Goal: Information Seeking & Learning: Check status

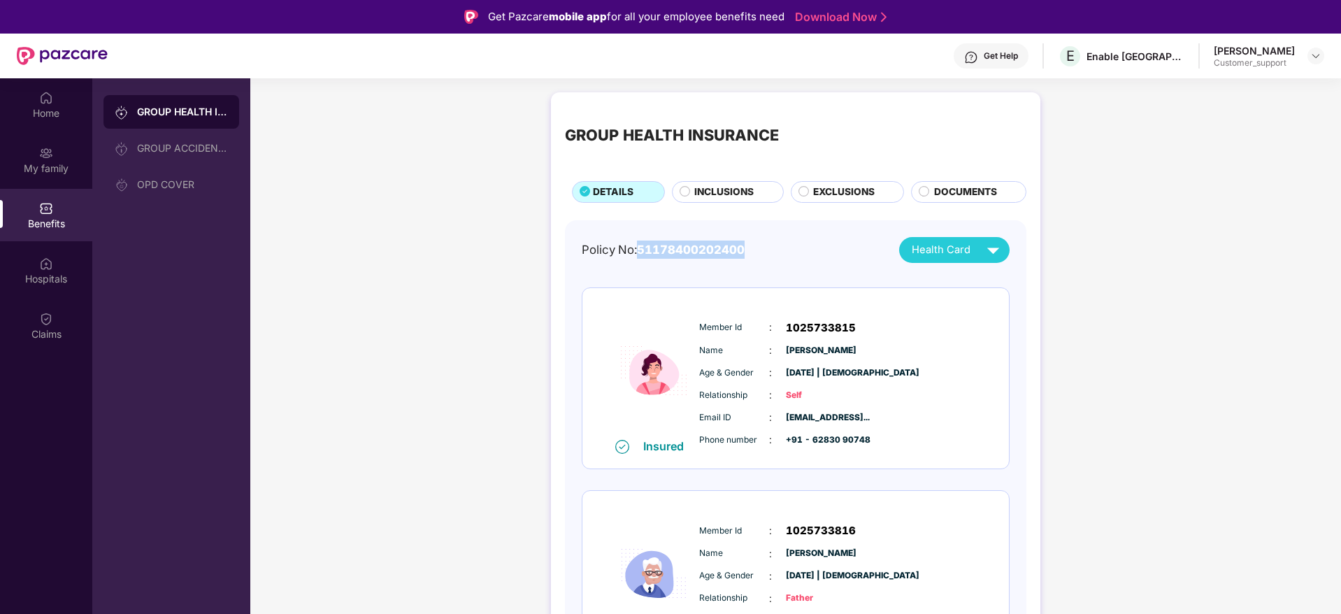
scroll to position [67, 0]
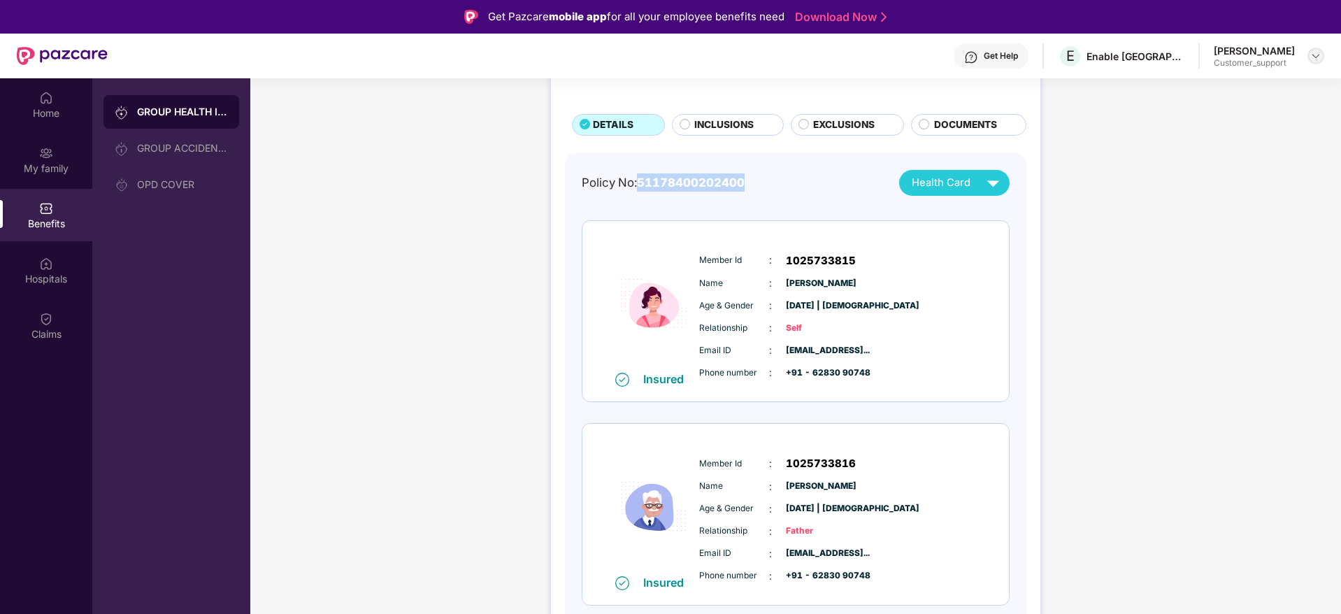
click at [1318, 56] on img at bounding box center [1315, 55] width 11 height 11
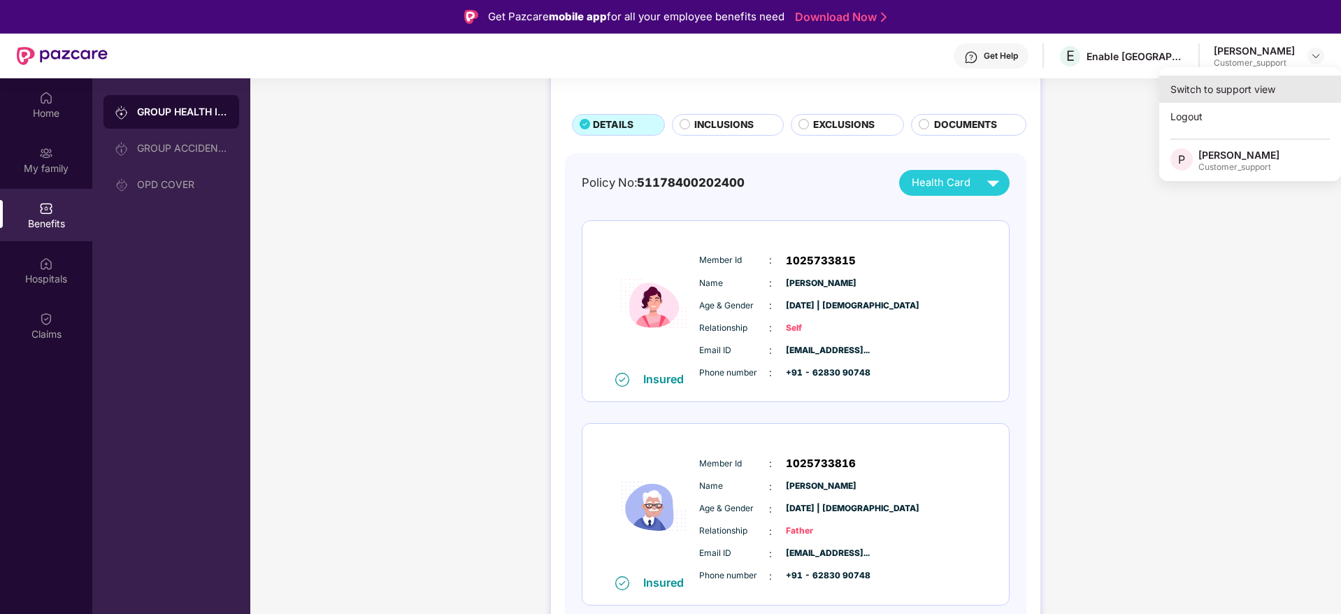
click at [1251, 85] on div "Switch to support view" at bounding box center [1250, 89] width 182 height 27
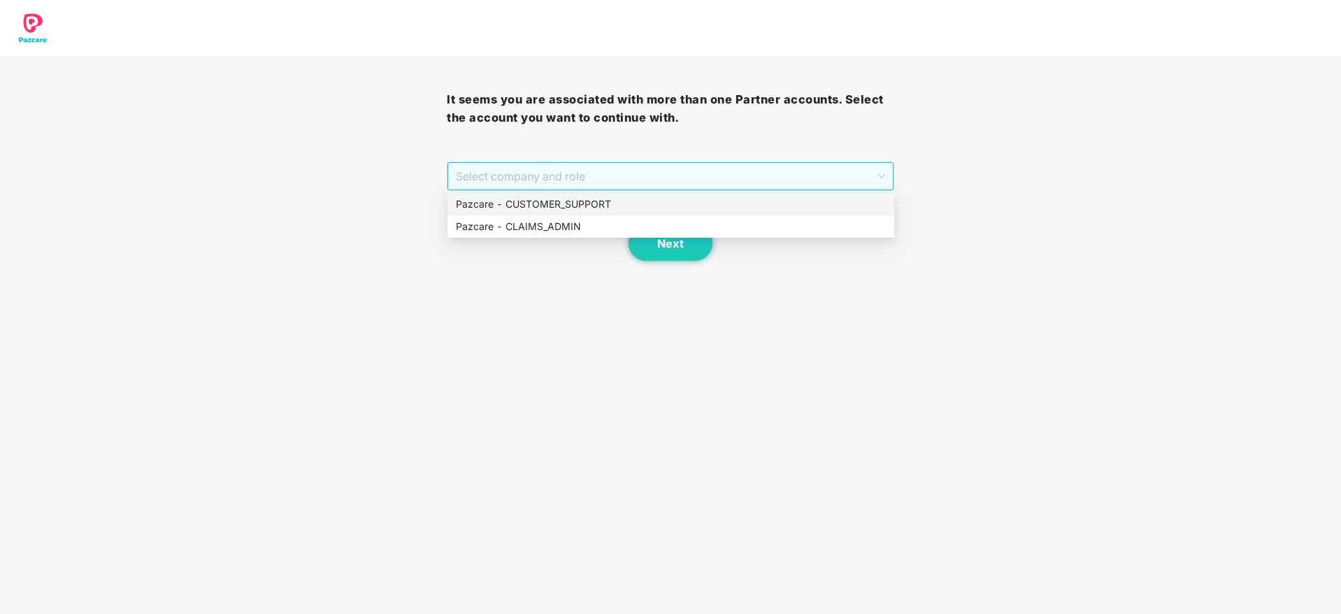
click at [773, 169] on span "Select company and role" at bounding box center [670, 176] width 429 height 27
click at [672, 206] on div "Pazcare - CUSTOMER_SUPPORT" at bounding box center [671, 203] width 430 height 15
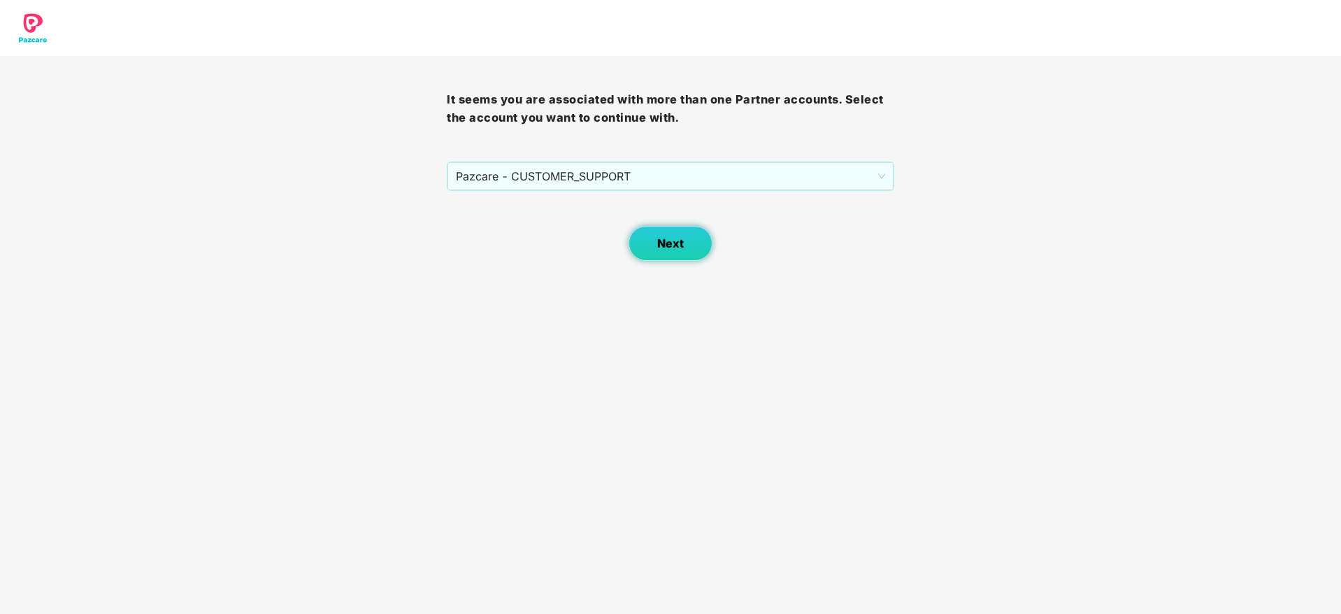
click at [668, 245] on span "Next" at bounding box center [670, 243] width 27 height 13
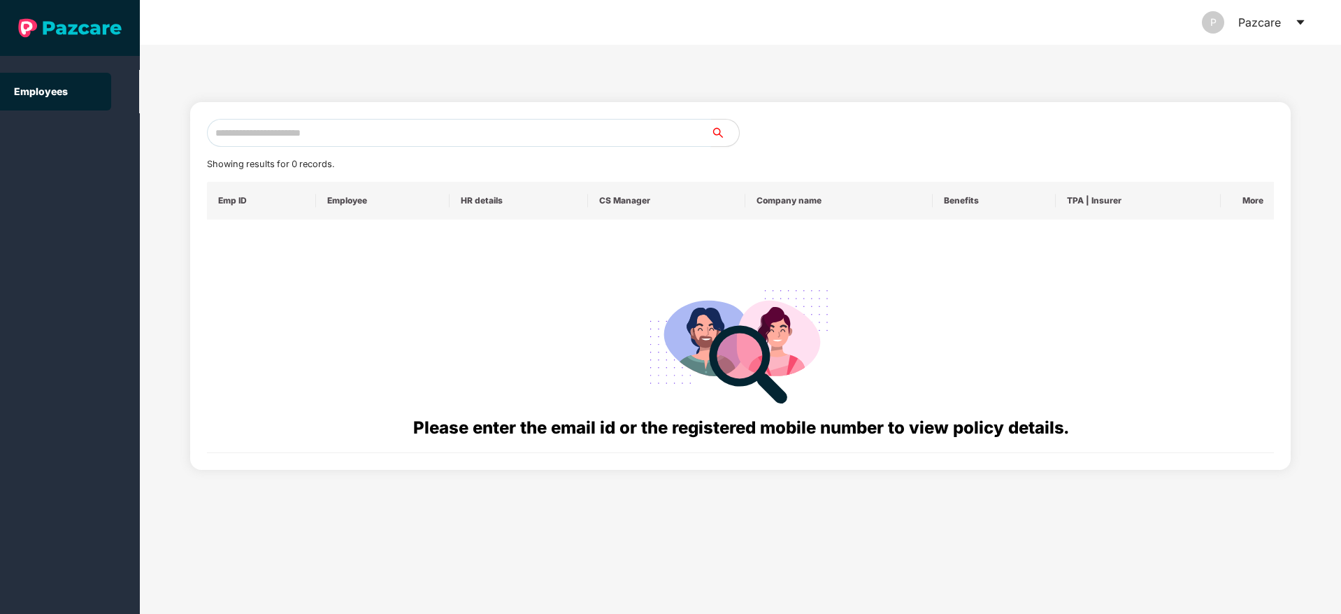
click at [387, 131] on input "text" at bounding box center [459, 133] width 504 height 28
paste input "**********"
click at [401, 122] on input "**********" at bounding box center [459, 133] width 504 height 28
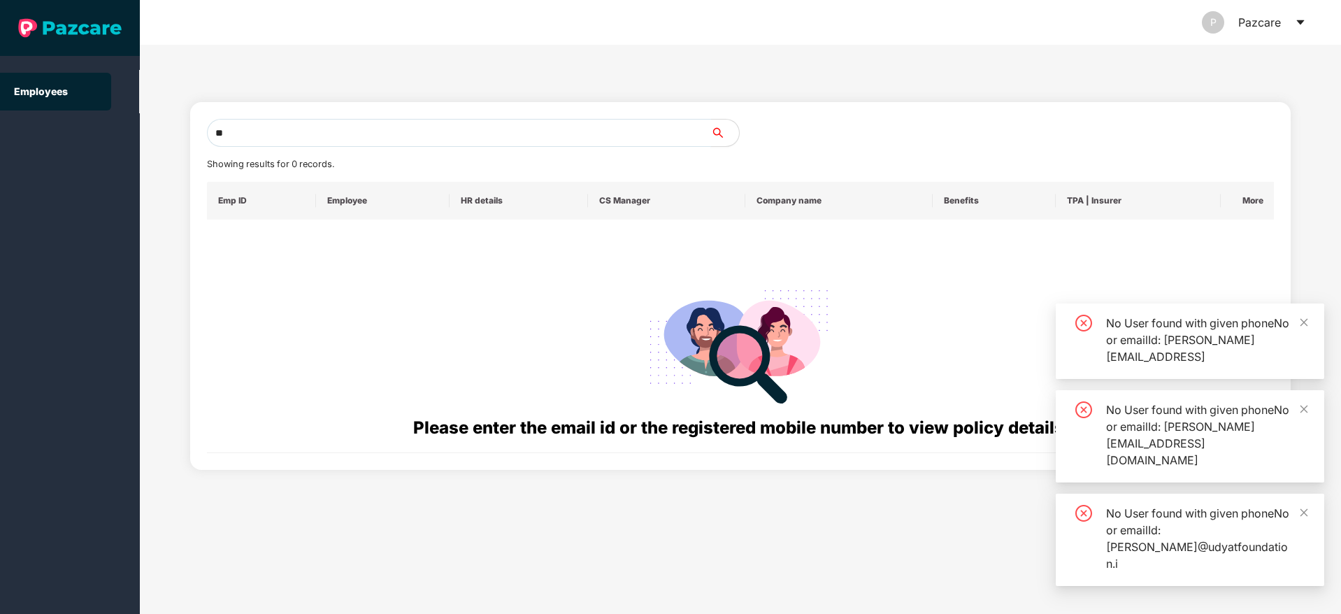
type input "*"
paste input "**********"
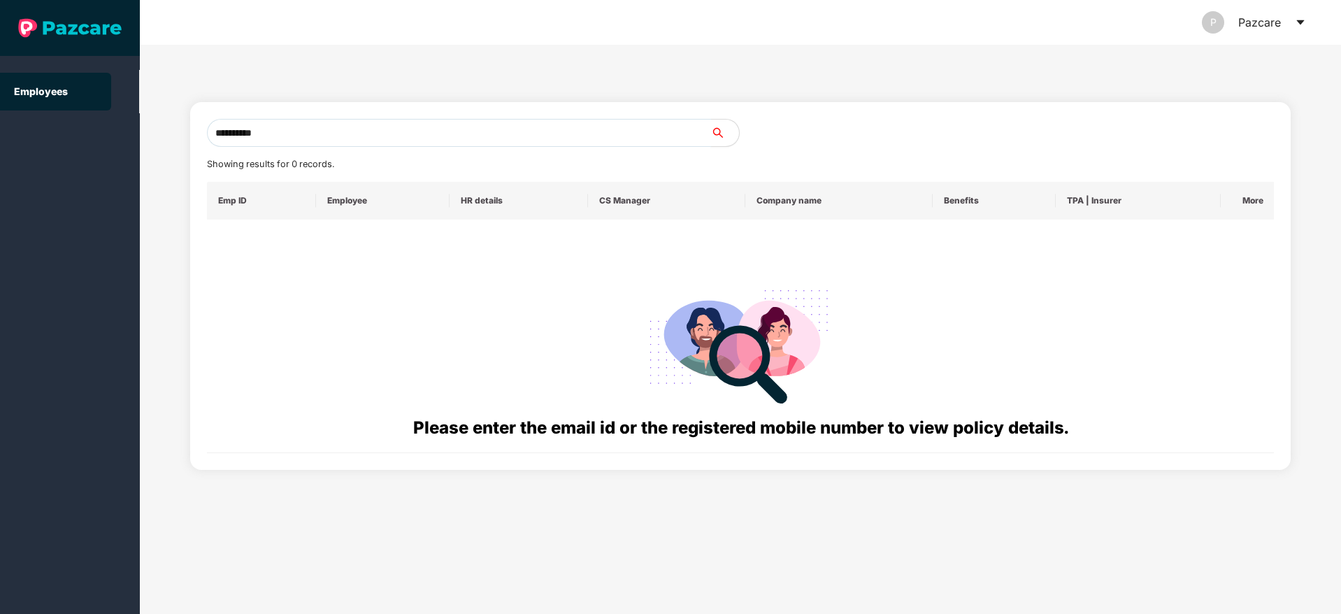
click at [286, 131] on input "**********" at bounding box center [459, 133] width 504 height 28
type input "*"
paste input "**********"
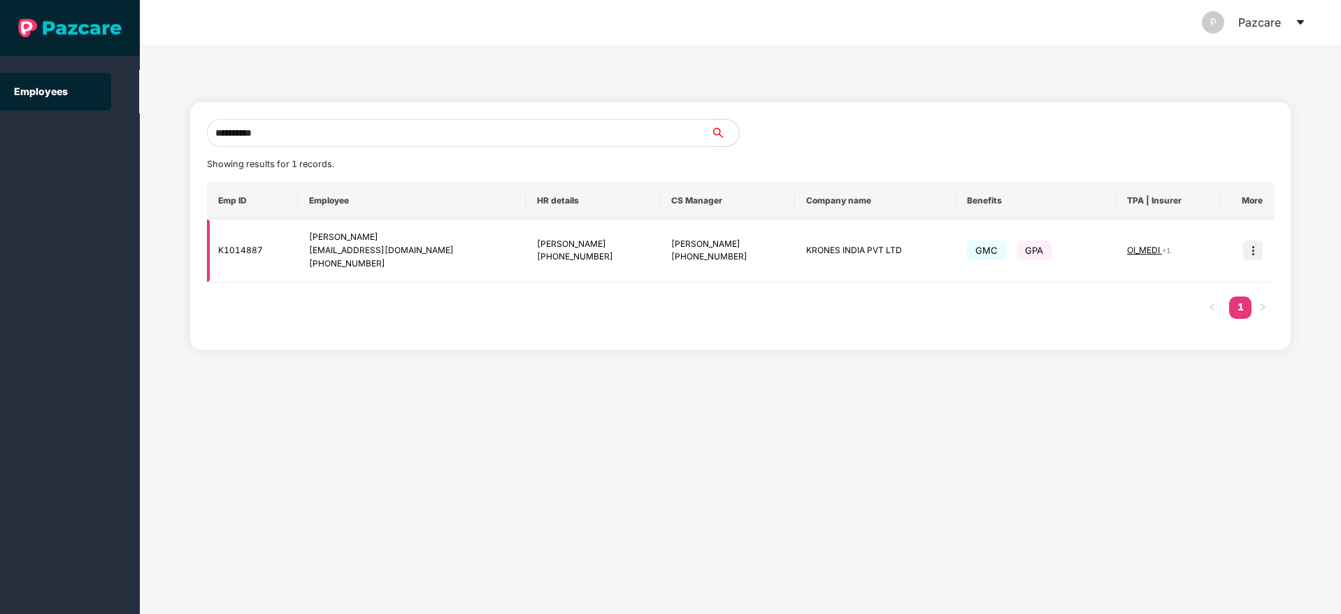
type input "**********"
click at [1258, 248] on img at bounding box center [1253, 251] width 20 height 20
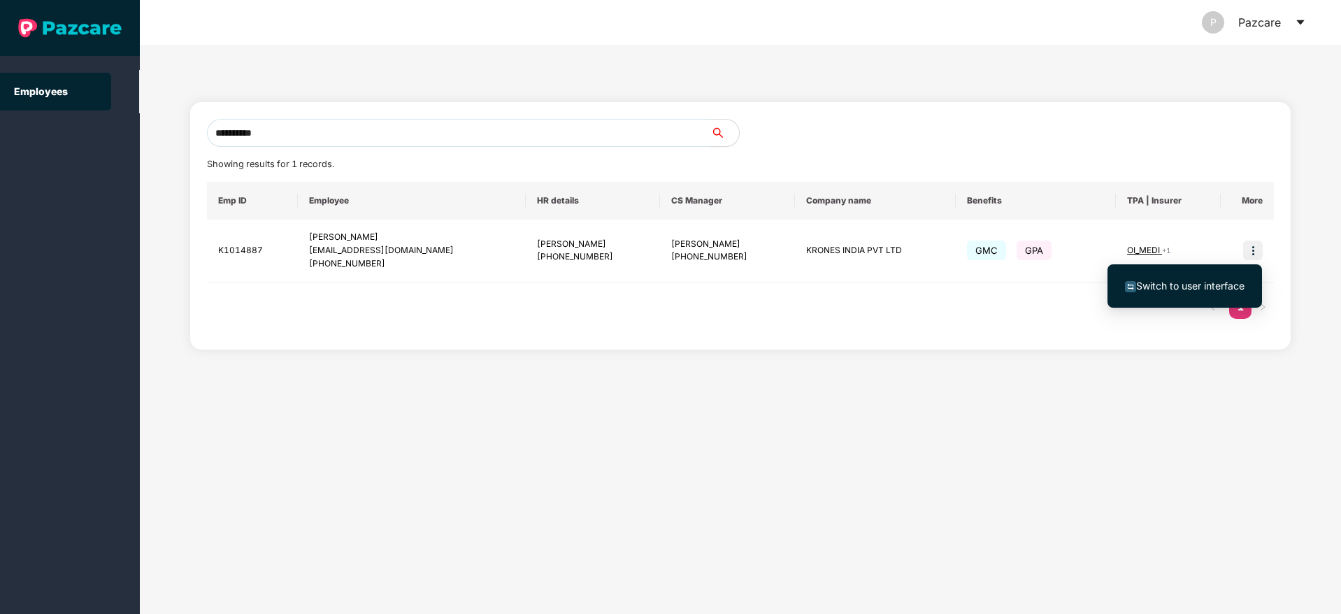
click at [1147, 281] on span "Switch to user interface" at bounding box center [1190, 286] width 108 height 12
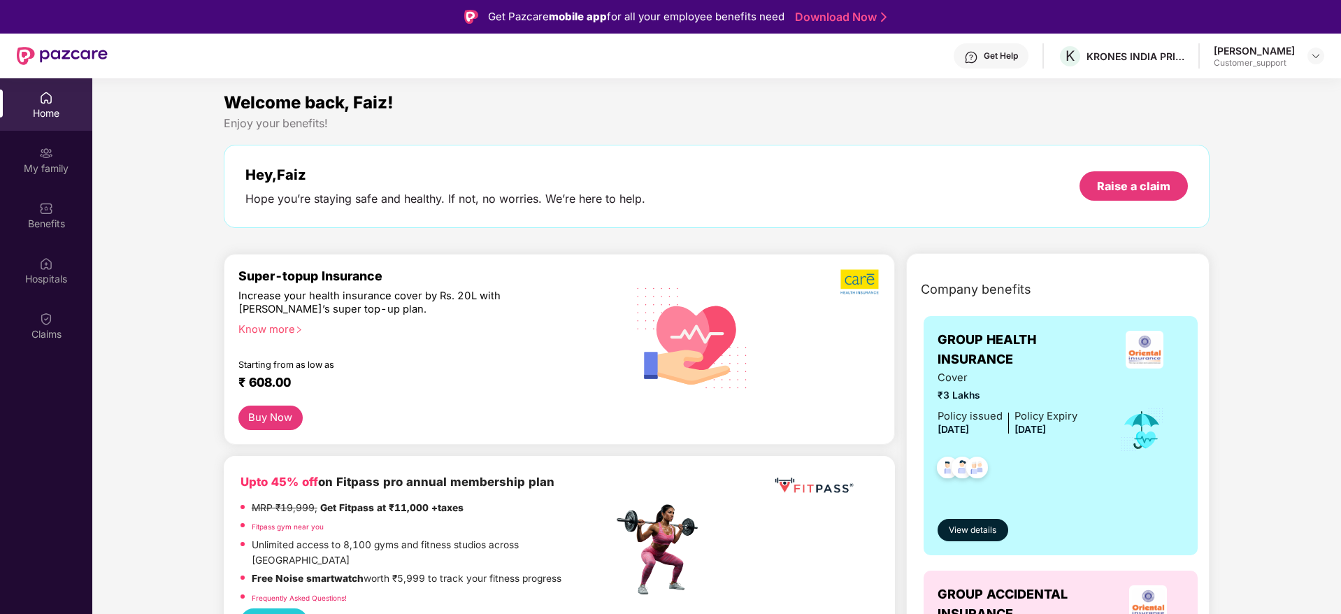
click at [964, 52] on img at bounding box center [971, 57] width 14 height 14
click at [1309, 55] on div at bounding box center [1316, 56] width 17 height 17
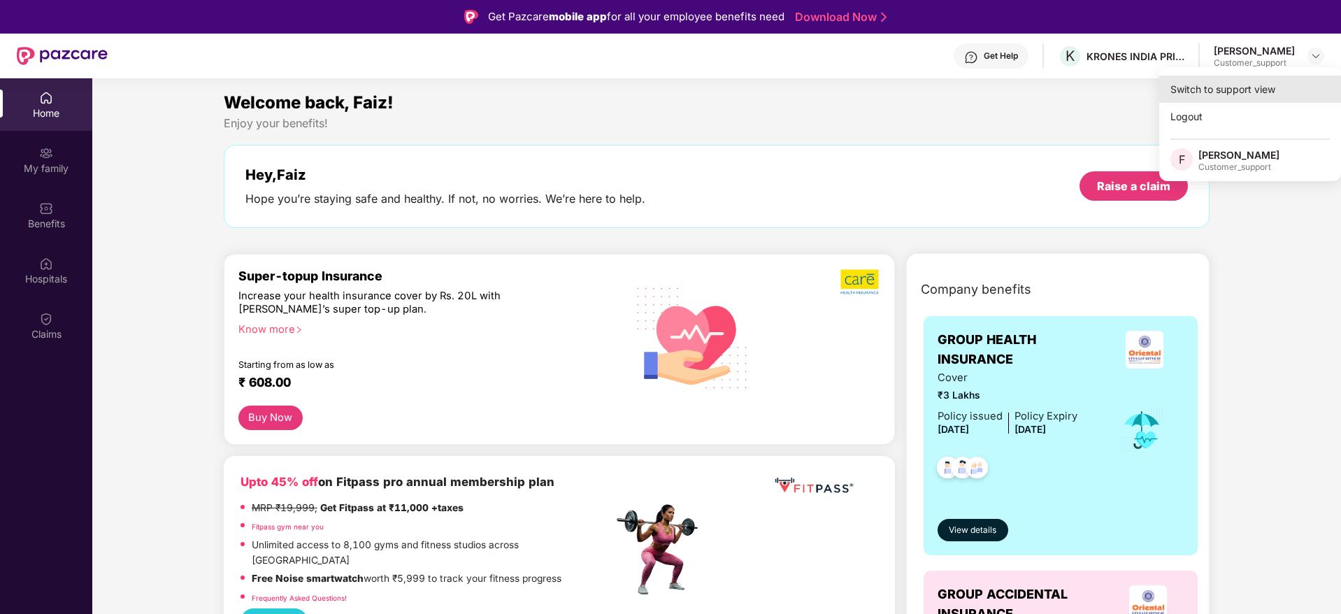
click at [1215, 87] on div "Switch to support view" at bounding box center [1250, 89] width 182 height 27
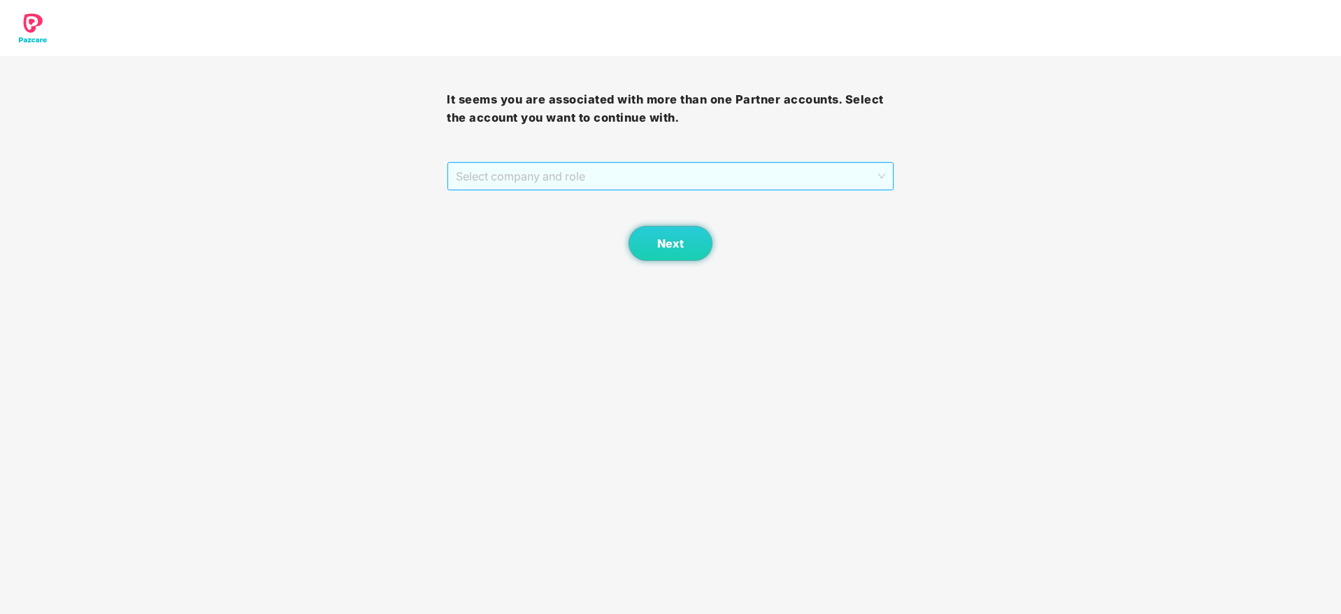
click at [631, 182] on span "Select company and role" at bounding box center [670, 176] width 429 height 27
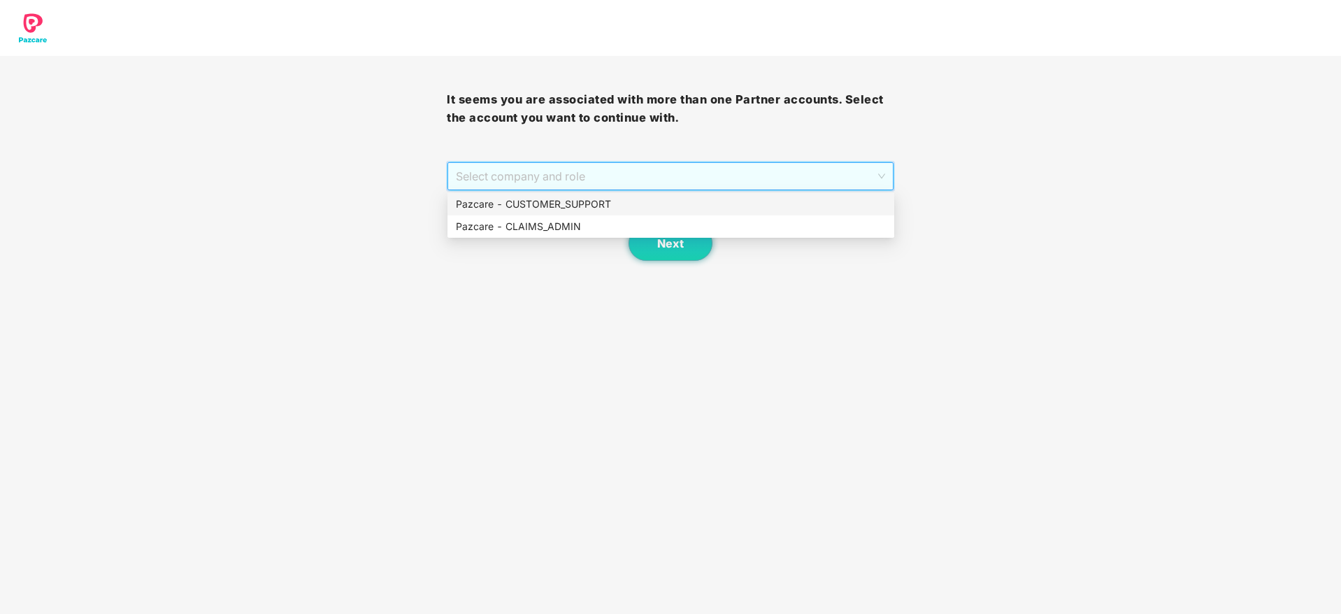
click at [596, 200] on div "Pazcare - CUSTOMER_SUPPORT" at bounding box center [671, 203] width 430 height 15
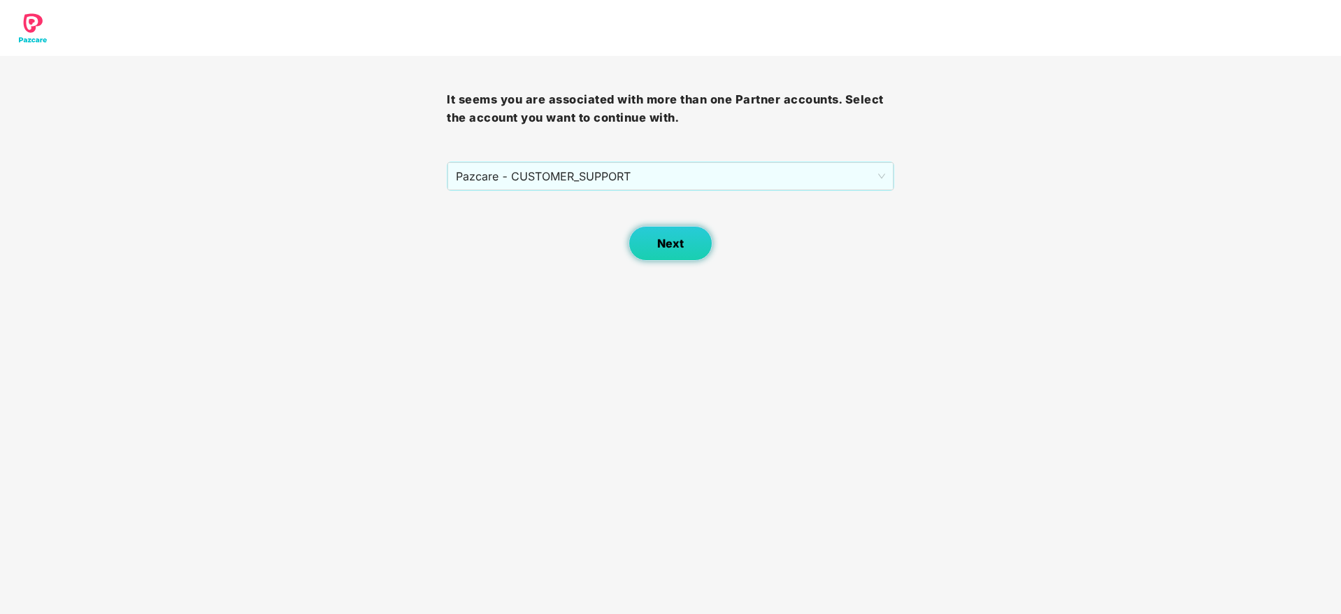
click at [664, 241] on span "Next" at bounding box center [670, 243] width 27 height 13
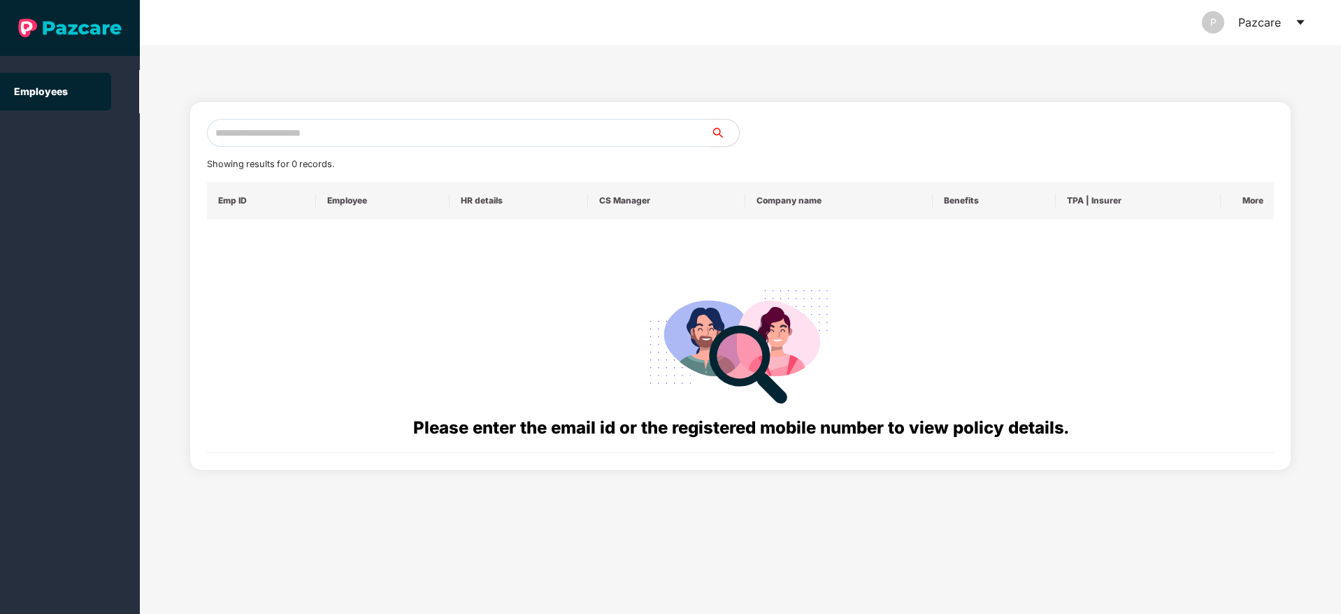
click at [426, 125] on input "text" at bounding box center [459, 133] width 504 height 28
paste input "**********"
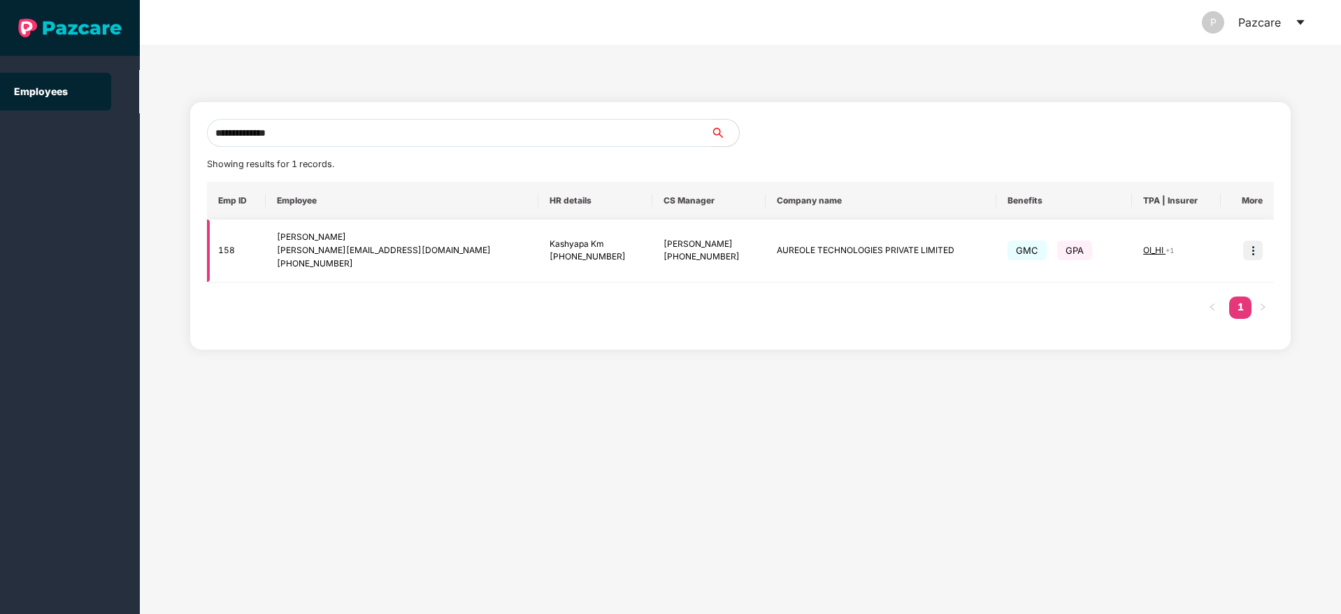
type input "**********"
click at [1252, 243] on img at bounding box center [1253, 251] width 20 height 20
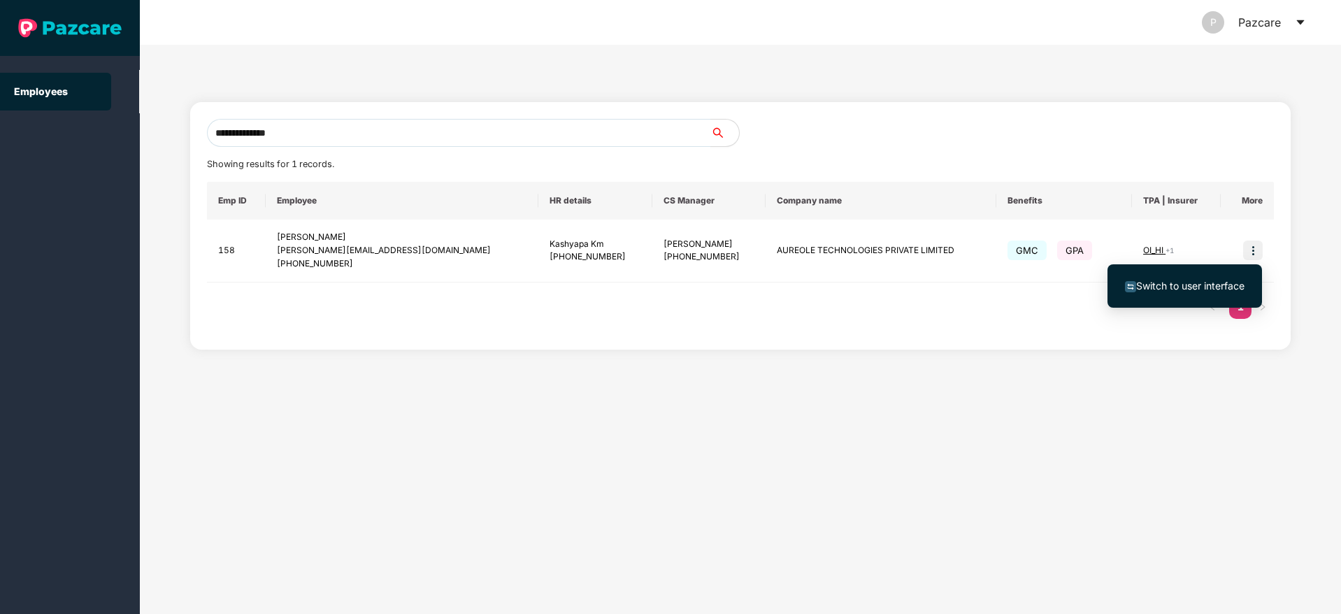
click at [1189, 283] on span "Switch to user interface" at bounding box center [1190, 286] width 108 height 12
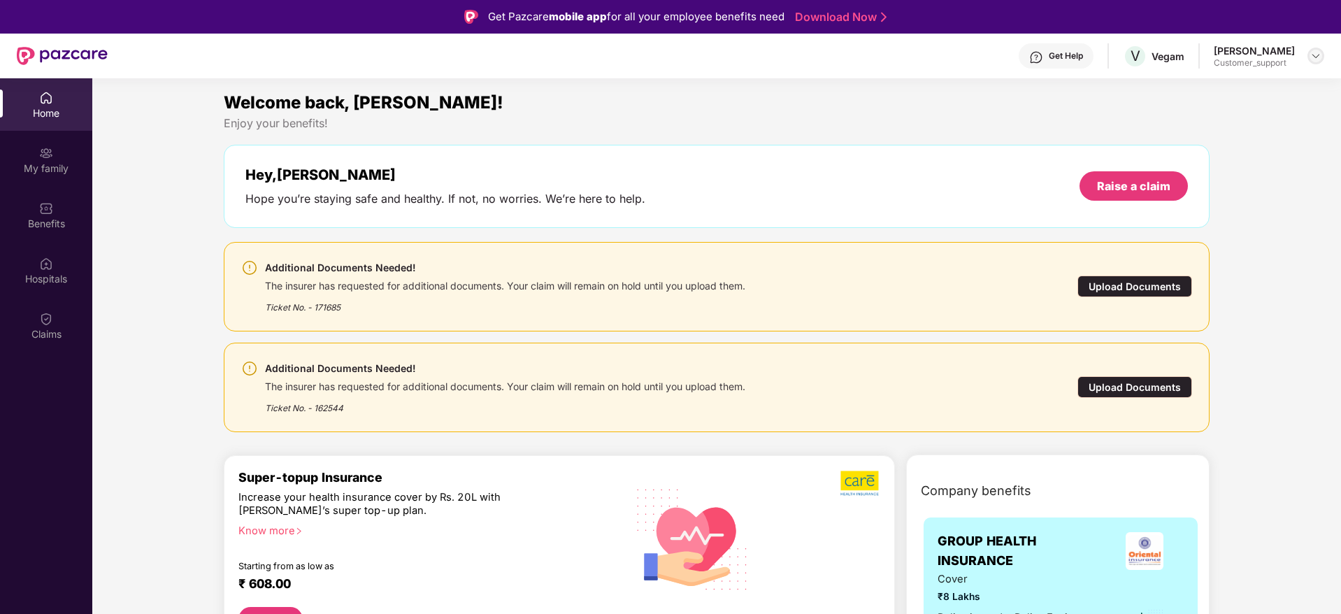
click at [1322, 52] on div at bounding box center [1316, 56] width 17 height 17
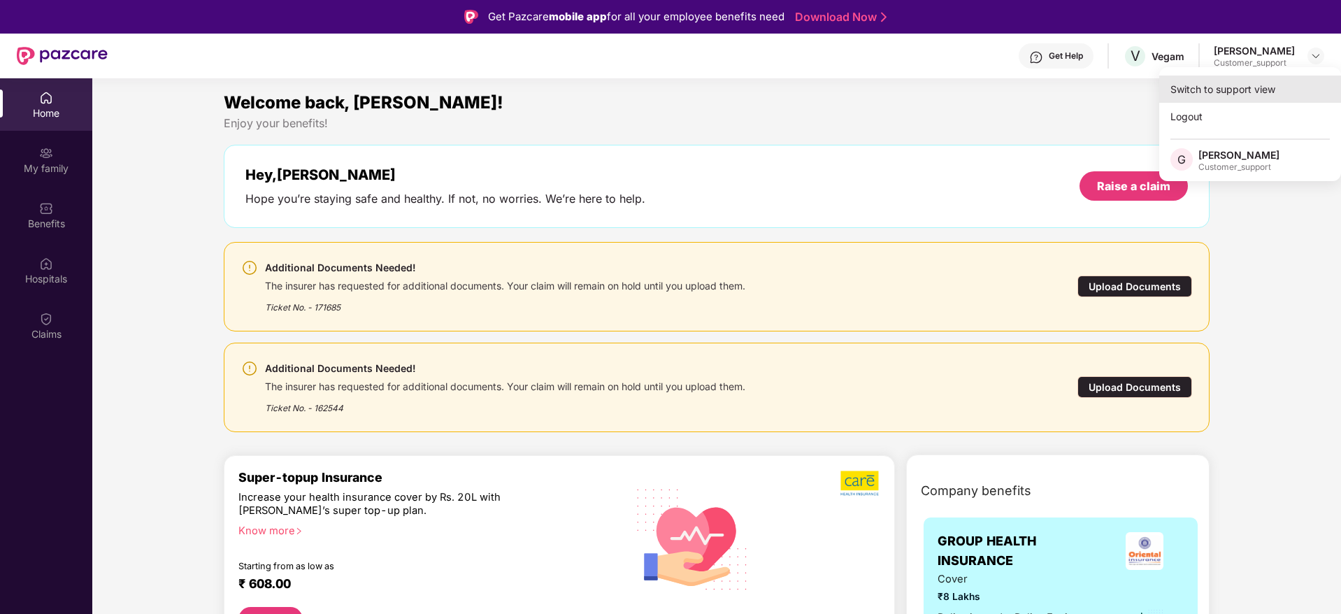
click at [1217, 84] on div "Switch to support view" at bounding box center [1250, 89] width 182 height 27
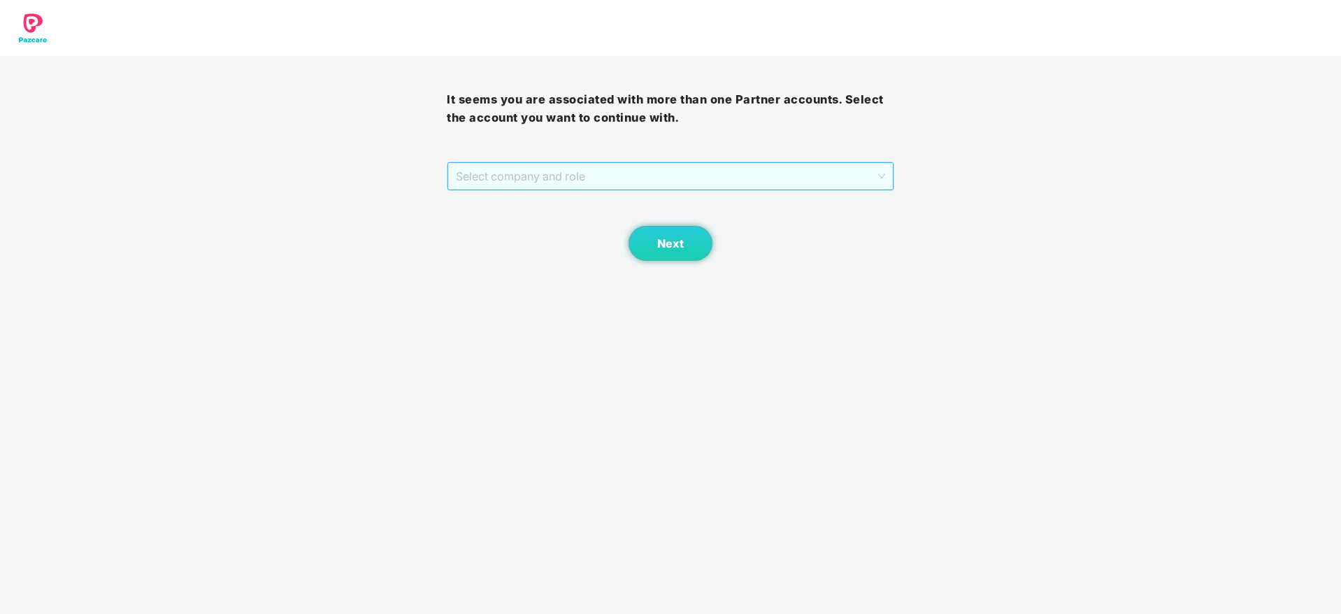
click at [654, 181] on span "Select company and role" at bounding box center [670, 176] width 429 height 27
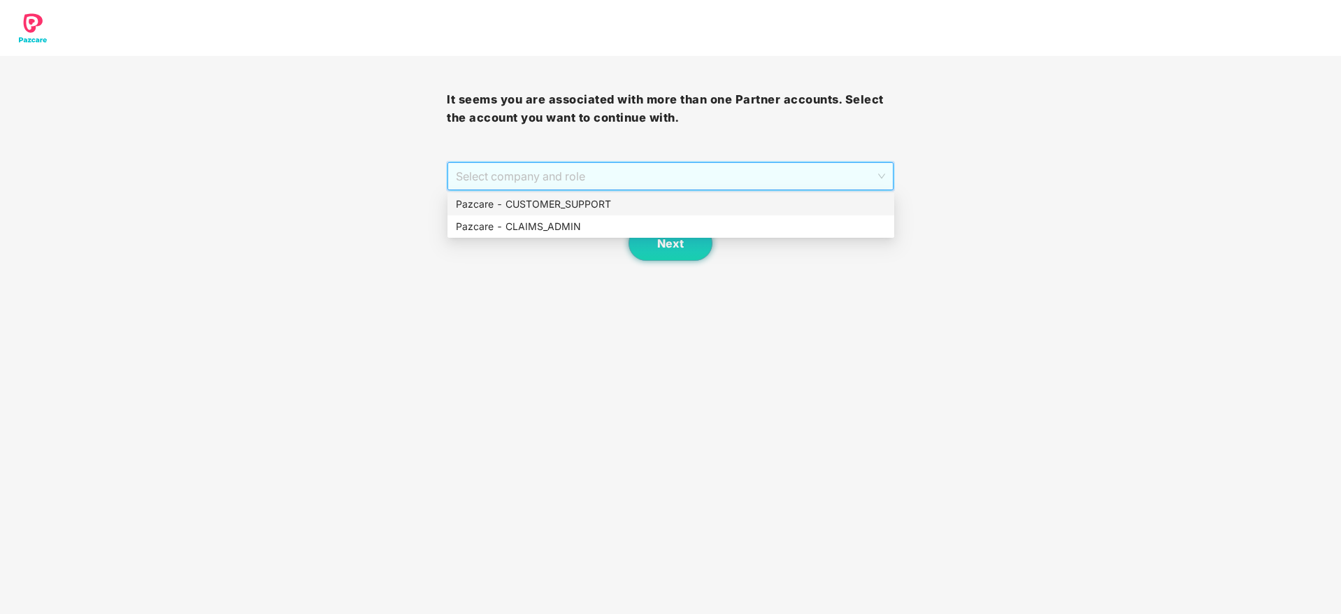
click at [571, 206] on div "Pazcare - CUSTOMER_SUPPORT" at bounding box center [671, 203] width 430 height 15
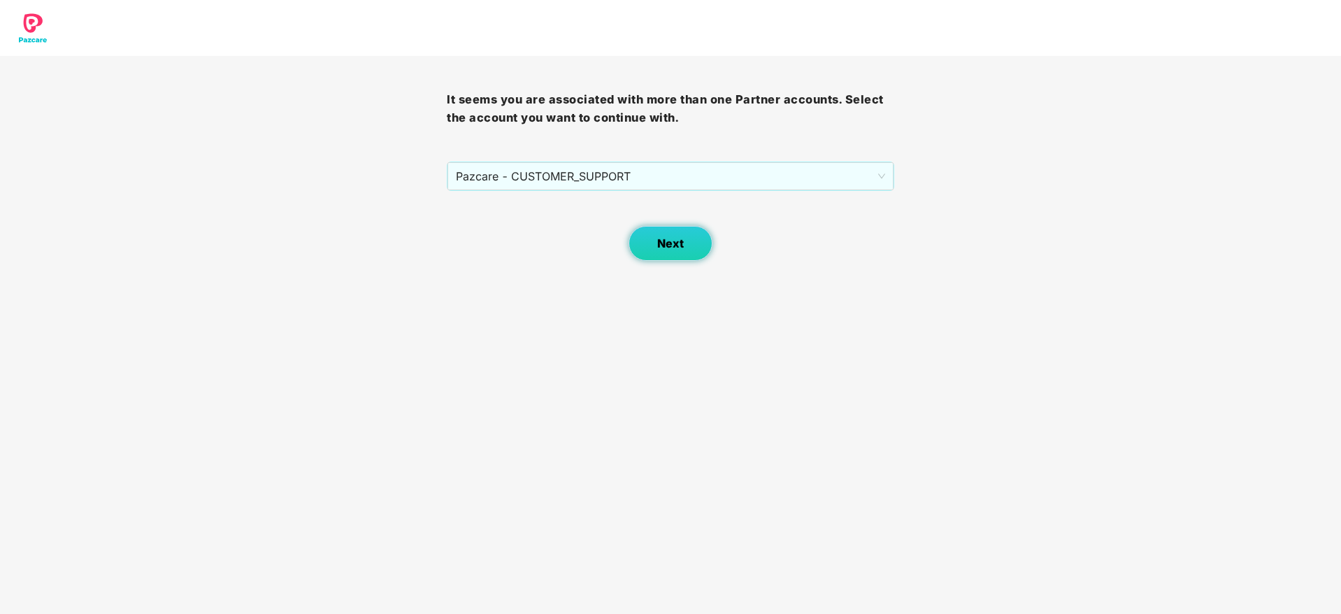
click at [670, 244] on span "Next" at bounding box center [670, 243] width 27 height 13
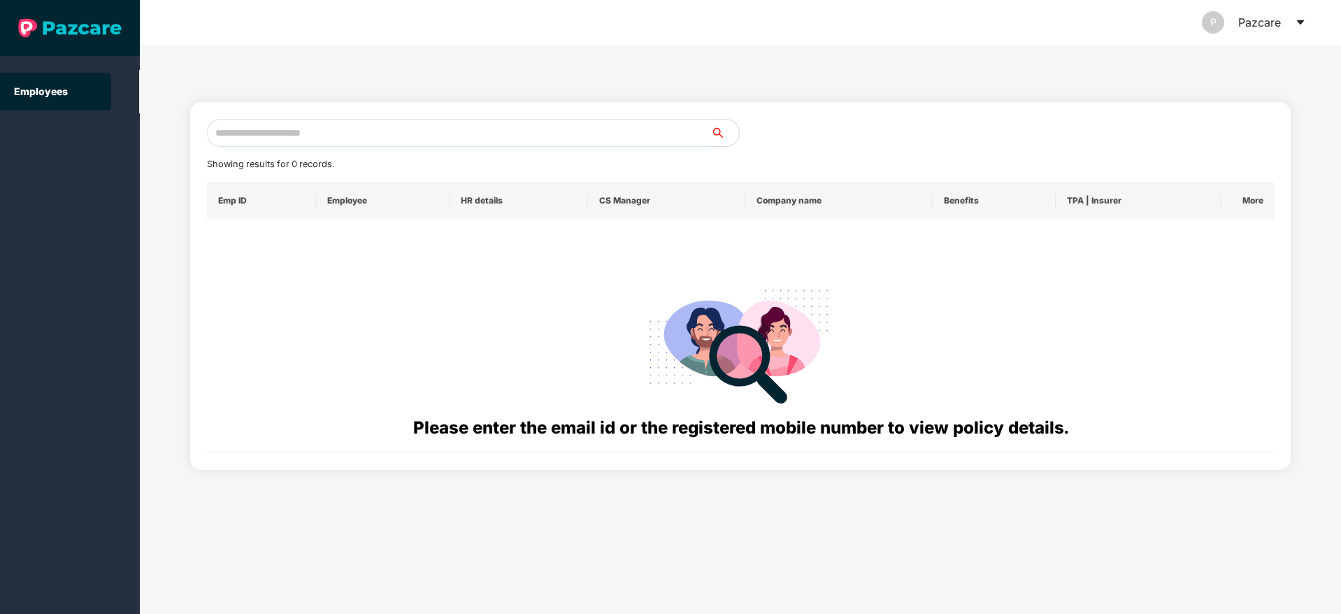
click at [341, 122] on input "text" at bounding box center [459, 133] width 504 height 28
paste input "**********"
click at [228, 131] on input "**********" at bounding box center [459, 133] width 504 height 28
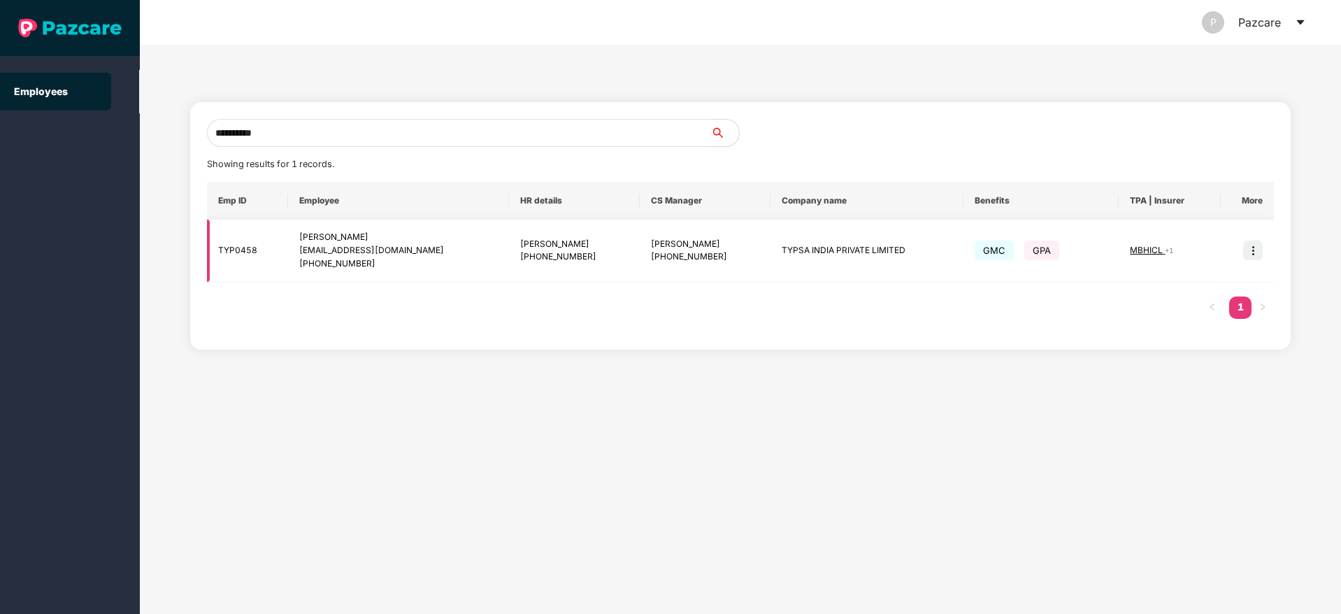
type input "**********"
click at [1256, 244] on img at bounding box center [1253, 251] width 20 height 20
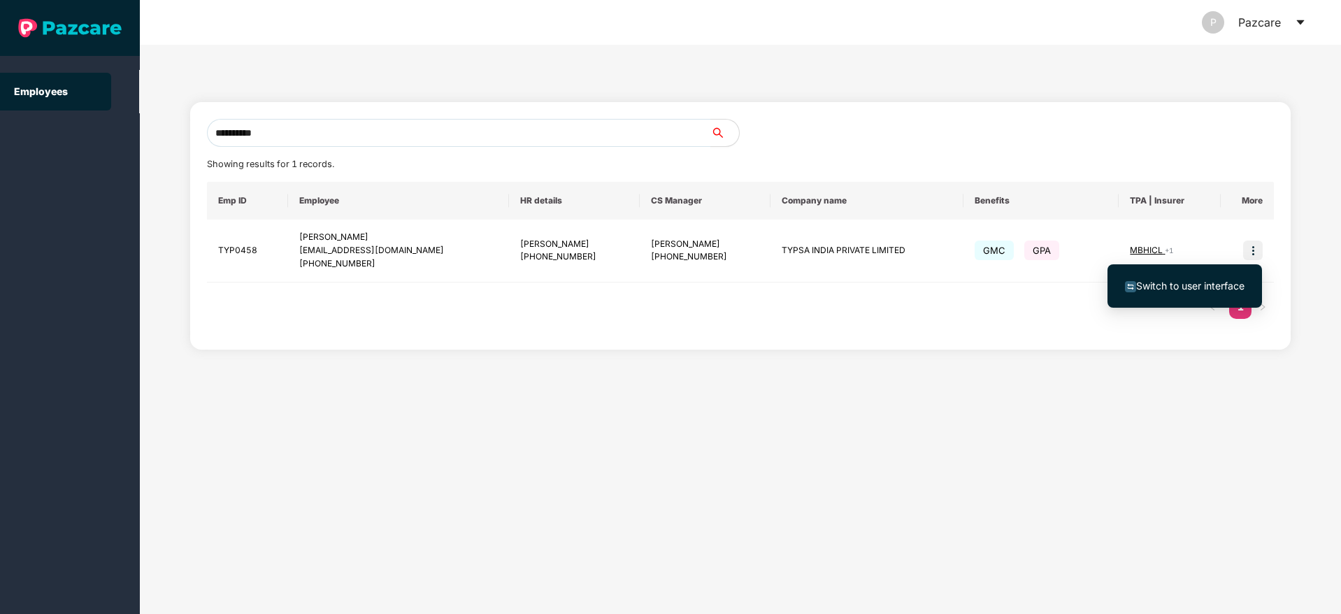
click at [1199, 281] on span "Switch to user interface" at bounding box center [1190, 286] width 108 height 12
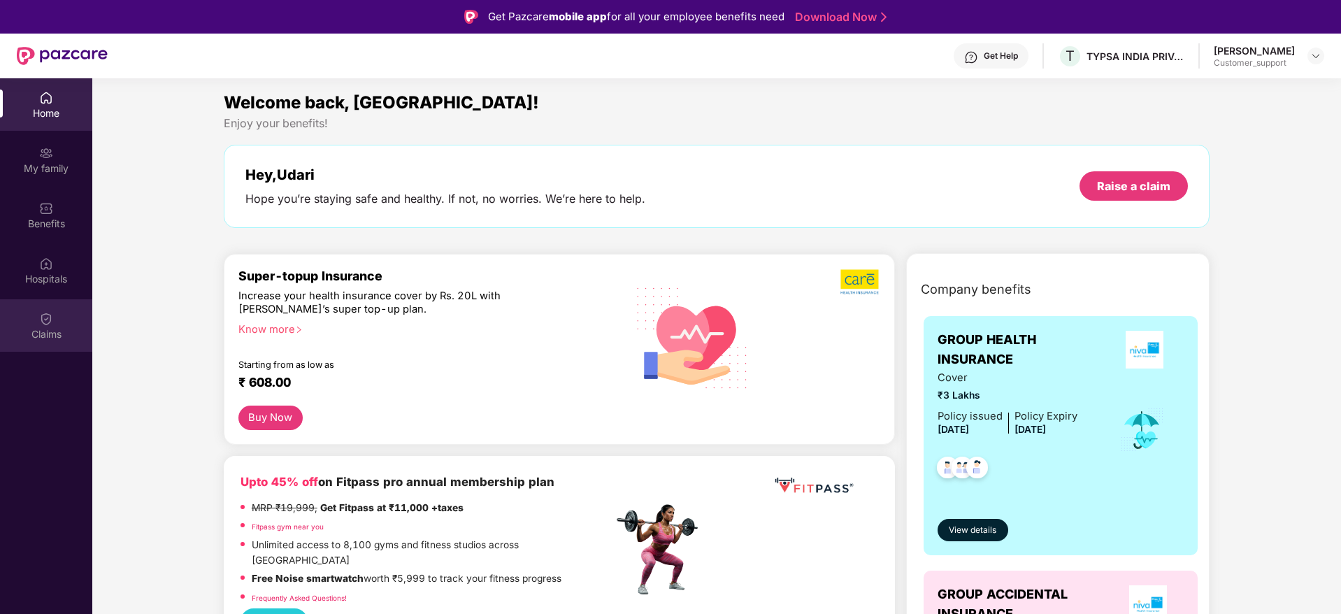
click at [42, 326] on div "Claims" at bounding box center [46, 325] width 92 height 52
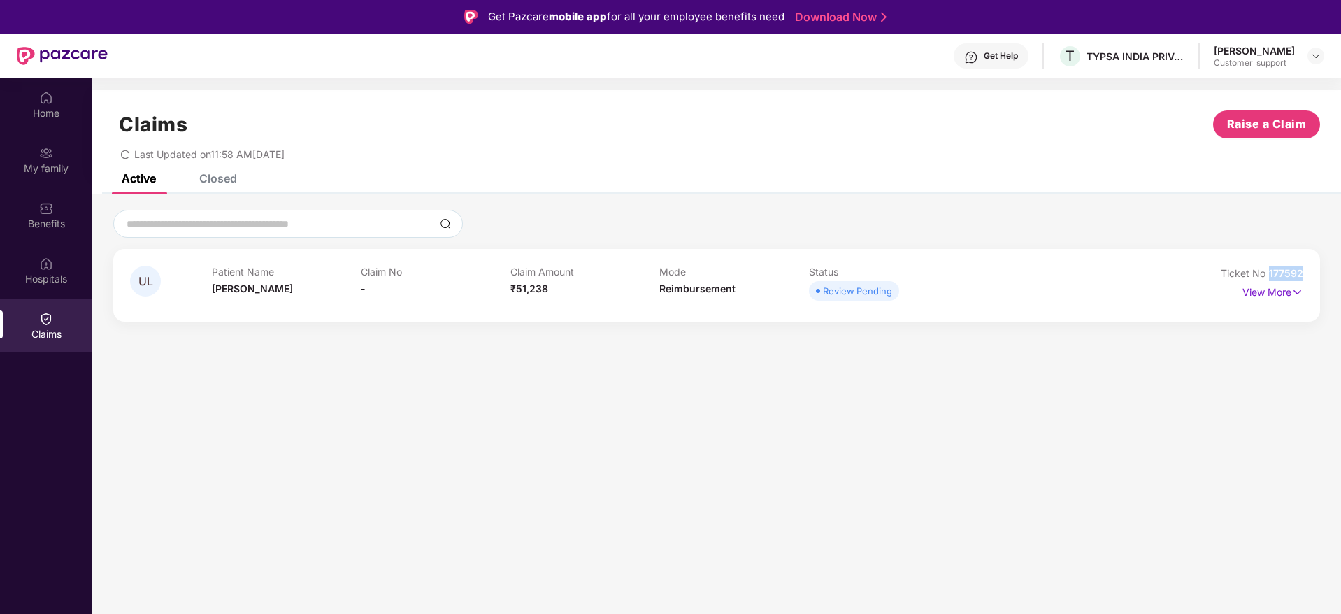
drag, startPoint x: 1311, startPoint y: 276, endPoint x: 1269, endPoint y: 273, distance: 42.0
click at [1269, 273] on div "UL Patient Name [PERSON_NAME] Claim No - Claim Amount ₹51,238 Mode Reimbursemen…" at bounding box center [716, 285] width 1207 height 73
copy span "177592"
click at [1307, 57] on div "[PERSON_NAME] Customer_support" at bounding box center [1269, 56] width 110 height 24
click at [1315, 56] on img at bounding box center [1315, 55] width 11 height 11
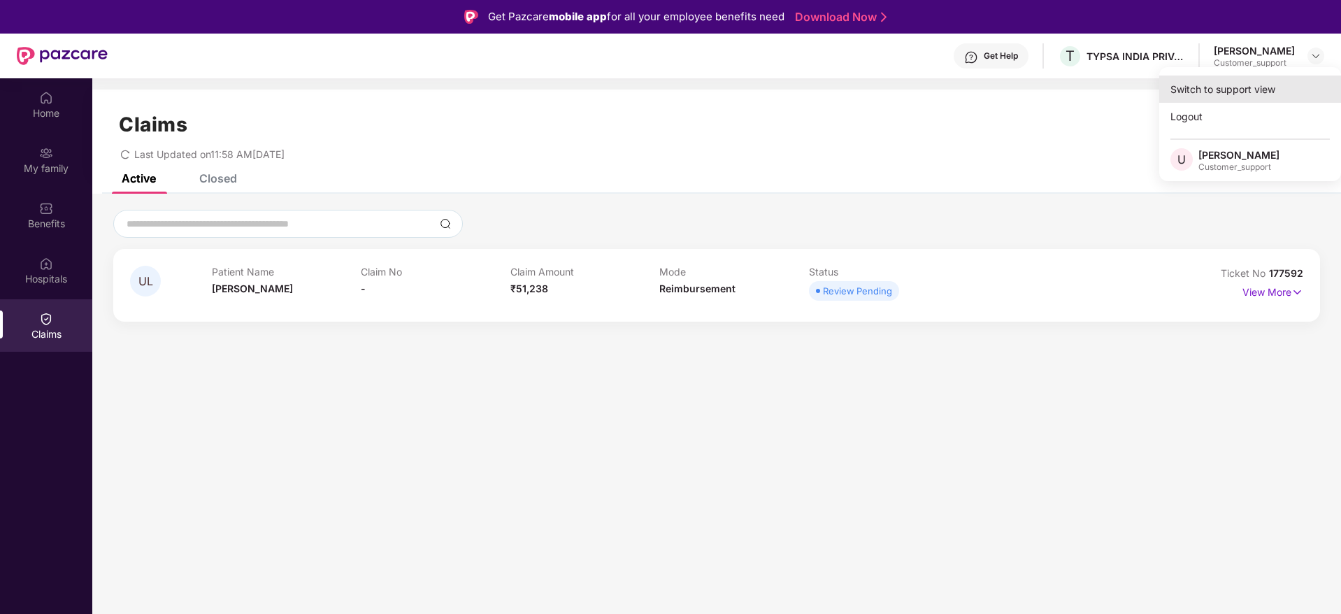
click at [1229, 87] on div "Switch to support view" at bounding box center [1250, 89] width 182 height 27
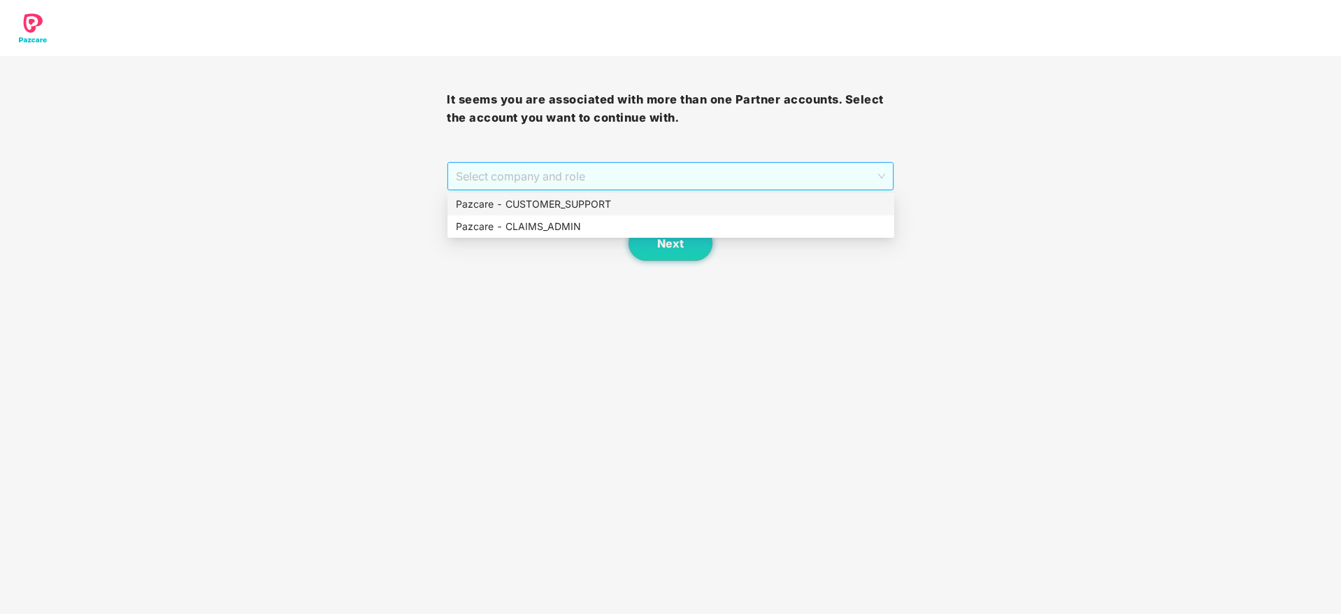
click at [687, 175] on span "Select company and role" at bounding box center [670, 176] width 429 height 27
click at [601, 199] on div "Pazcare - CUSTOMER_SUPPORT" at bounding box center [671, 203] width 430 height 15
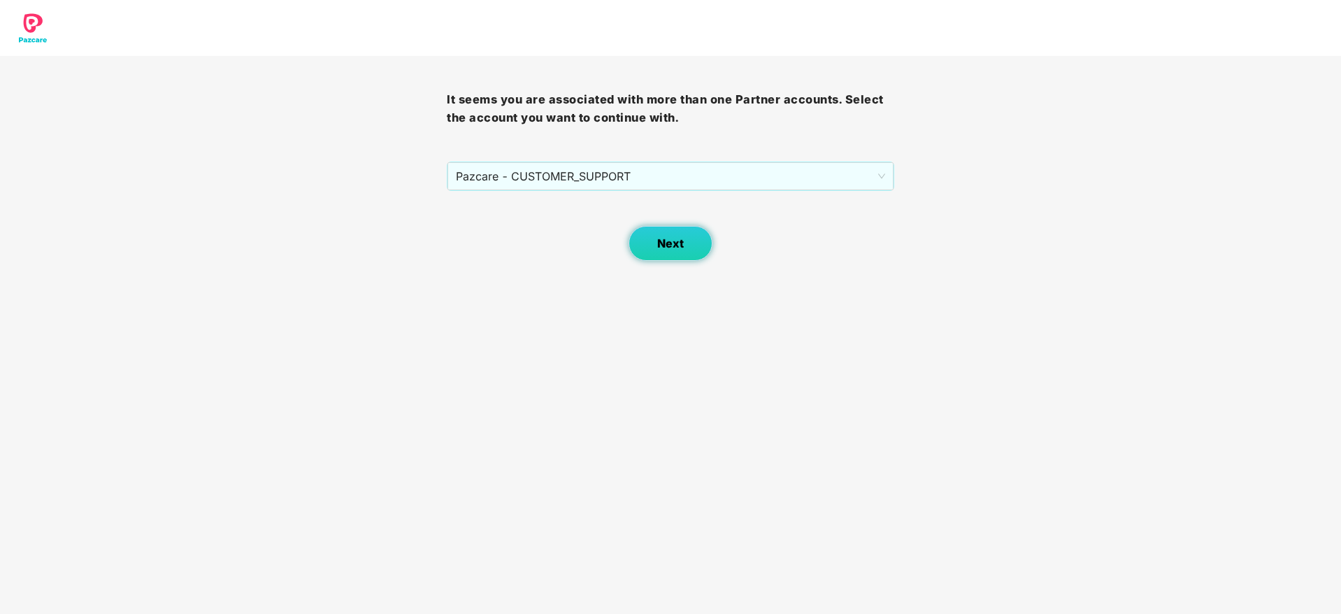
click at [659, 241] on span "Next" at bounding box center [670, 243] width 27 height 13
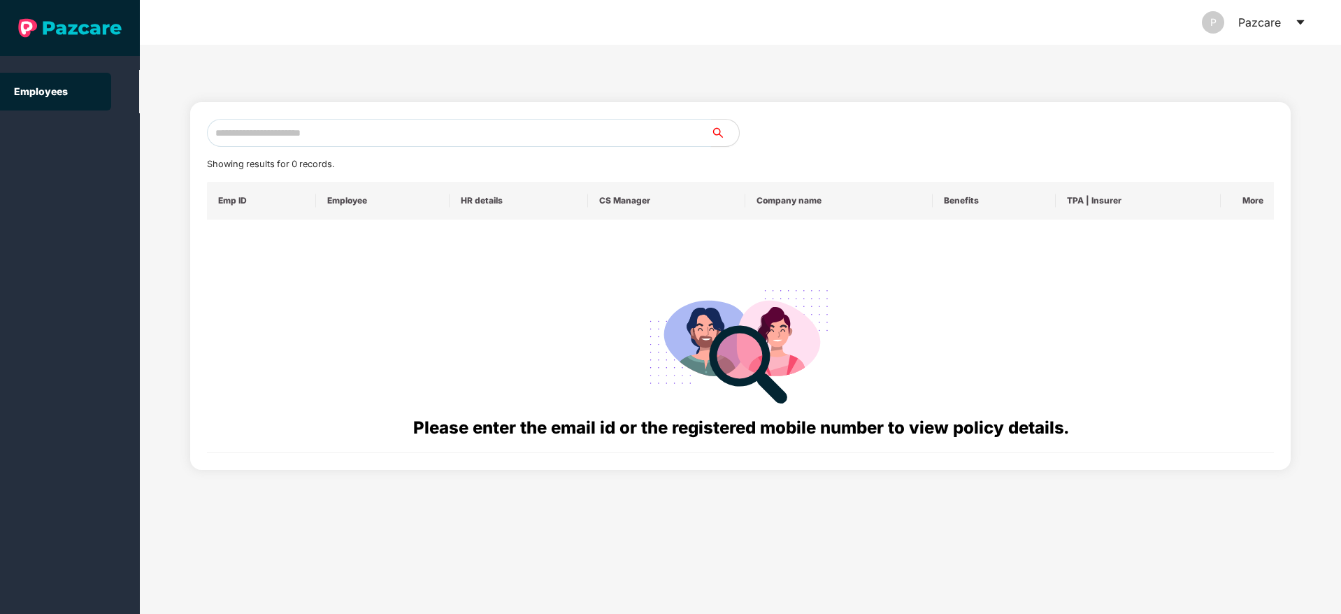
click at [365, 135] on input "text" at bounding box center [459, 133] width 504 height 28
paste input "**********"
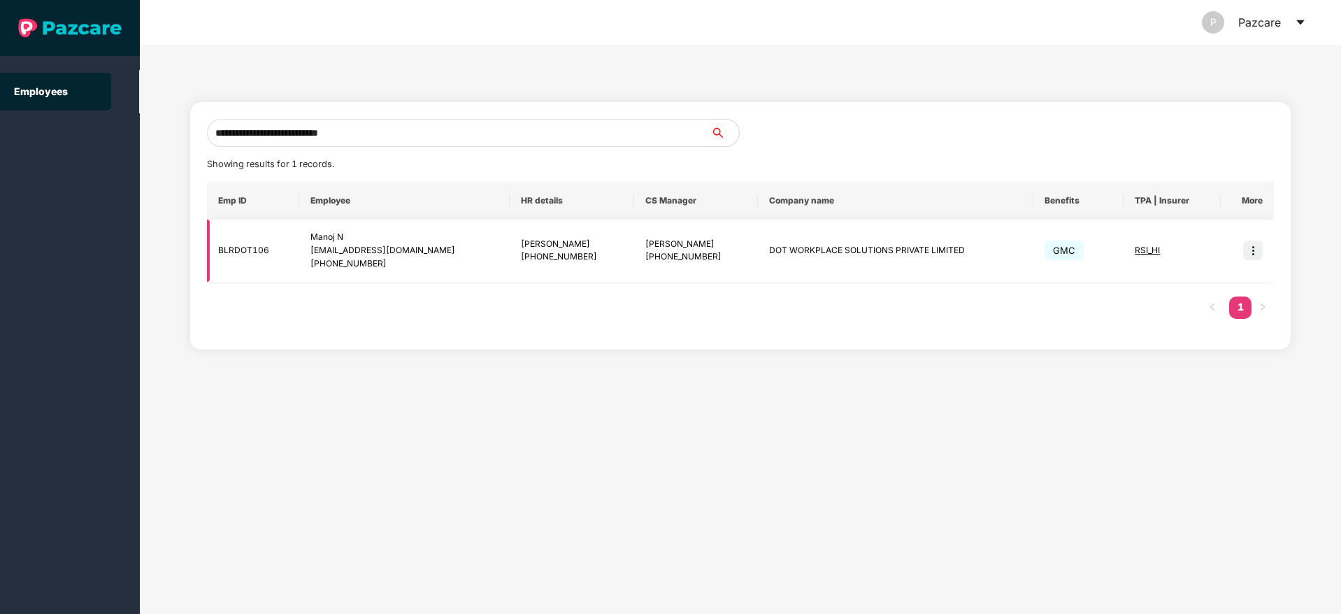
type input "**********"
click at [1254, 249] on img at bounding box center [1253, 251] width 20 height 20
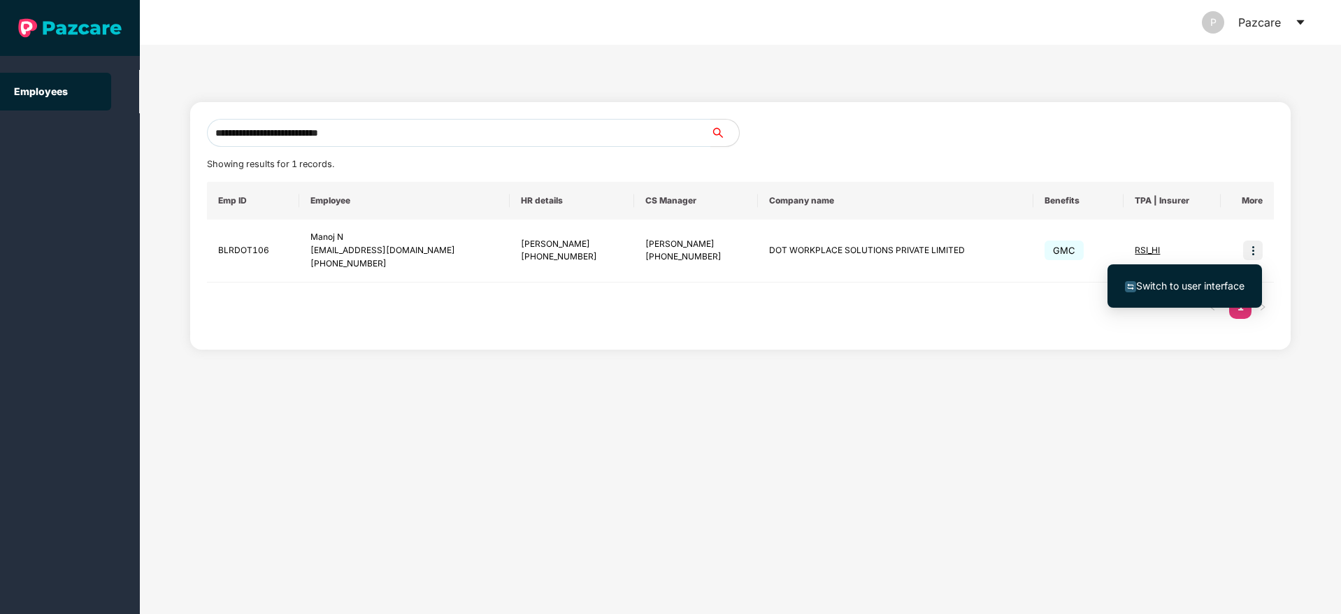
click at [1218, 289] on span "Switch to user interface" at bounding box center [1190, 286] width 108 height 12
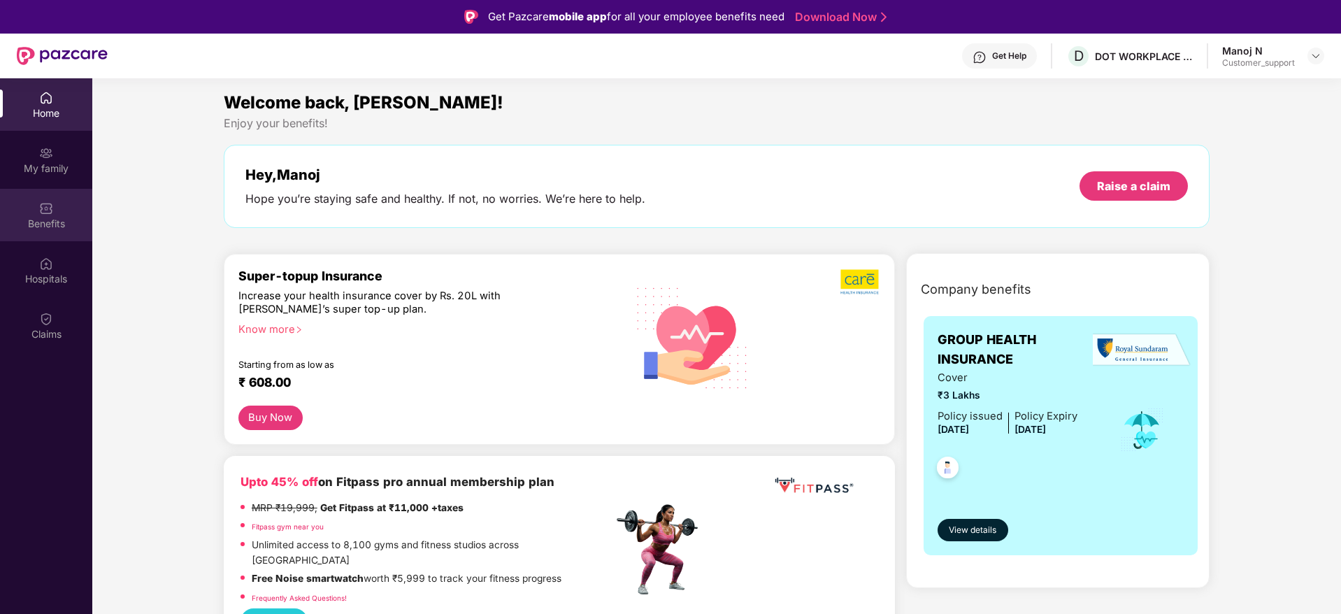
click at [42, 213] on img at bounding box center [46, 208] width 14 height 14
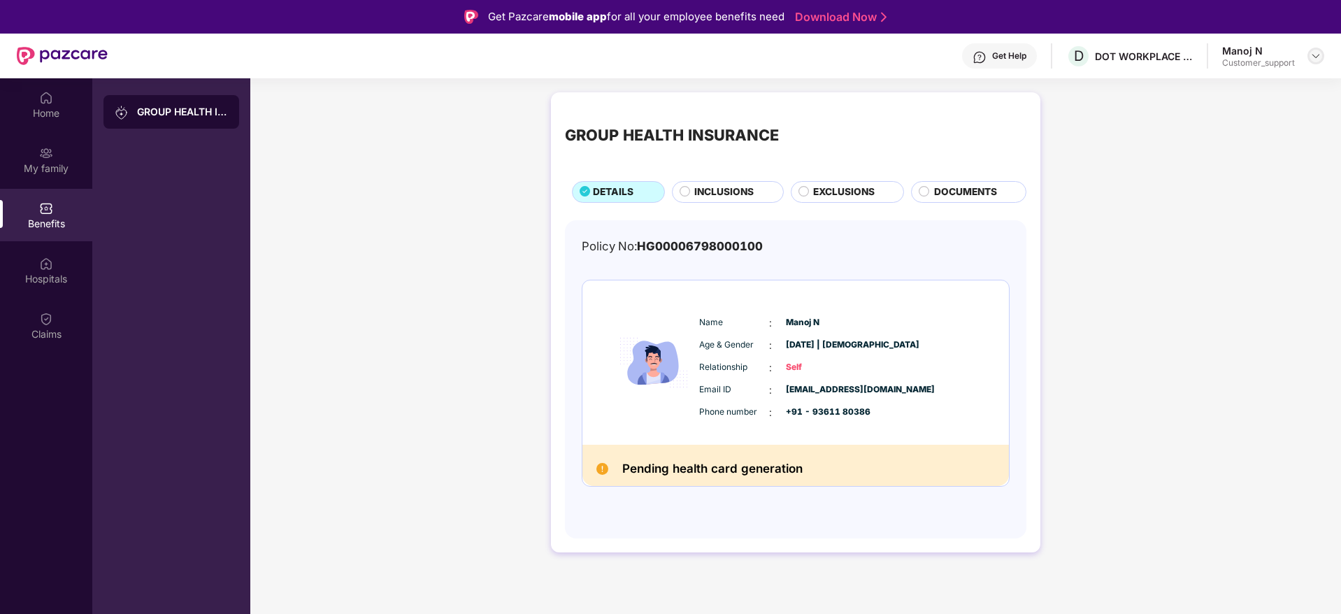
click at [1313, 53] on img at bounding box center [1315, 55] width 11 height 11
click at [1249, 159] on div "Manoj N" at bounding box center [1235, 154] width 73 height 13
click at [1309, 64] on div "Manoj N Customer_support" at bounding box center [1273, 56] width 102 height 24
click at [1313, 56] on img at bounding box center [1315, 55] width 11 height 11
click at [1246, 89] on div "Switch to support view" at bounding box center [1250, 89] width 182 height 27
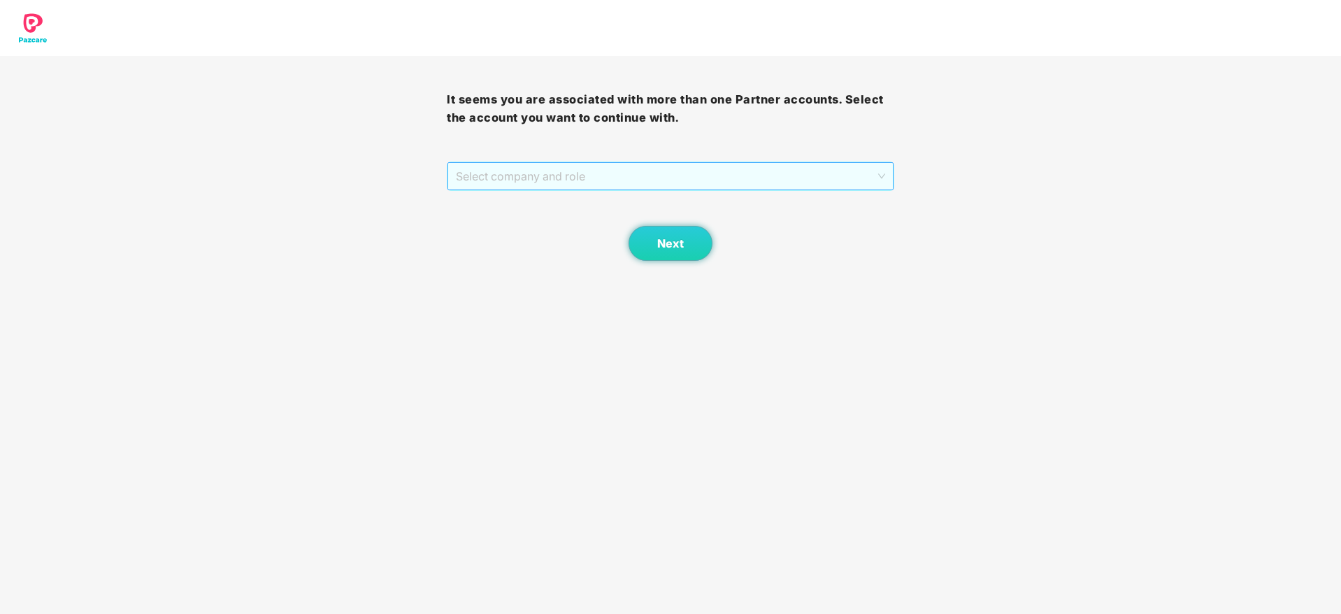
click at [769, 173] on span "Select company and role" at bounding box center [670, 176] width 429 height 27
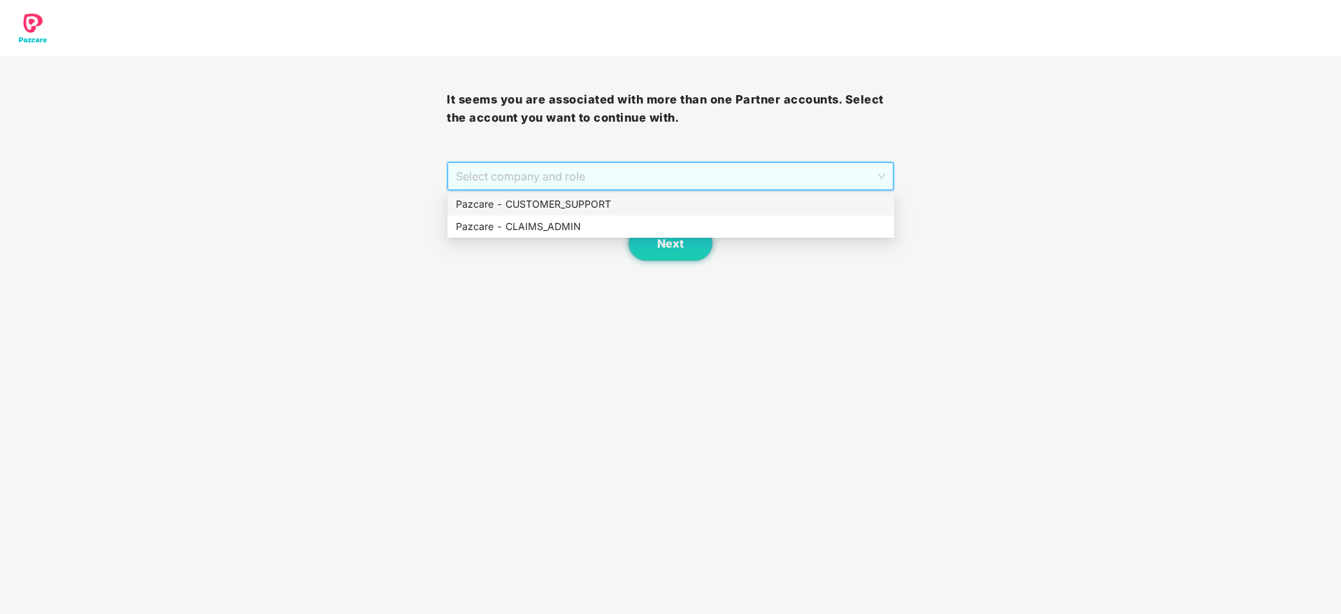
click at [643, 193] on div "Pazcare - CUSTOMER_SUPPORT" at bounding box center [671, 204] width 447 height 22
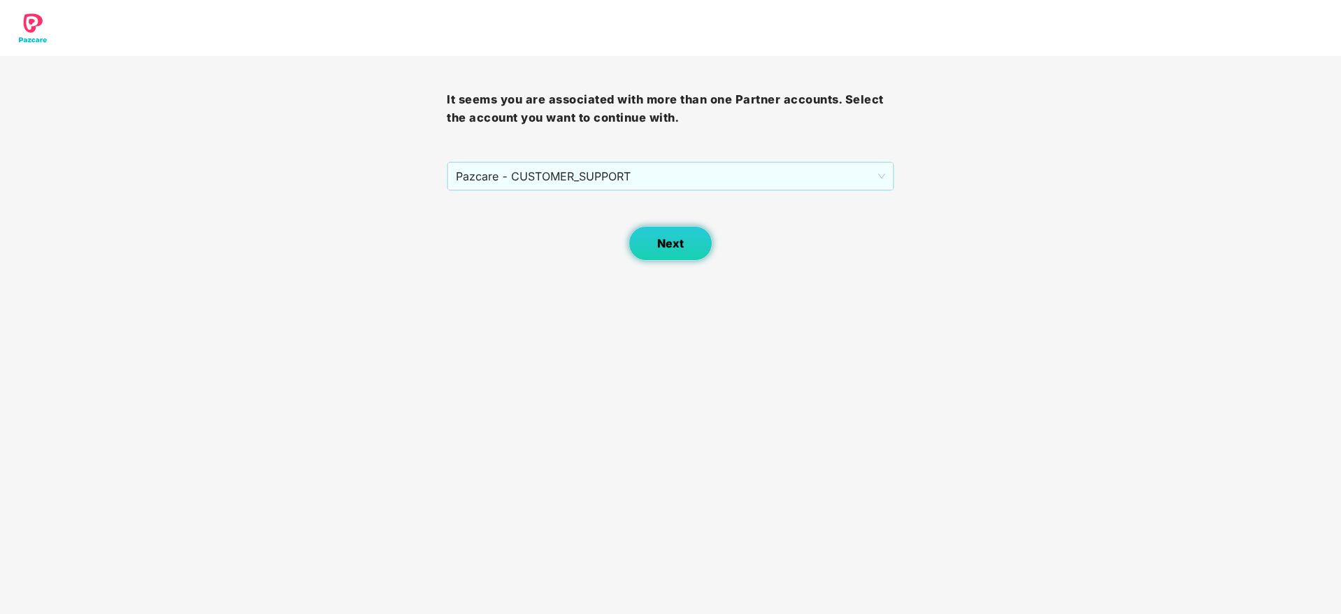
click at [672, 239] on span "Next" at bounding box center [670, 243] width 27 height 13
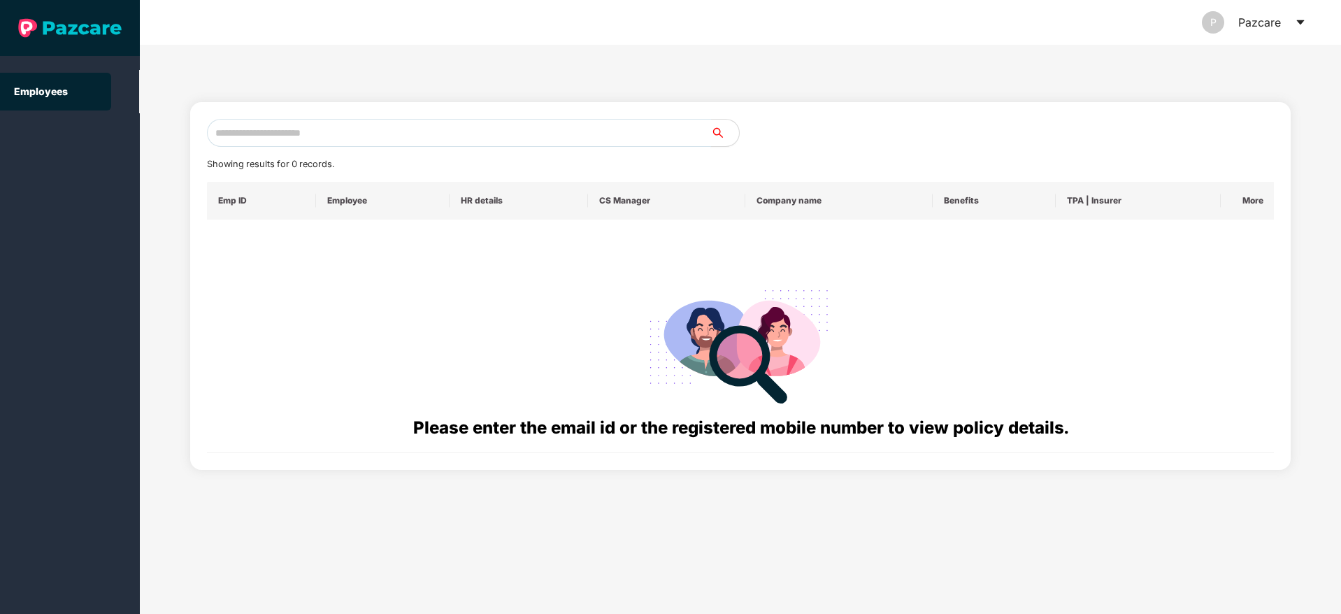
click at [419, 145] on input "text" at bounding box center [459, 133] width 504 height 28
paste input "**********"
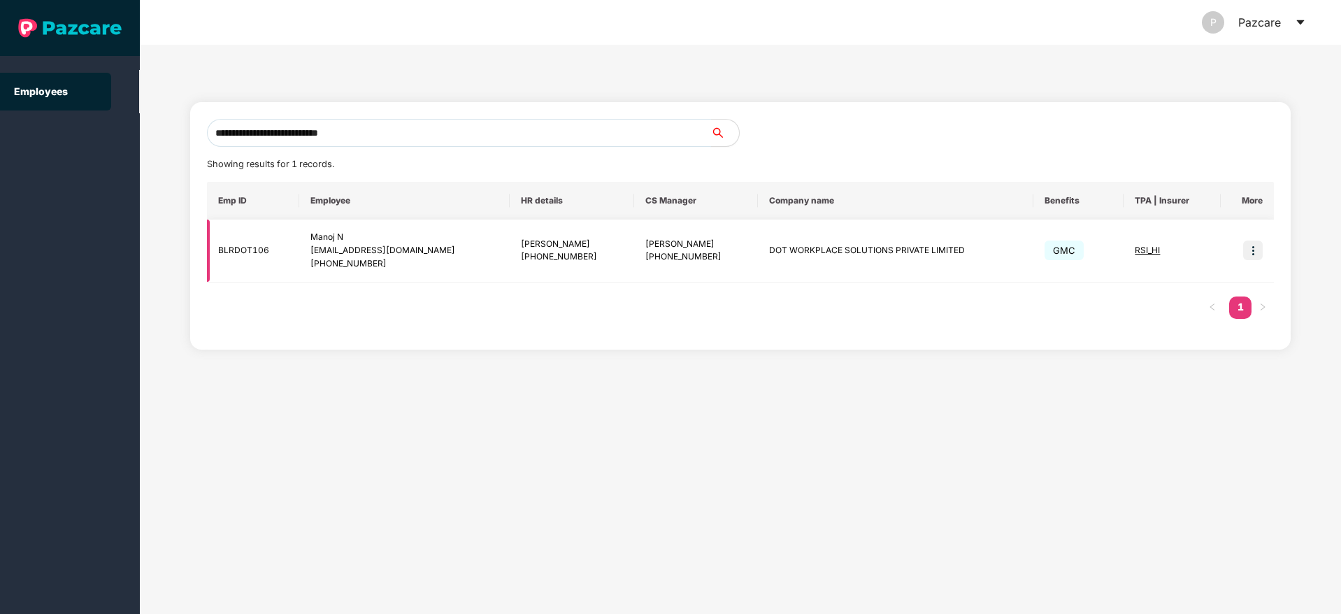
type input "**********"
click at [1154, 244] on div "RSI_HI" at bounding box center [1172, 250] width 75 height 13
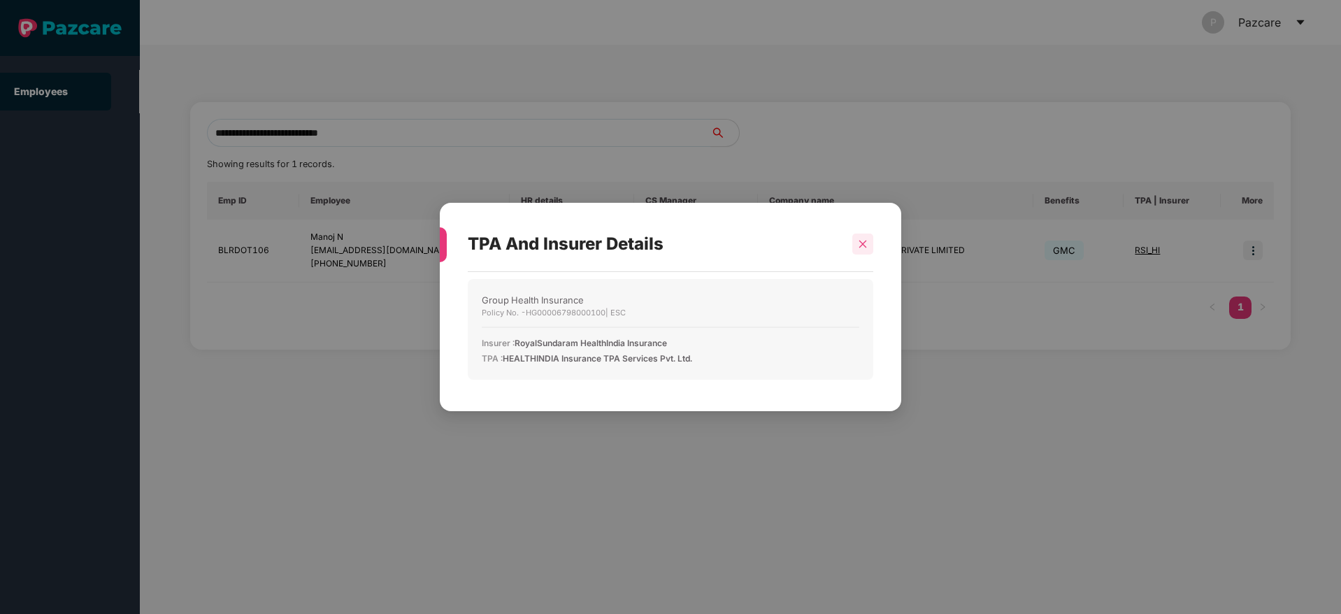
click at [859, 245] on icon "close" at bounding box center [863, 244] width 10 height 10
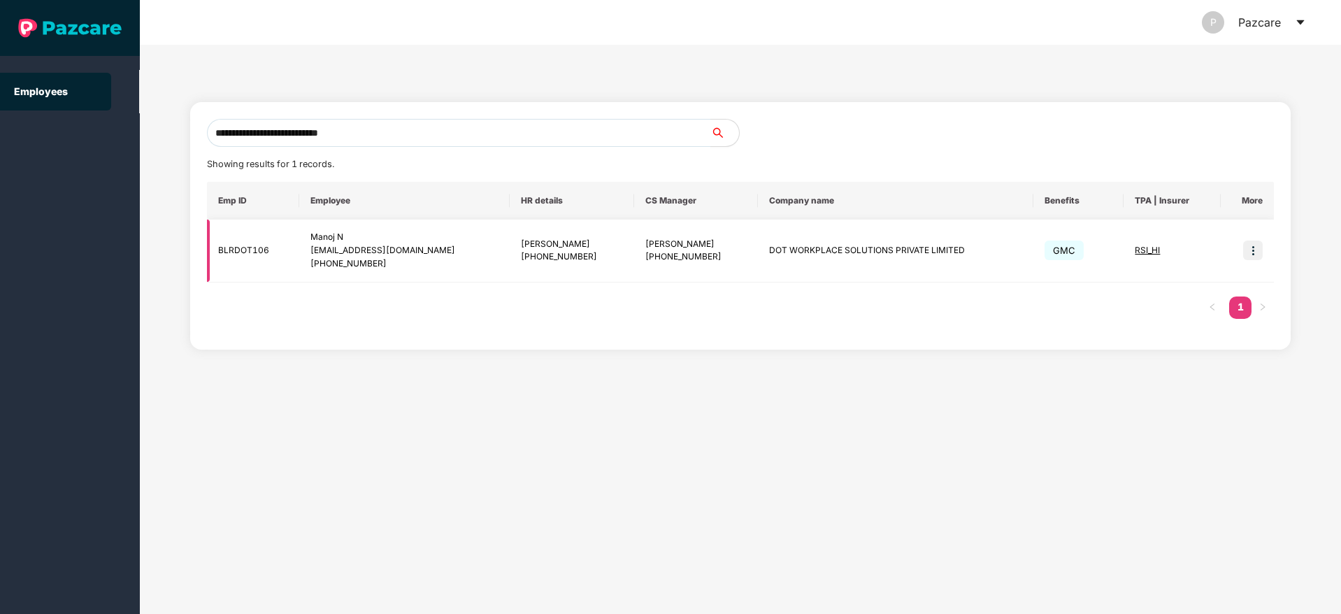
click at [1246, 254] on img at bounding box center [1253, 251] width 20 height 20
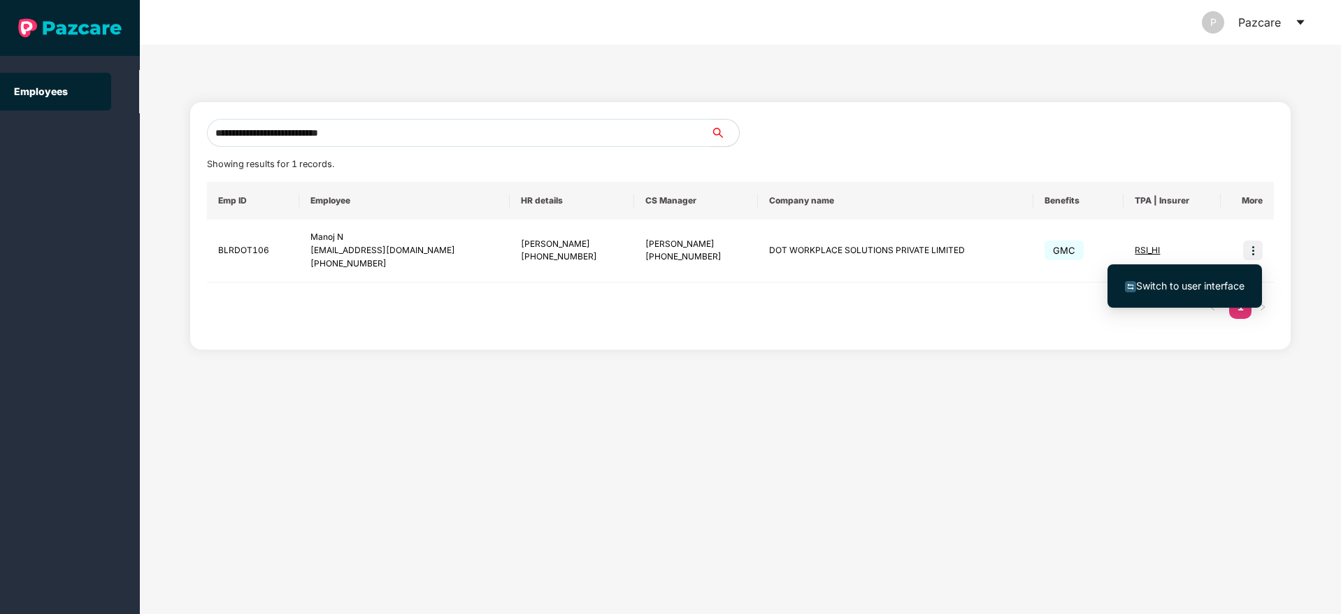
click at [1177, 285] on span "Switch to user interface" at bounding box center [1190, 286] width 108 height 12
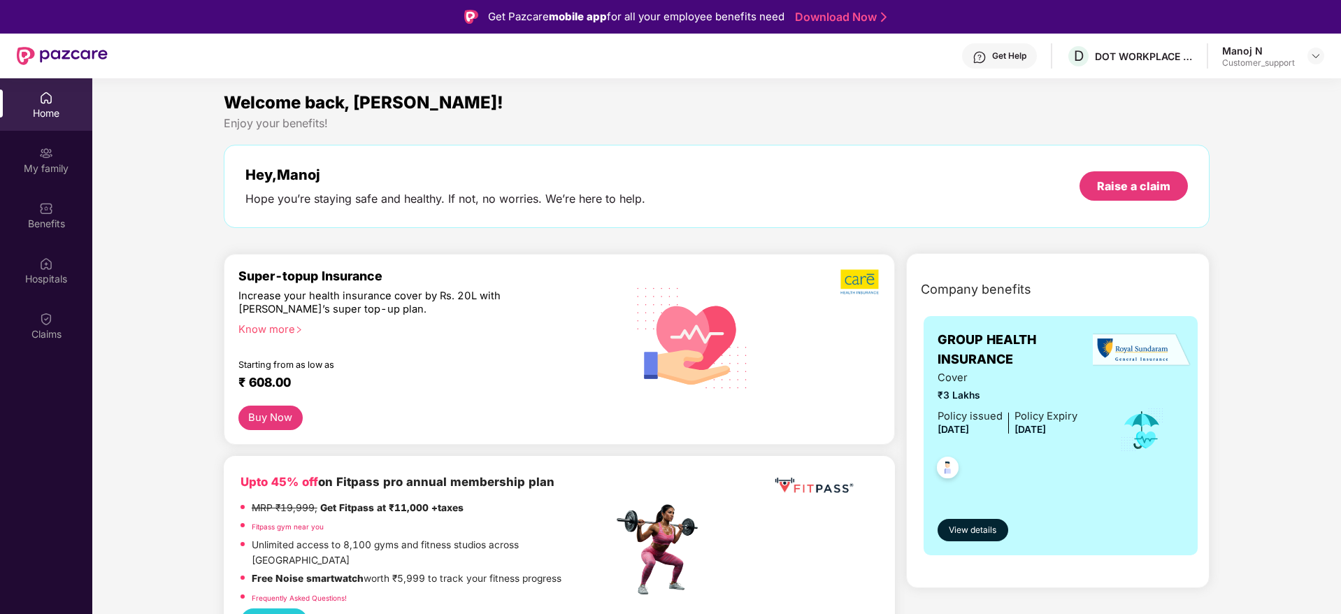
click at [1001, 60] on div "Get Help" at bounding box center [1009, 55] width 34 height 11
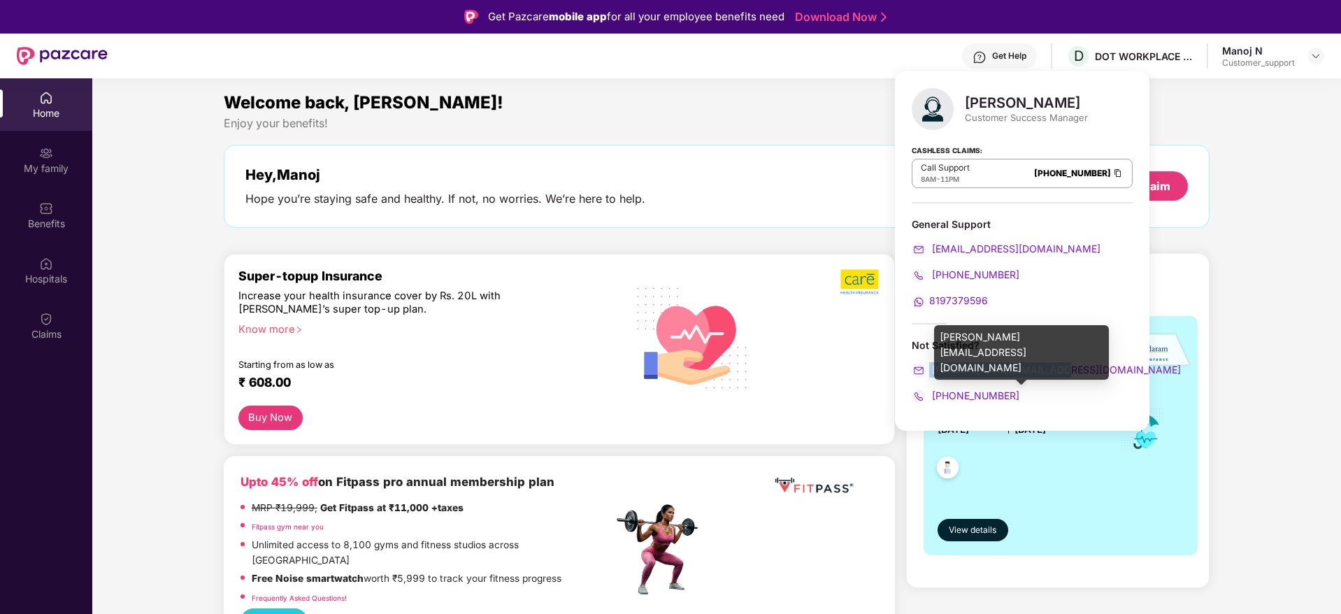
drag, startPoint x: 1054, startPoint y: 373, endPoint x: 928, endPoint y: 373, distance: 125.9
click at [928, 373] on div "[PERSON_NAME][EMAIL_ADDRESS][DOMAIN_NAME]" at bounding box center [1022, 369] width 221 height 15
copy span "[PERSON_NAME][EMAIL_ADDRESS][DOMAIN_NAME]"
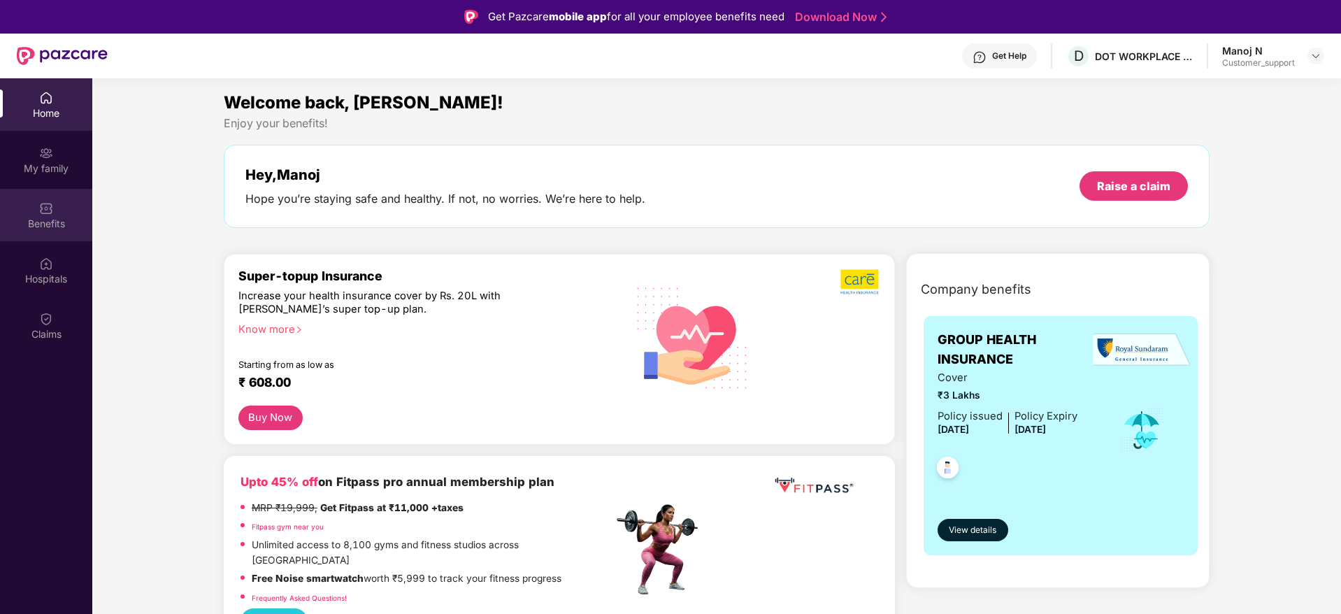
click at [46, 229] on div "Benefits" at bounding box center [46, 224] width 92 height 14
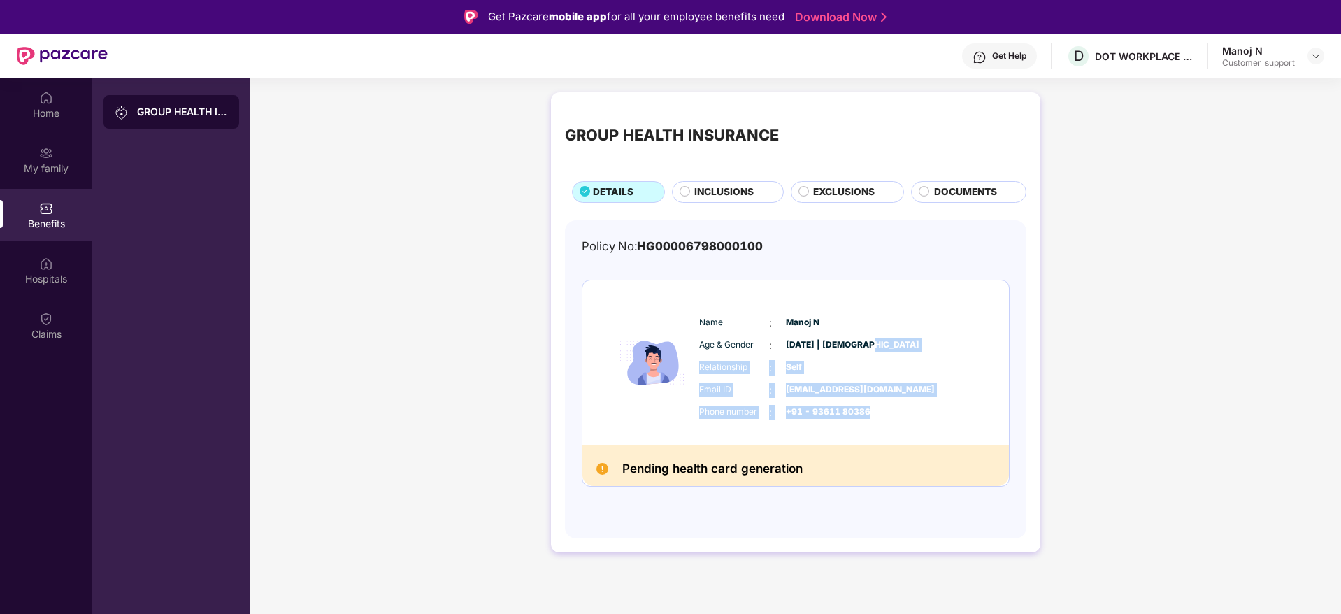
drag, startPoint x: 873, startPoint y: 414, endPoint x: 904, endPoint y: 345, distance: 76.0
click at [904, 345] on div "Name : [PERSON_NAME] Age & Gender : [DATE] | [DEMOGRAPHIC_DATA] Relationship : …" at bounding box center [838, 367] width 285 height 119
click at [904, 345] on div "Age & Gender : [DATE] | [DEMOGRAPHIC_DATA]" at bounding box center [838, 345] width 278 height 15
click at [806, 327] on span "Manoj N" at bounding box center [821, 322] width 70 height 13
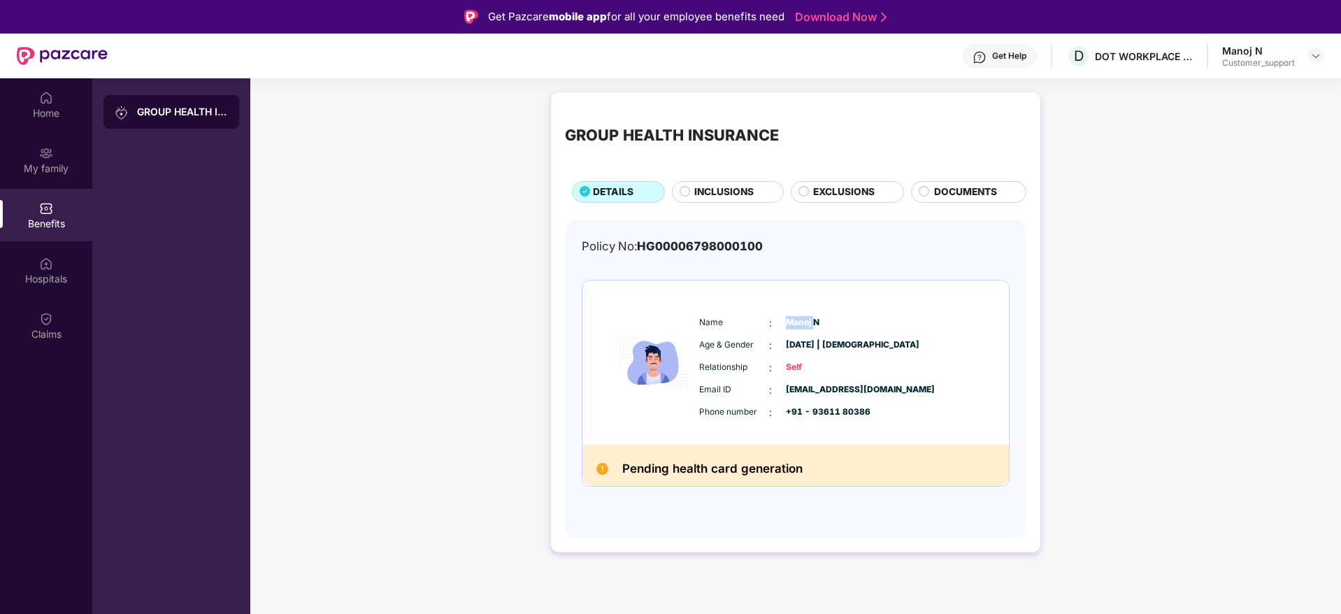
click at [806, 327] on span "Manoj N" at bounding box center [821, 322] width 70 height 13
click at [826, 325] on span "Manoj N" at bounding box center [821, 322] width 70 height 13
drag, startPoint x: 826, startPoint y: 325, endPoint x: 787, endPoint y: 322, distance: 39.3
click at [787, 322] on span "Manoj N" at bounding box center [821, 322] width 70 height 13
copy span "Manoj N"
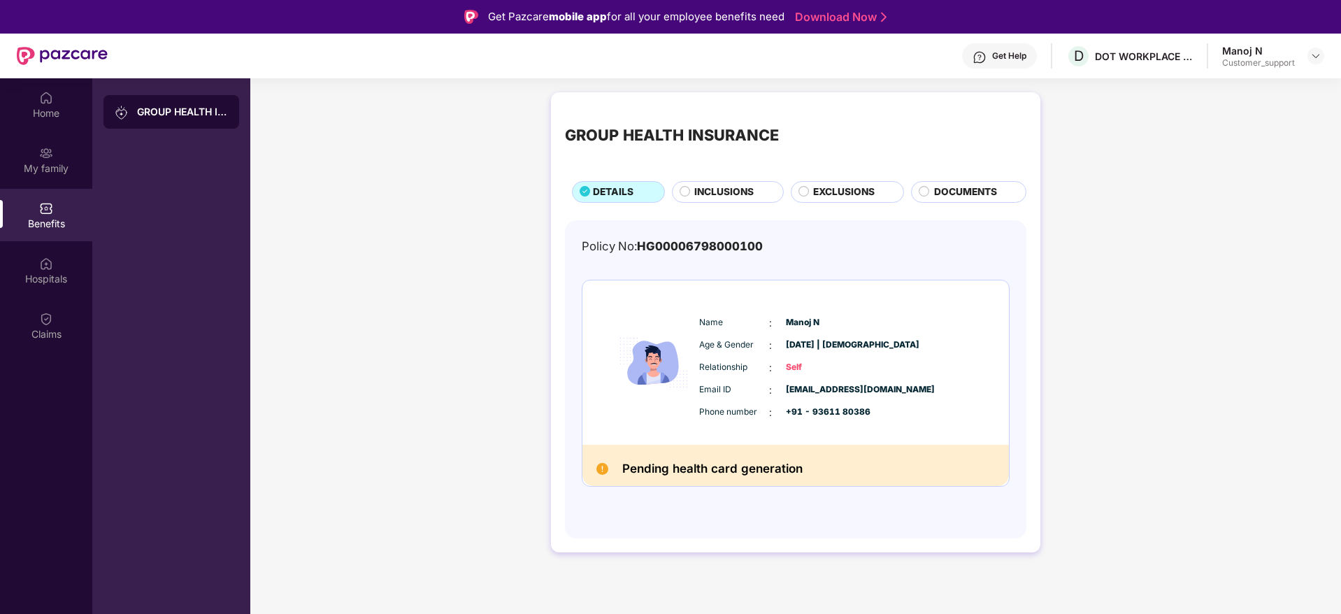
click at [939, 387] on div "Email ID : [EMAIL_ADDRESS][DOMAIN_NAME]" at bounding box center [838, 389] width 278 height 15
drag, startPoint x: 939, startPoint y: 387, endPoint x: 786, endPoint y: 390, distance: 153.2
click at [786, 390] on div "Email ID : [EMAIL_ADDRESS][DOMAIN_NAME]" at bounding box center [838, 389] width 278 height 15
copy span "[EMAIL_ADDRESS][DOMAIN_NAME]"
click at [878, 417] on div "Phone number : +91 - 93611 80386" at bounding box center [838, 412] width 278 height 15
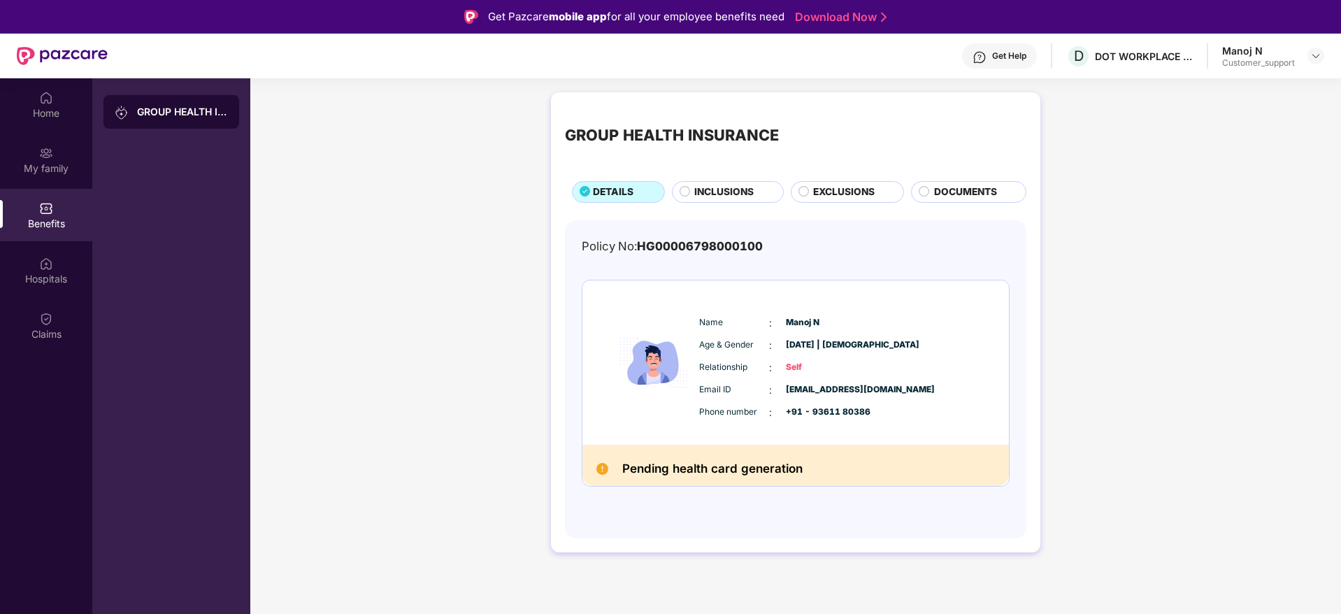
click at [855, 437] on div "Name : [PERSON_NAME] Age & Gender : [DATE] | [DEMOGRAPHIC_DATA] Relationship : …" at bounding box center [795, 362] width 427 height 164
click at [868, 411] on div "Phone number : +91 - 93611 80386" at bounding box center [838, 412] width 278 height 15
drag, startPoint x: 869, startPoint y: 411, endPoint x: 811, endPoint y: 420, distance: 58.6
click at [811, 420] on div "Phone number : +91 - 93611 80386" at bounding box center [838, 412] width 278 height 15
copy span "93611 80386"
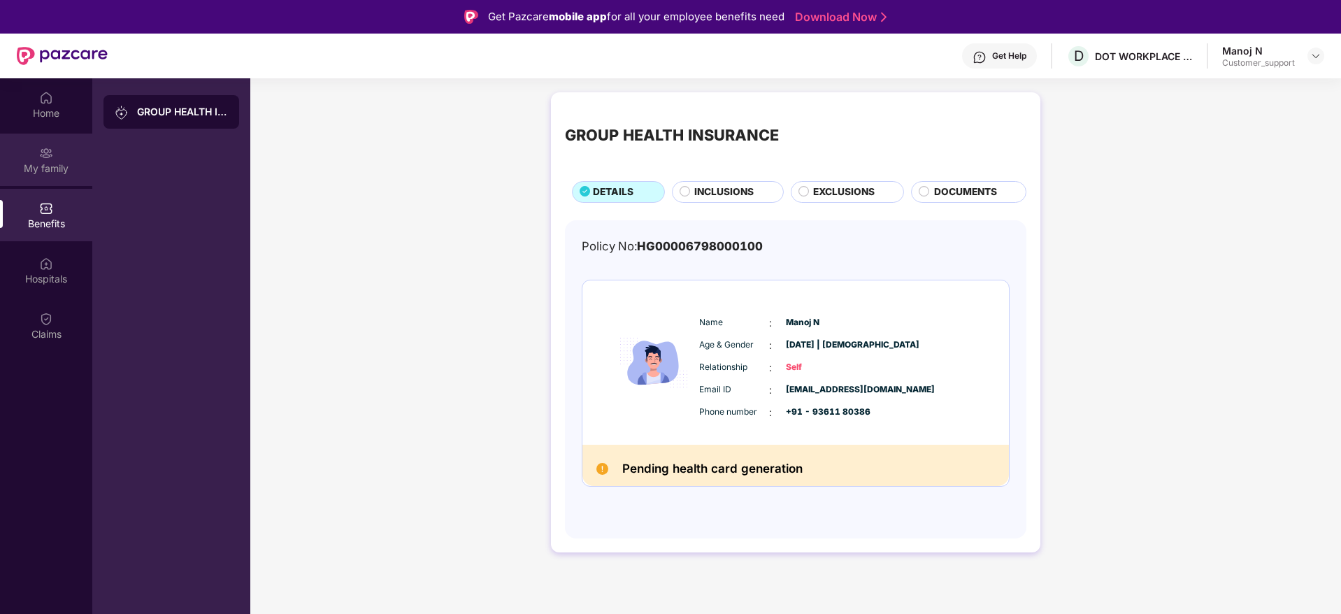
click at [59, 167] on div "My family" at bounding box center [46, 169] width 92 height 14
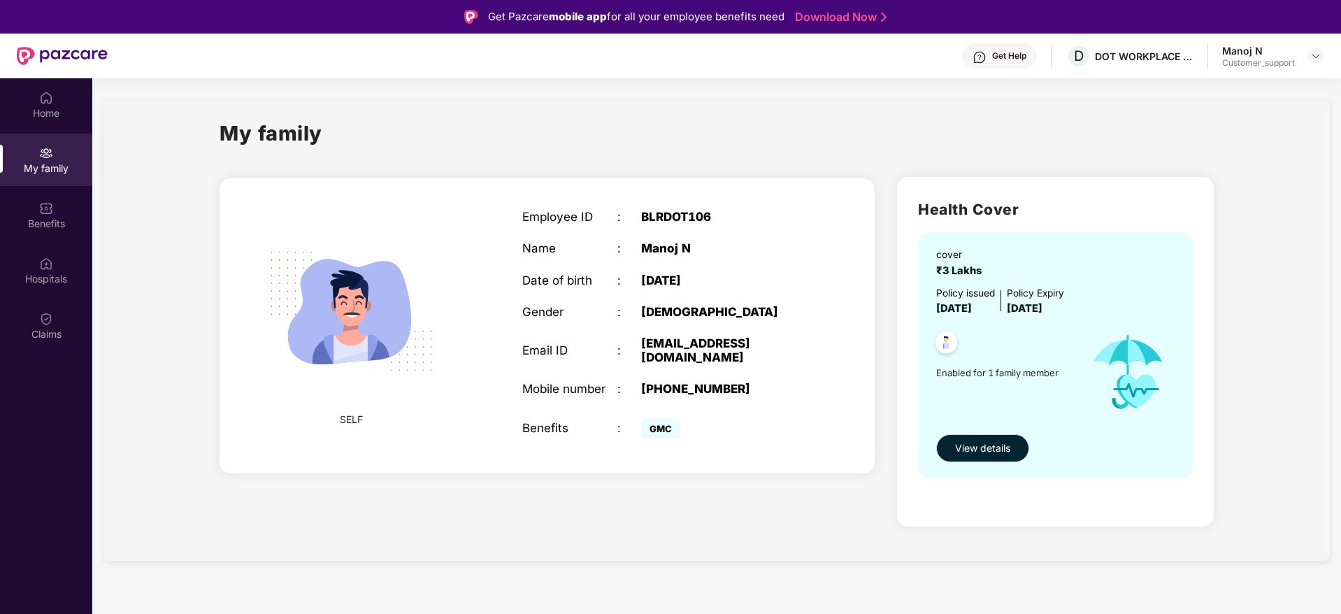
click at [696, 214] on div "BLRDOT106" at bounding box center [724, 217] width 166 height 14
copy div "BLRDOT106"
click at [1314, 62] on div at bounding box center [1316, 56] width 17 height 17
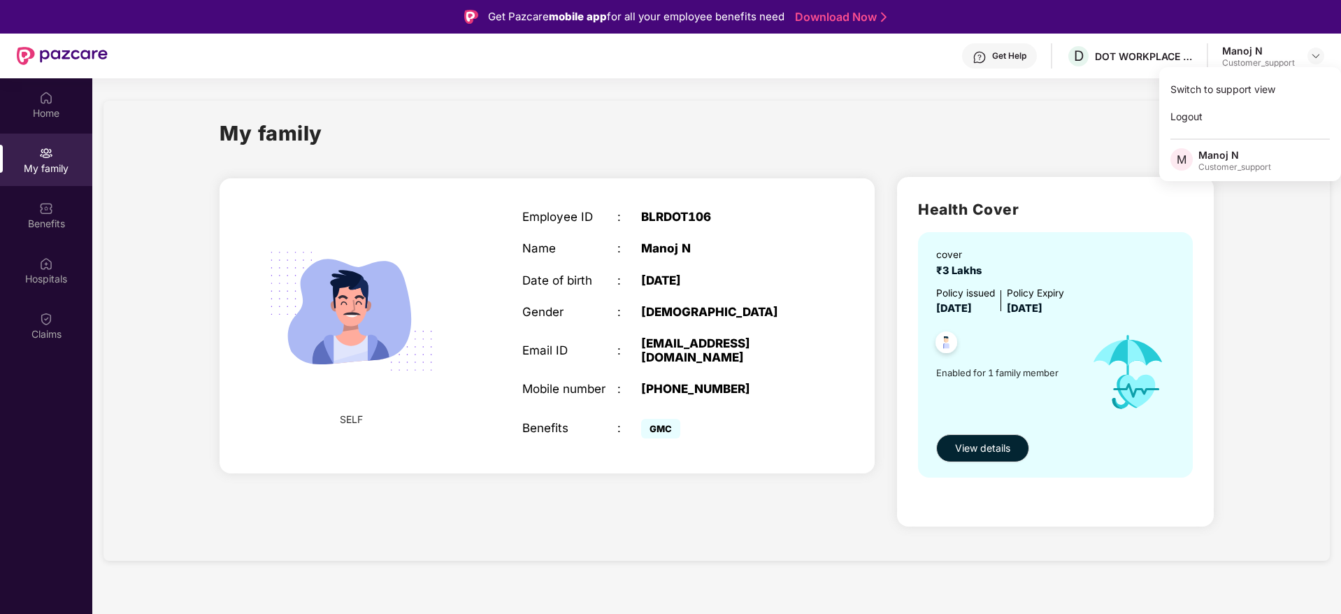
click at [1071, 117] on div "My family" at bounding box center [717, 141] width 994 height 48
click at [1268, 61] on div "Customer_support" at bounding box center [1258, 62] width 73 height 11
click at [1324, 50] on div at bounding box center [1316, 56] width 17 height 17
click at [714, 389] on div "[PHONE_NUMBER]" at bounding box center [724, 389] width 166 height 14
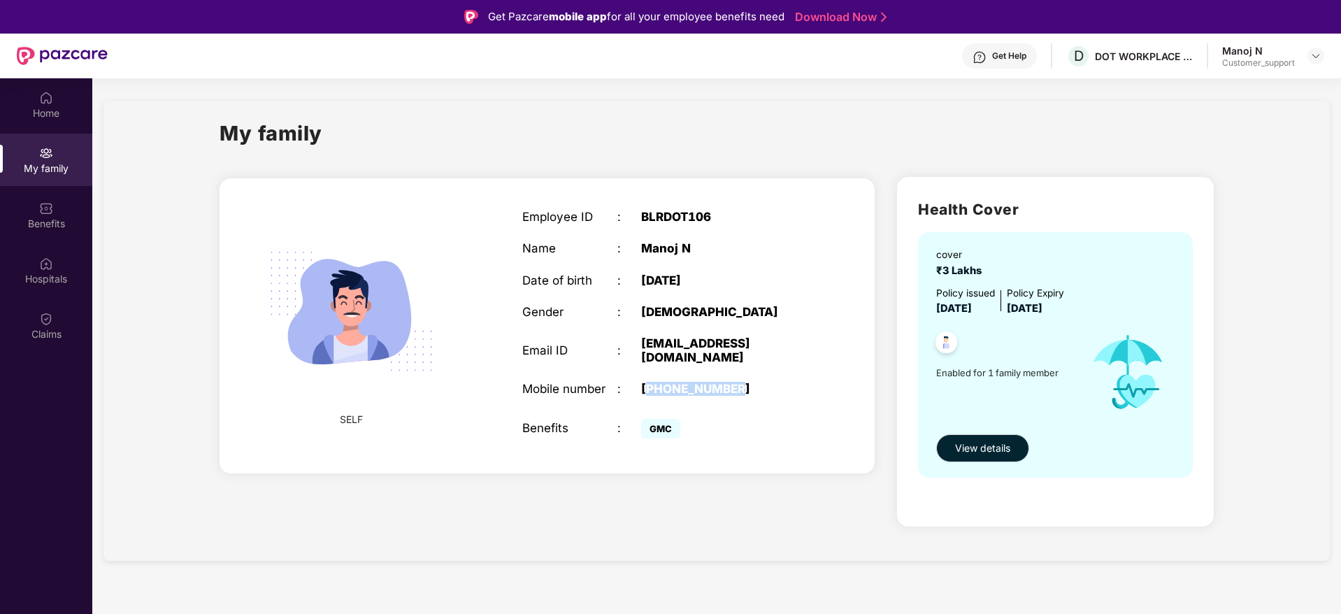
click at [714, 389] on div "[PHONE_NUMBER]" at bounding box center [724, 389] width 166 height 14
click at [790, 391] on div "[PHONE_NUMBER]" at bounding box center [724, 389] width 166 height 14
drag, startPoint x: 750, startPoint y: 389, endPoint x: 668, endPoint y: 386, distance: 81.9
click at [668, 386] on div "[PHONE_NUMBER]" at bounding box center [724, 389] width 166 height 14
copy div "9361180386"
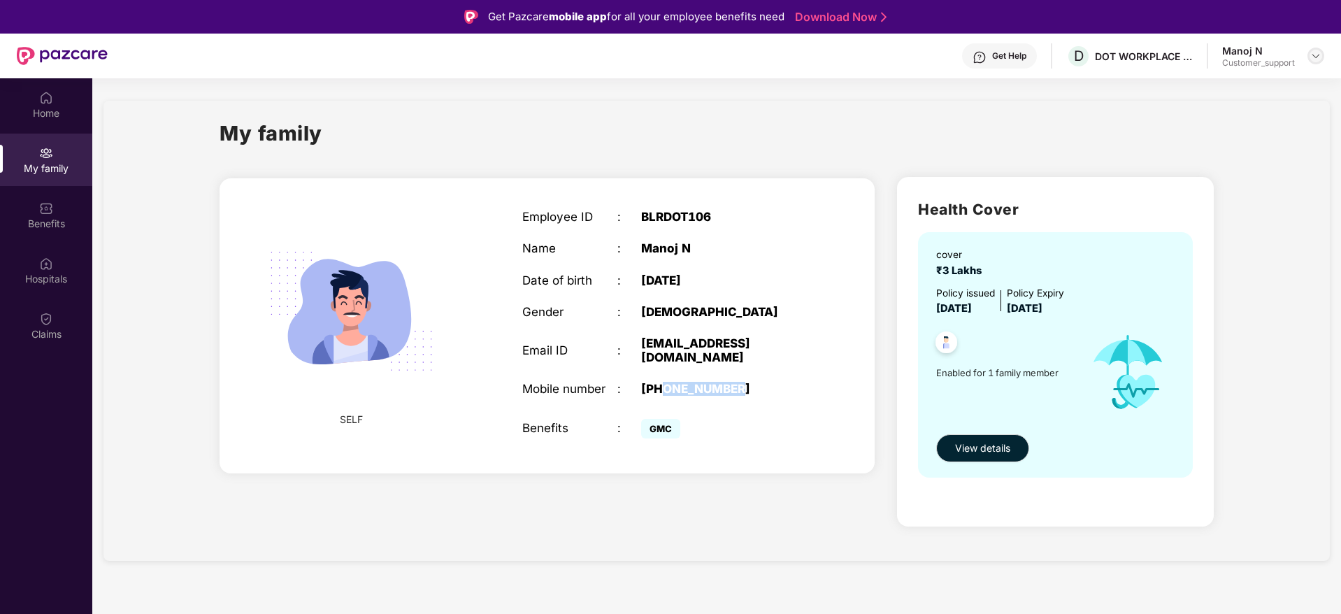
click at [1314, 57] on img at bounding box center [1315, 55] width 11 height 11
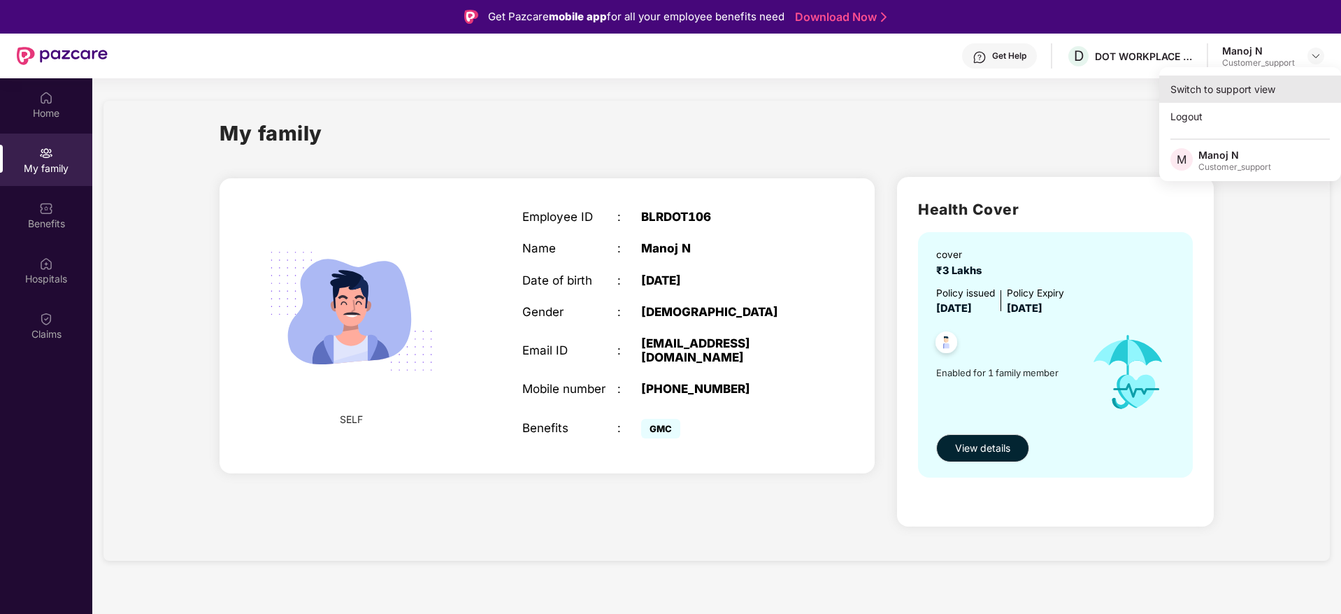
click at [1227, 85] on div "Switch to support view" at bounding box center [1250, 89] width 182 height 27
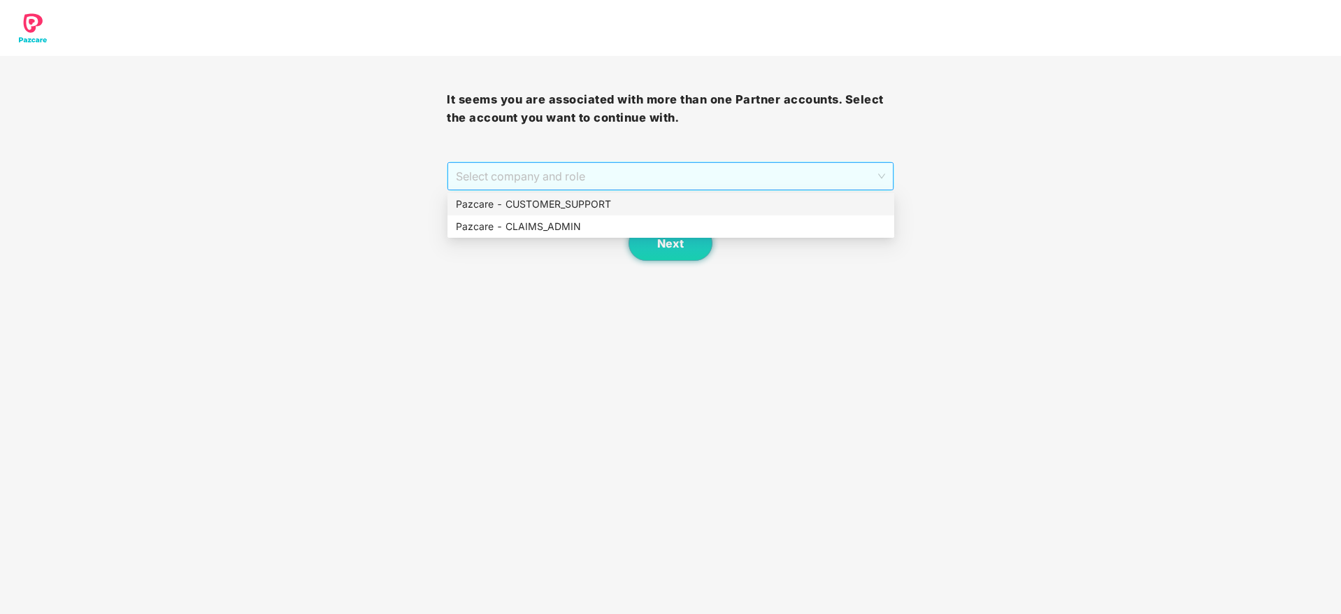
click at [720, 173] on span "Select company and role" at bounding box center [670, 176] width 429 height 27
click at [617, 201] on div "Pazcare - CUSTOMER_SUPPORT" at bounding box center [671, 203] width 430 height 15
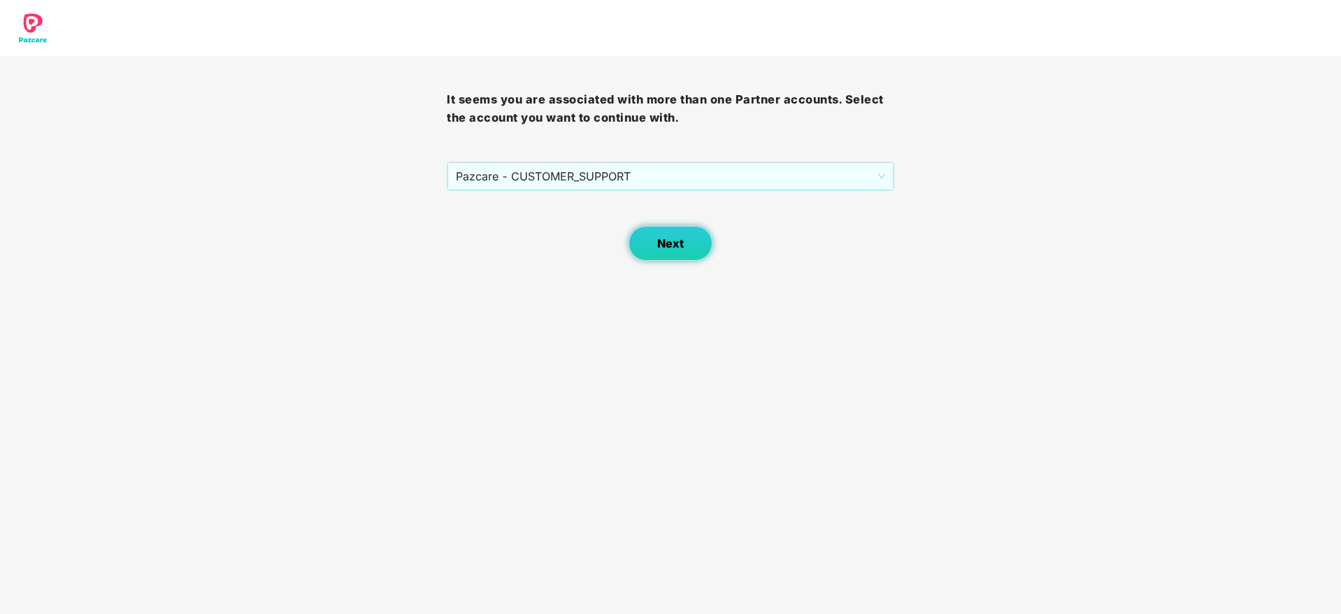
click at [671, 242] on span "Next" at bounding box center [670, 243] width 27 height 13
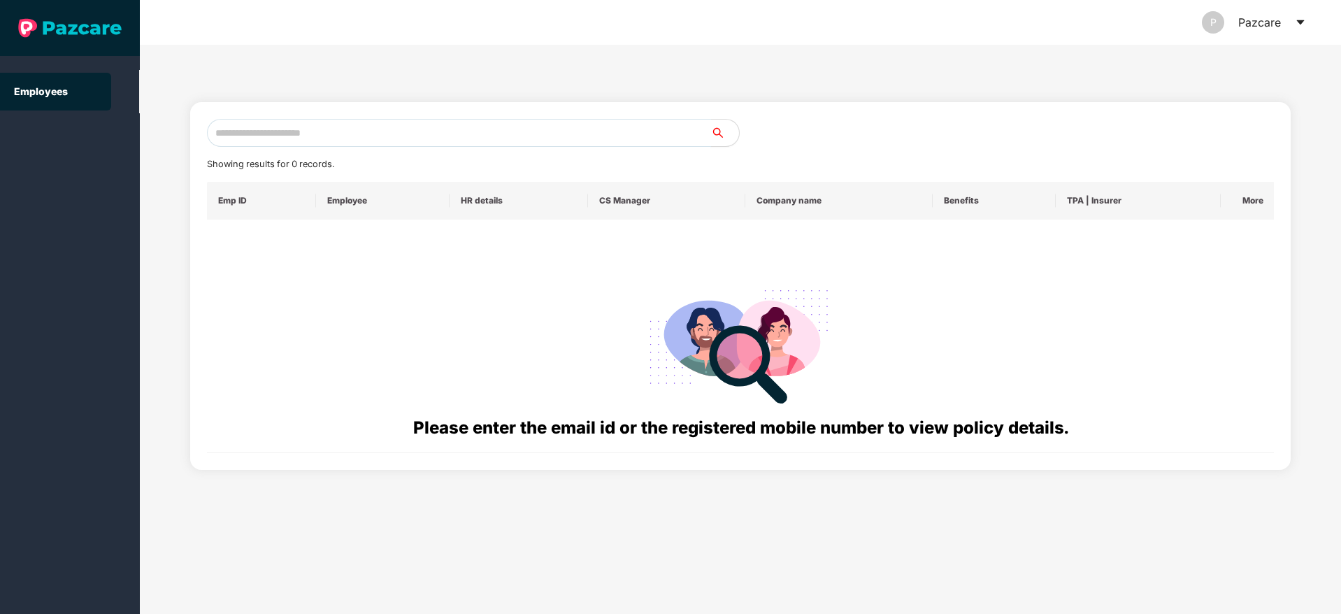
click at [363, 134] on input "text" at bounding box center [459, 133] width 504 height 28
paste input "**********"
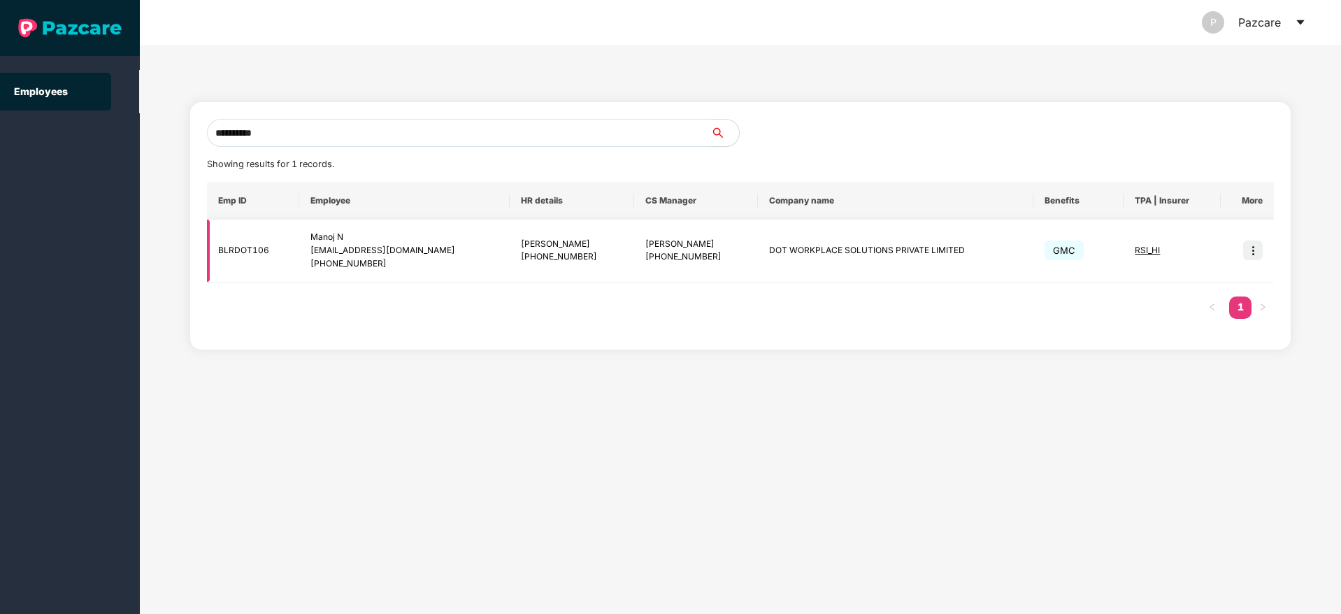
type input "**********"
click at [1244, 247] on img at bounding box center [1253, 251] width 20 height 20
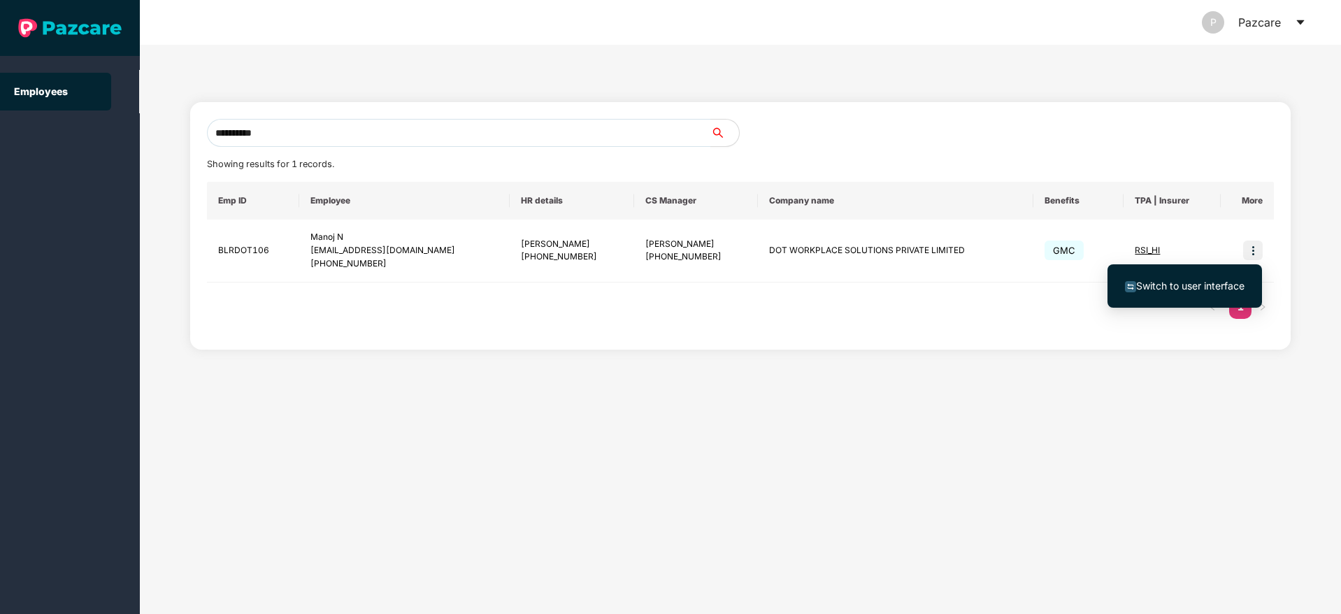
click at [1201, 284] on span "Switch to user interface" at bounding box center [1190, 286] width 108 height 12
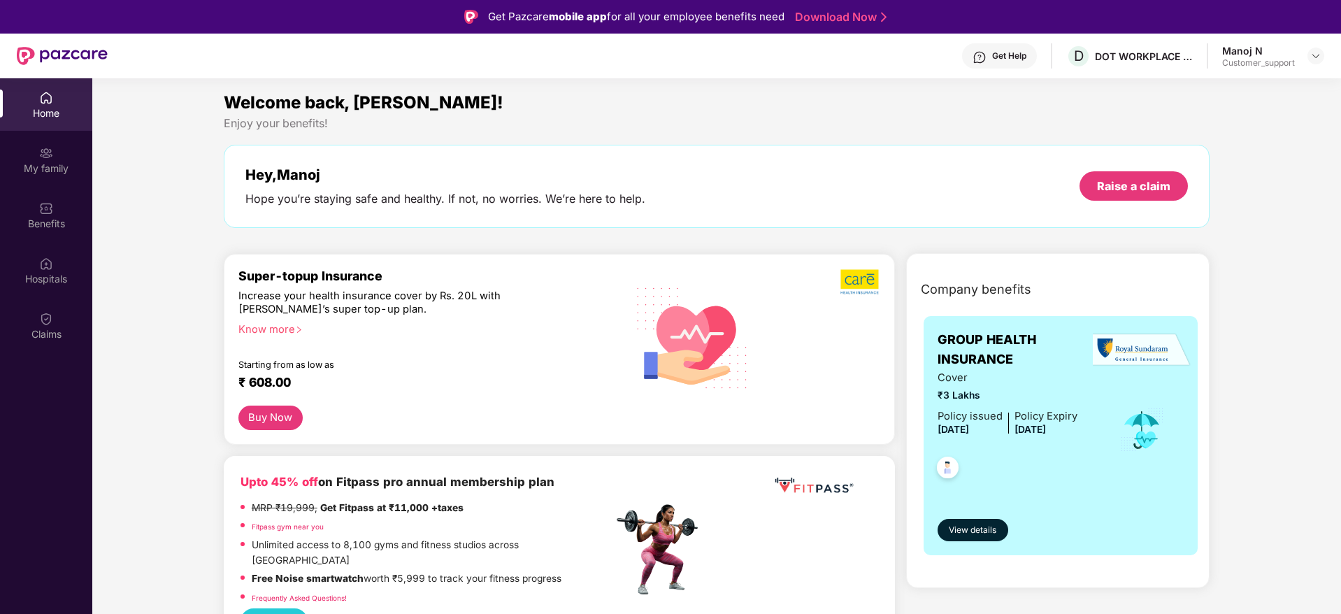
click at [1018, 45] on div "Get Help" at bounding box center [999, 55] width 75 height 25
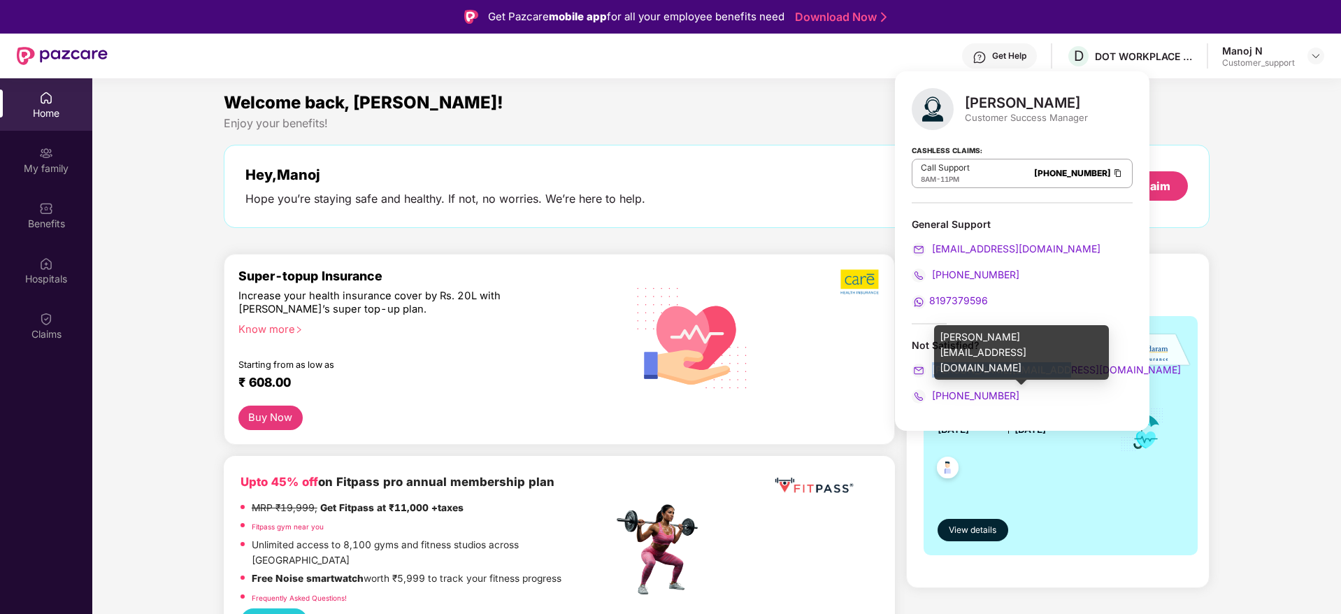
drag, startPoint x: 1054, startPoint y: 370, endPoint x: 931, endPoint y: 371, distance: 122.4
click at [931, 371] on div "[PERSON_NAME][EMAIL_ADDRESS][DOMAIN_NAME]" at bounding box center [1022, 369] width 221 height 15
copy span "[PERSON_NAME][EMAIL_ADDRESS][DOMAIN_NAME]"
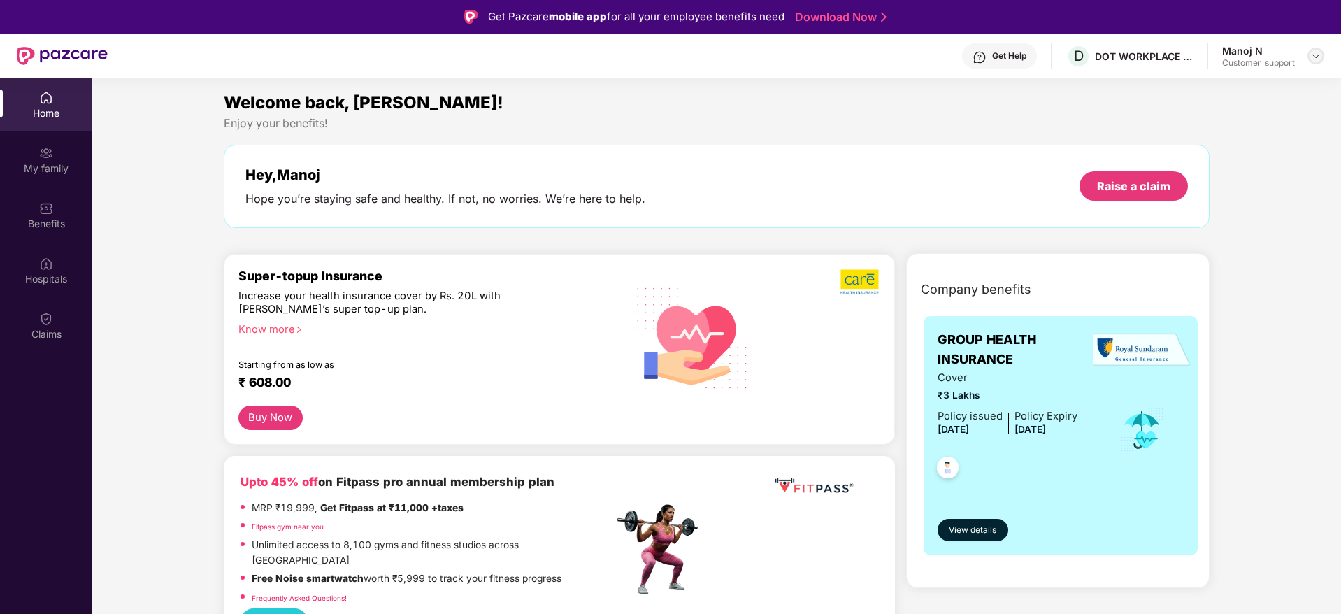
click at [1318, 57] on img at bounding box center [1315, 55] width 11 height 11
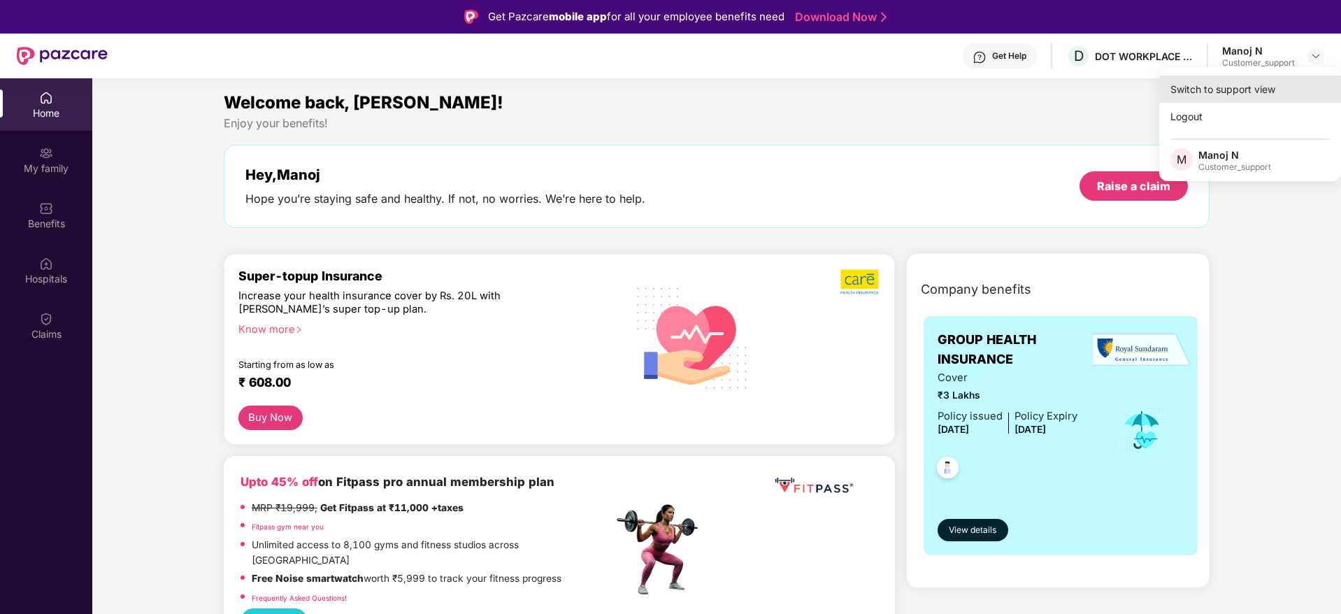
click at [1235, 87] on div "Switch to support view" at bounding box center [1250, 89] width 182 height 27
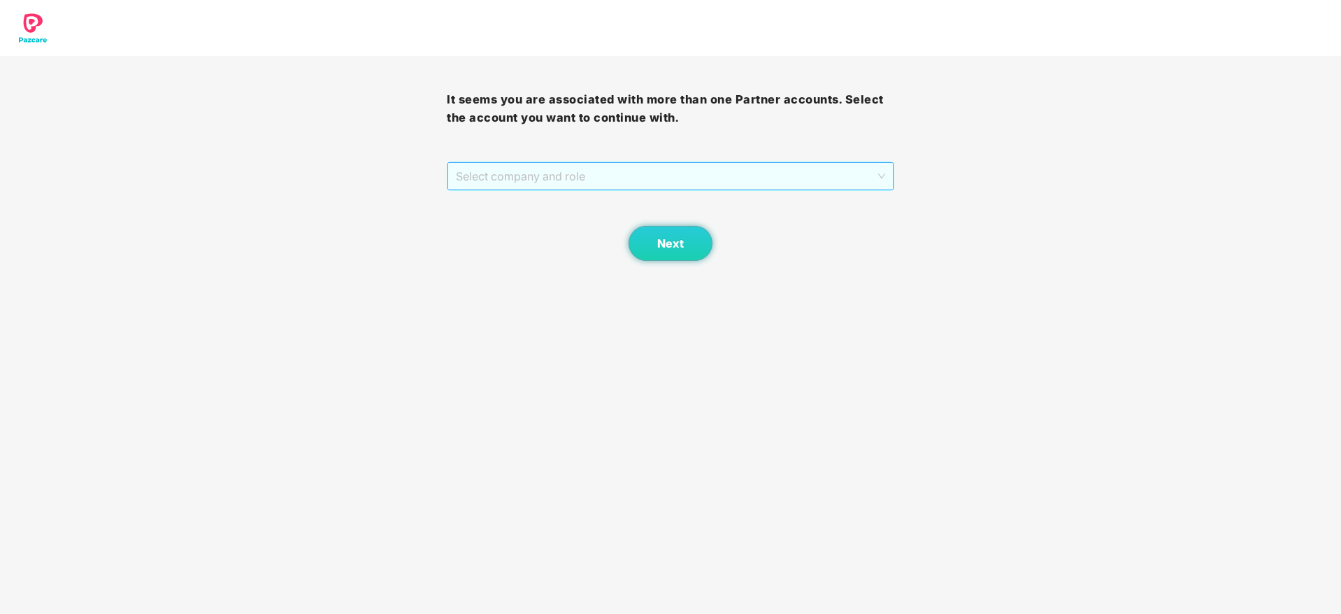
click at [710, 178] on span "Select company and role" at bounding box center [670, 176] width 429 height 27
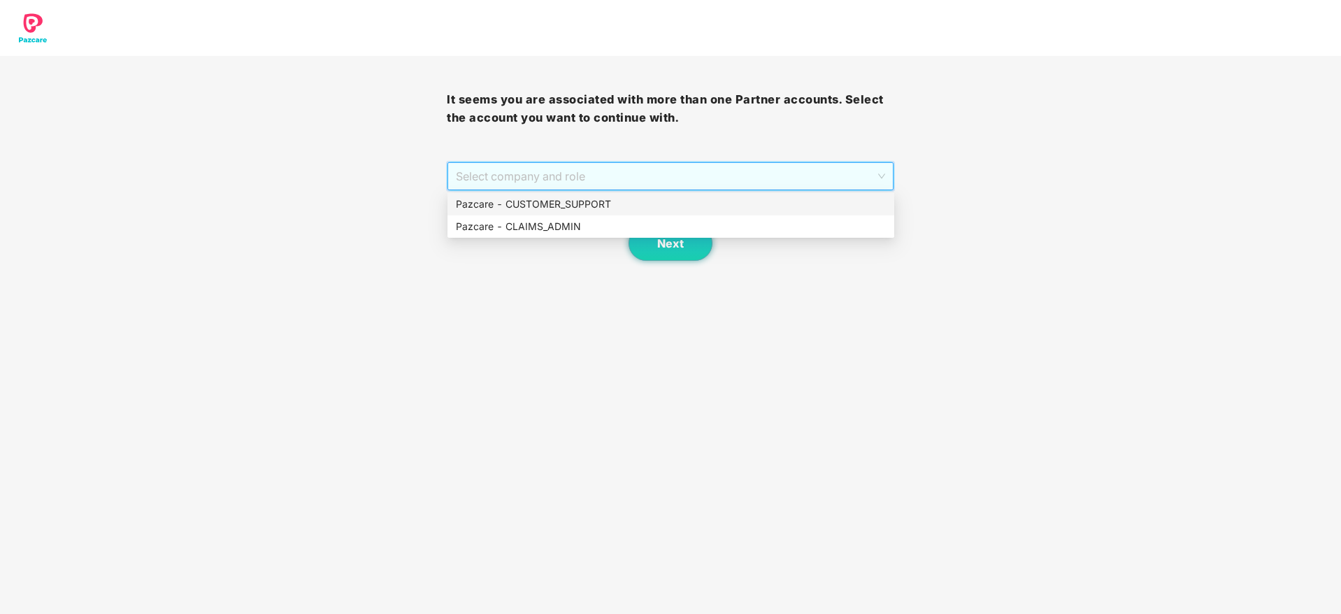
click at [601, 200] on div "Pazcare - CUSTOMER_SUPPORT" at bounding box center [671, 203] width 430 height 15
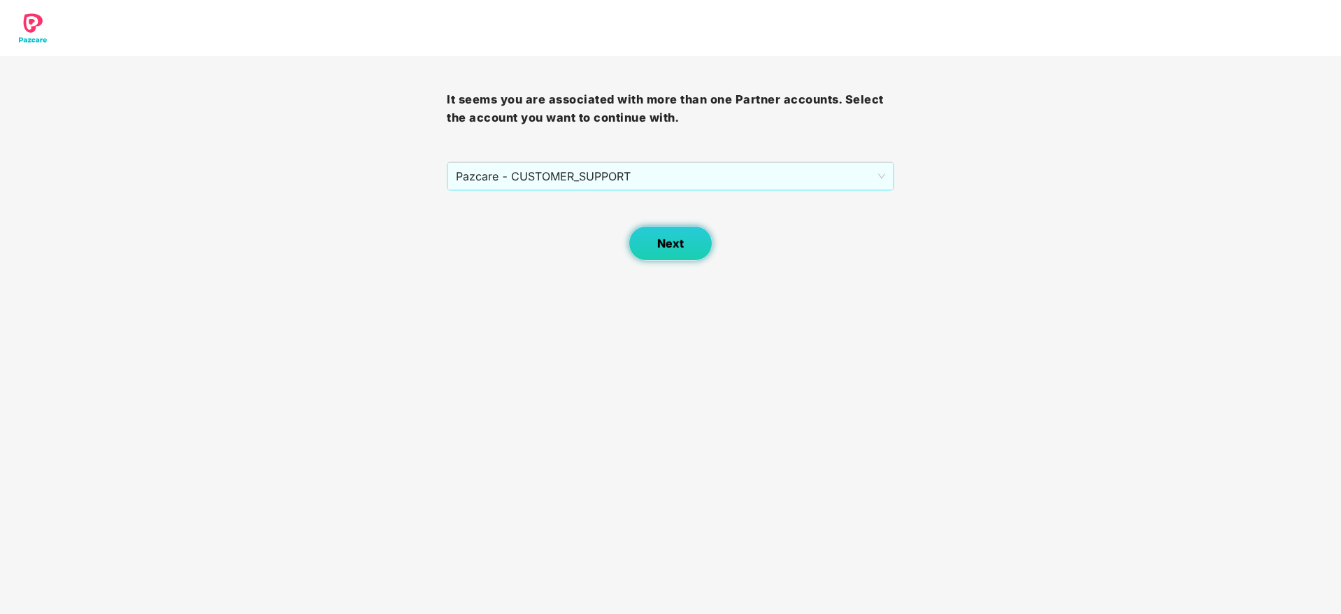
click at [671, 250] on span "Next" at bounding box center [670, 243] width 27 height 13
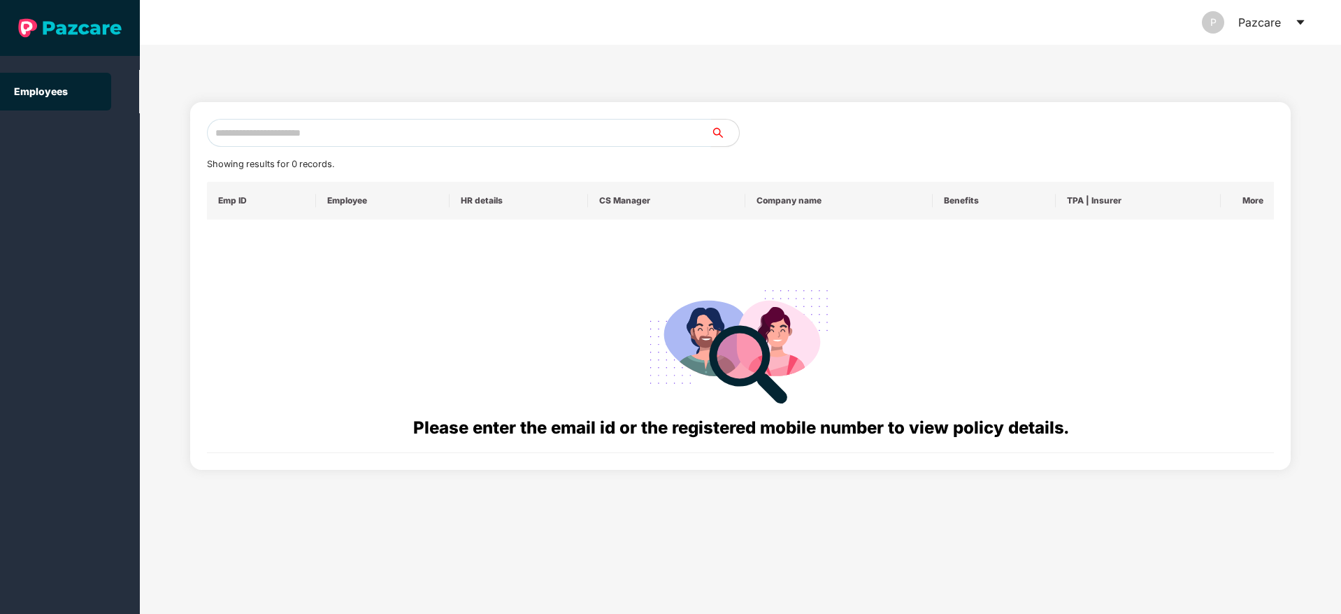
click at [364, 134] on input "text" at bounding box center [459, 133] width 504 height 28
paste input "**********"
click at [227, 131] on input "**********" at bounding box center [459, 133] width 504 height 28
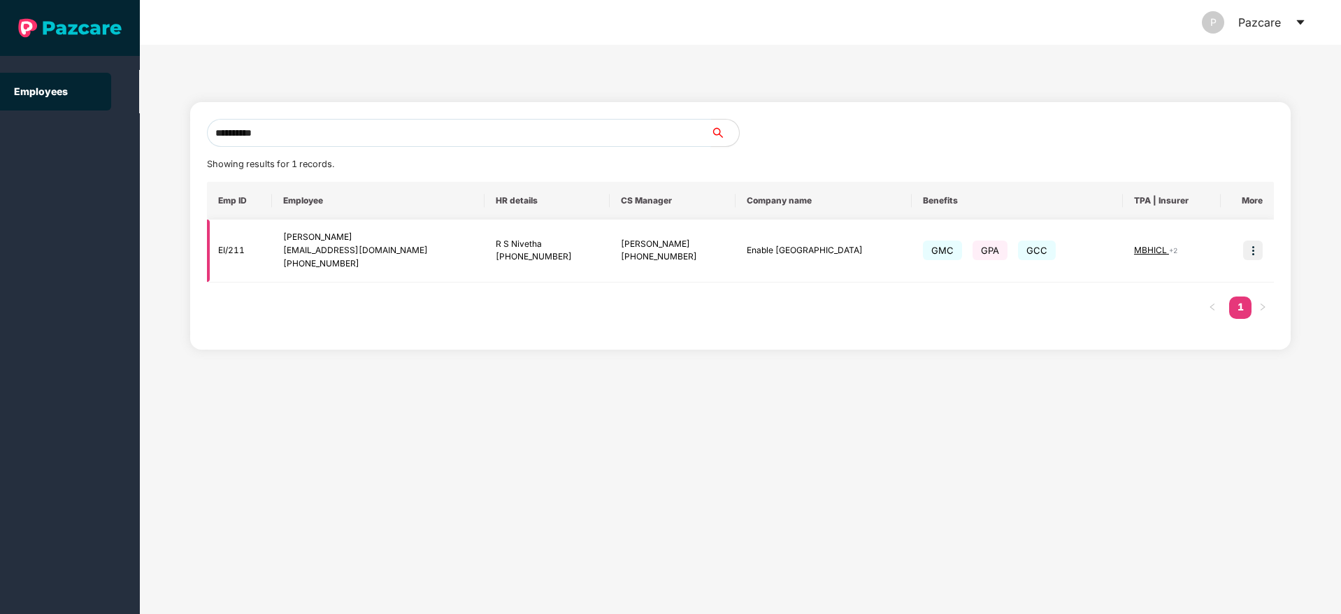
type input "**********"
click at [1252, 248] on img at bounding box center [1253, 251] width 20 height 20
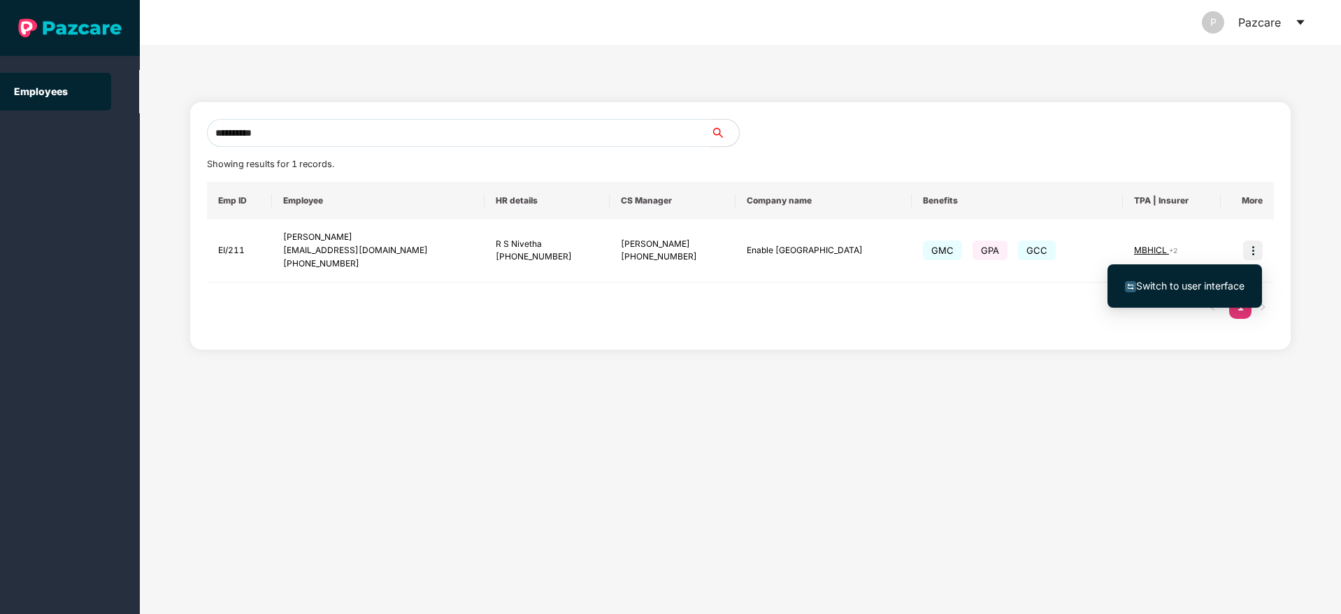
click at [1193, 285] on span "Switch to user interface" at bounding box center [1190, 286] width 108 height 12
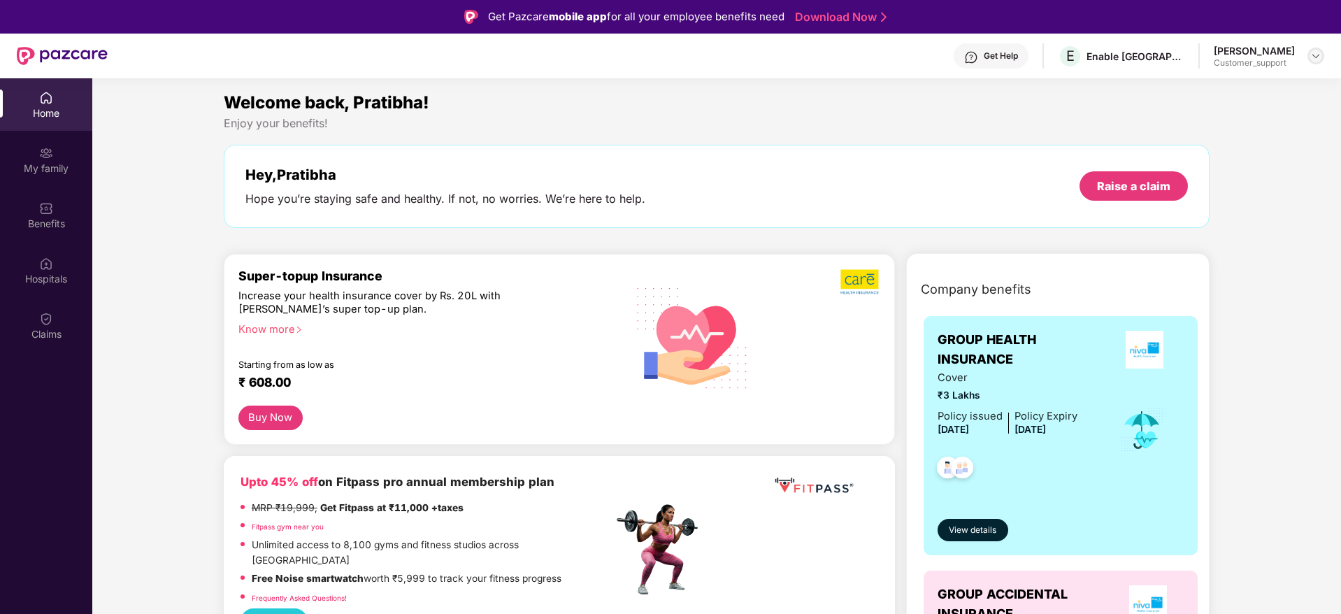
click at [1316, 57] on img at bounding box center [1315, 55] width 11 height 11
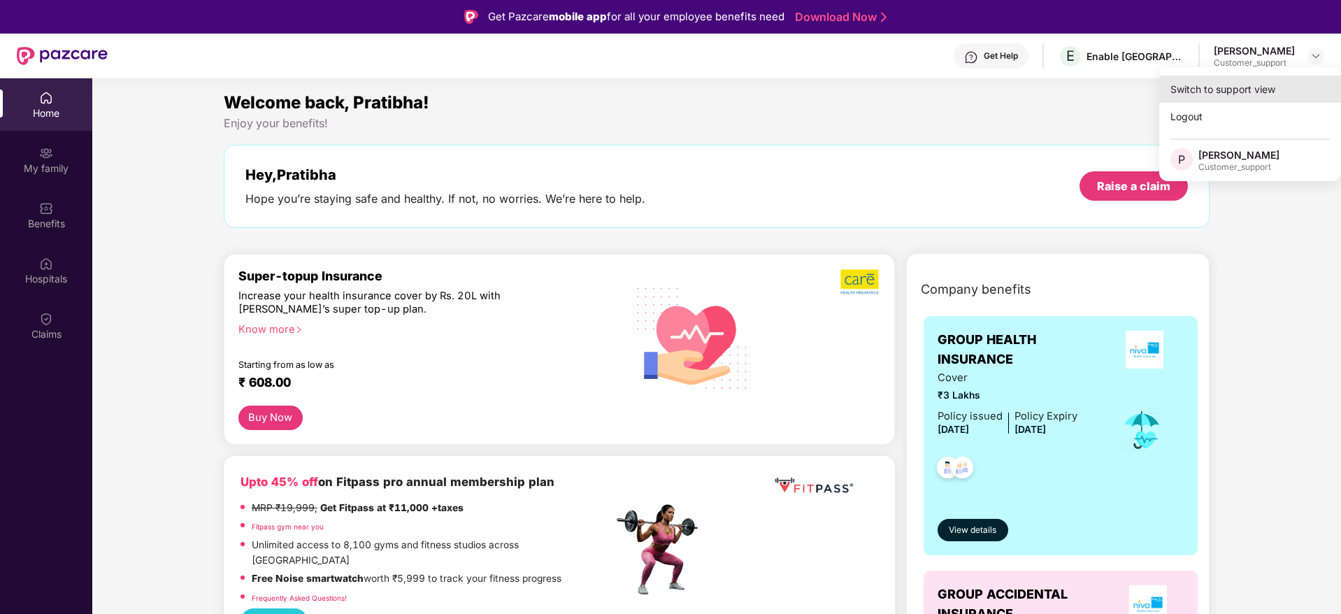
click at [1239, 84] on div "Switch to support view" at bounding box center [1250, 89] width 182 height 27
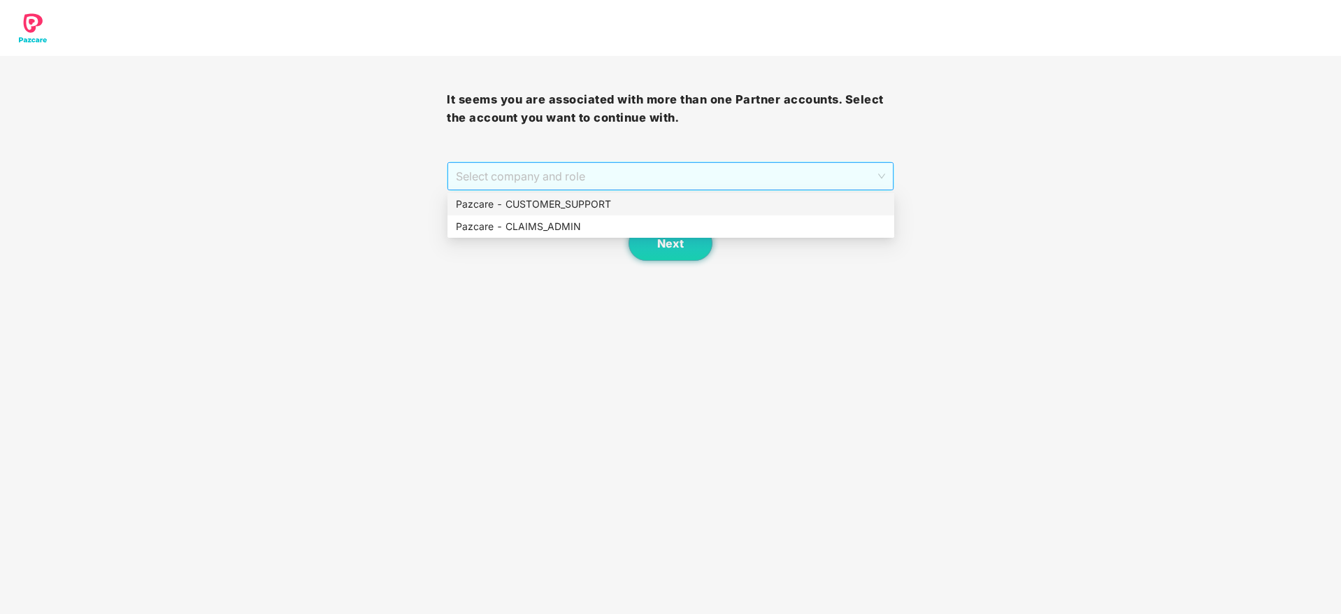
click at [717, 168] on span "Select company and role" at bounding box center [670, 176] width 429 height 27
click at [624, 201] on div "Pazcare - CUSTOMER_SUPPORT" at bounding box center [671, 203] width 430 height 15
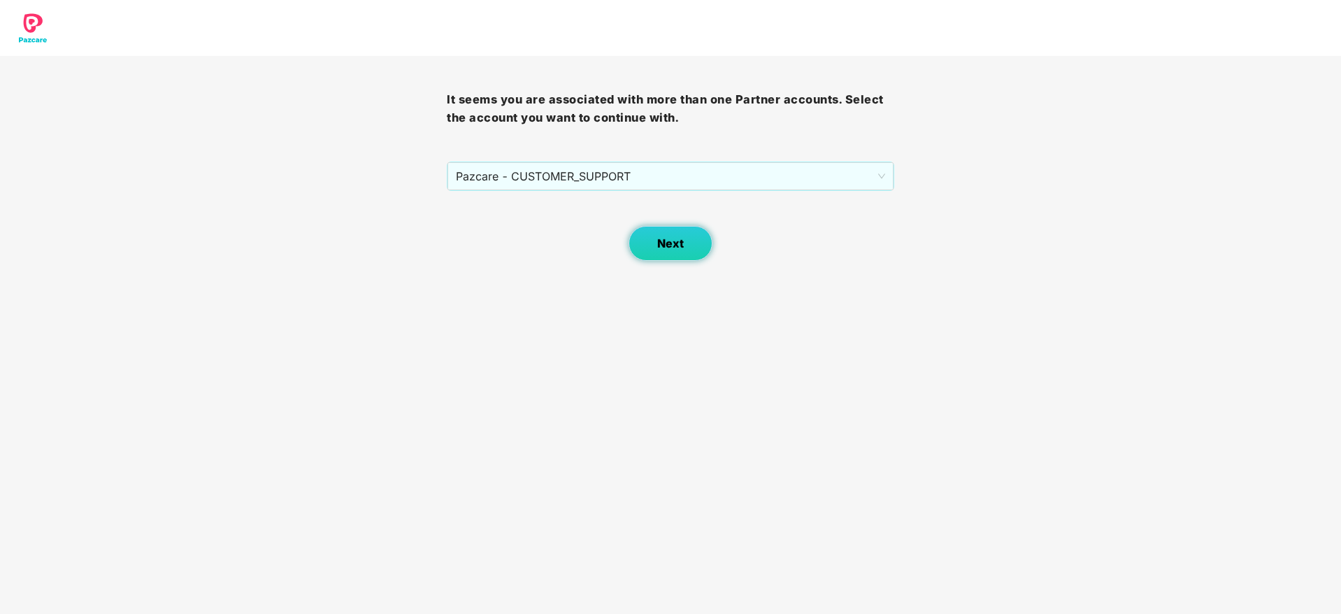
click at [659, 250] on span "Next" at bounding box center [670, 243] width 27 height 13
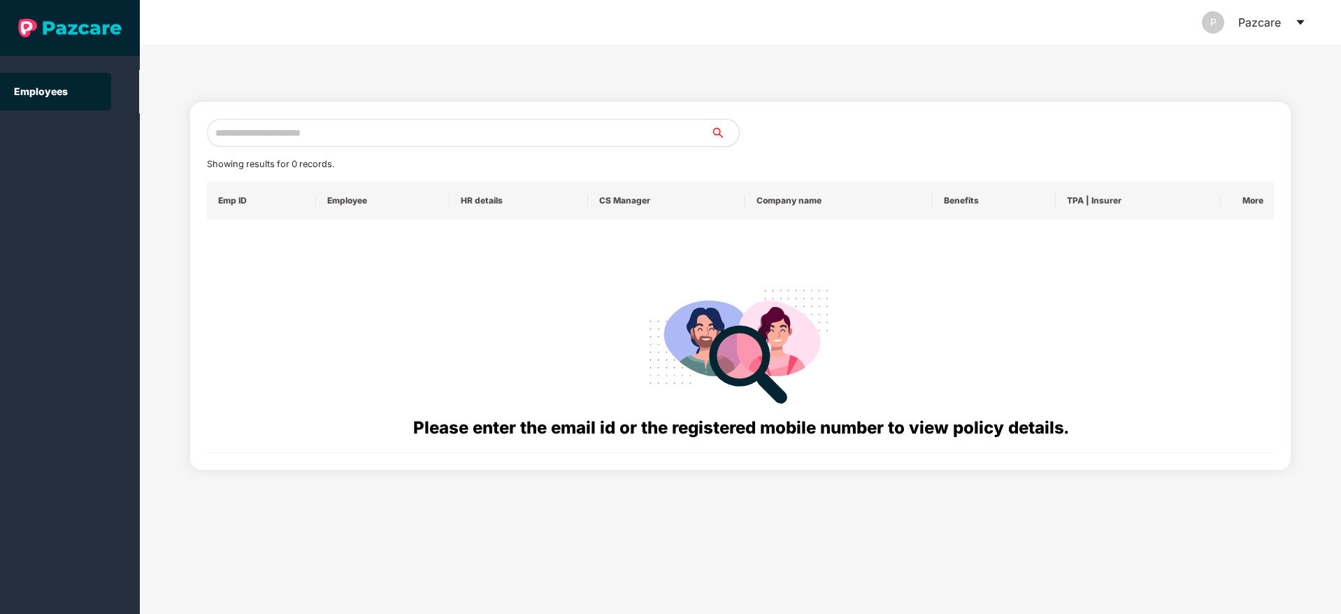
click at [387, 122] on input "text" at bounding box center [459, 133] width 504 height 28
paste input "**********"
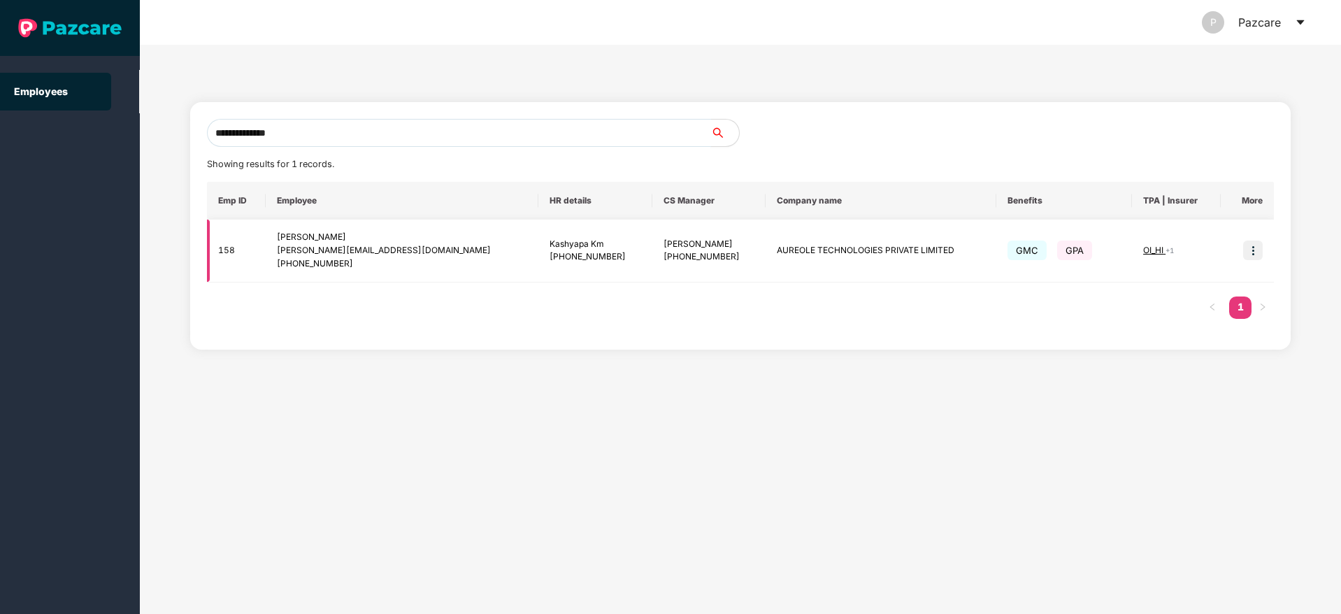
type input "**********"
click at [1252, 252] on img at bounding box center [1253, 251] width 20 height 20
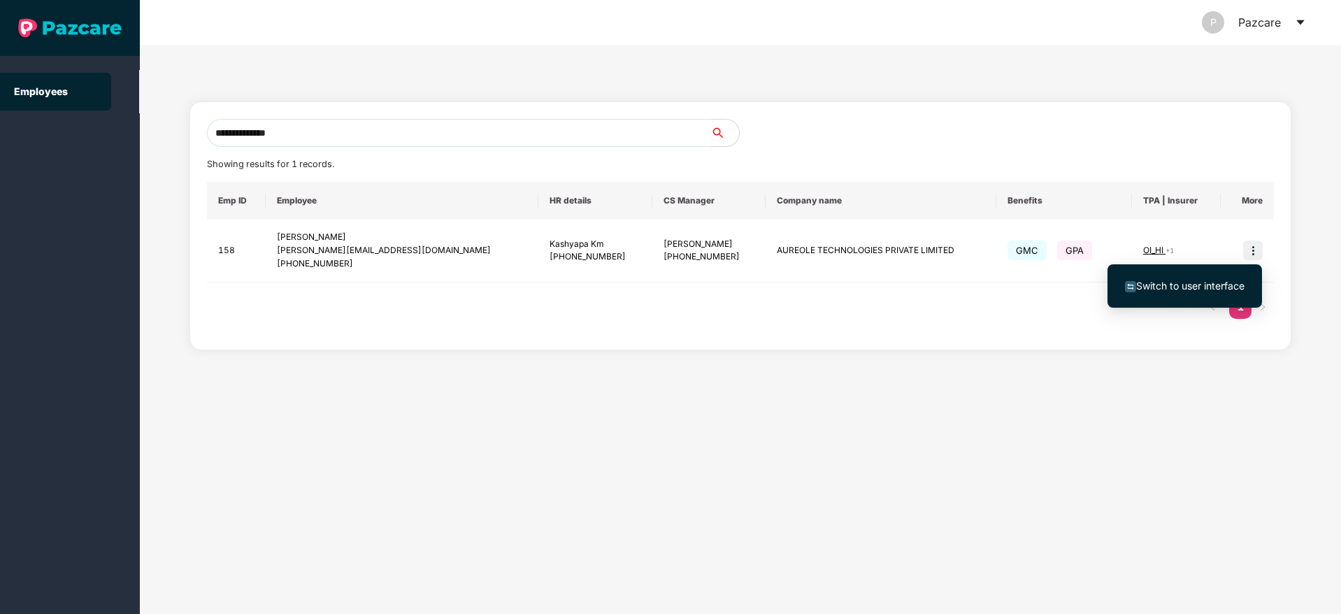
click at [1186, 283] on span "Switch to user interface" at bounding box center [1190, 286] width 108 height 12
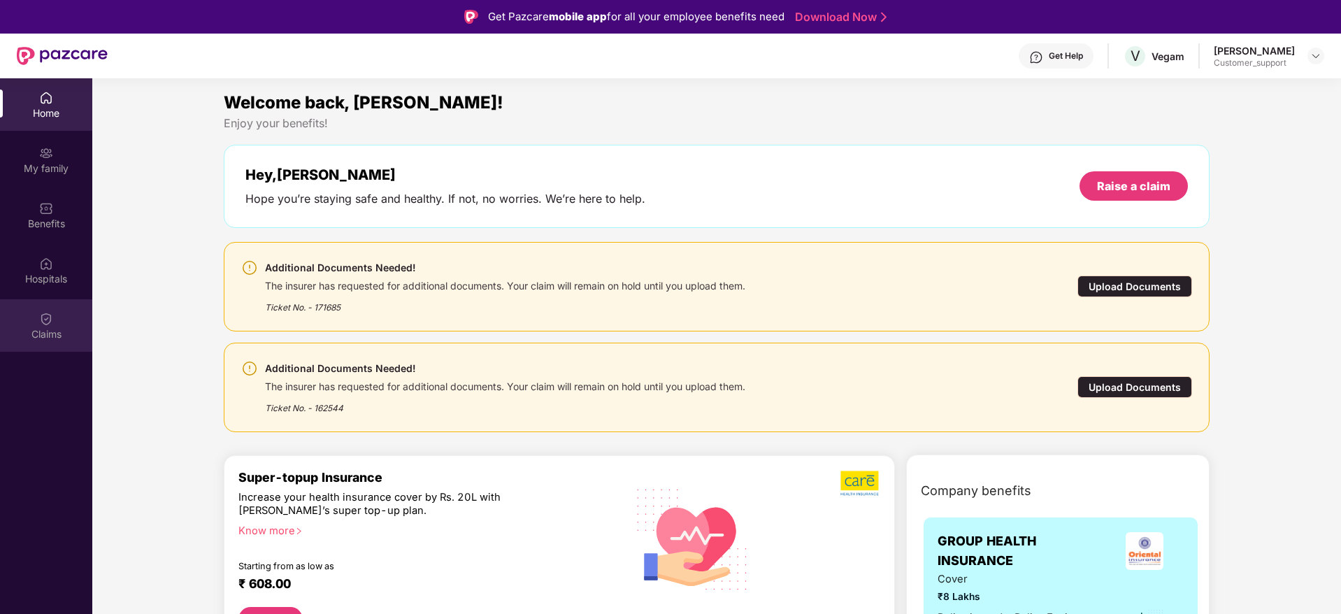
click at [37, 323] on div "Claims" at bounding box center [46, 325] width 92 height 52
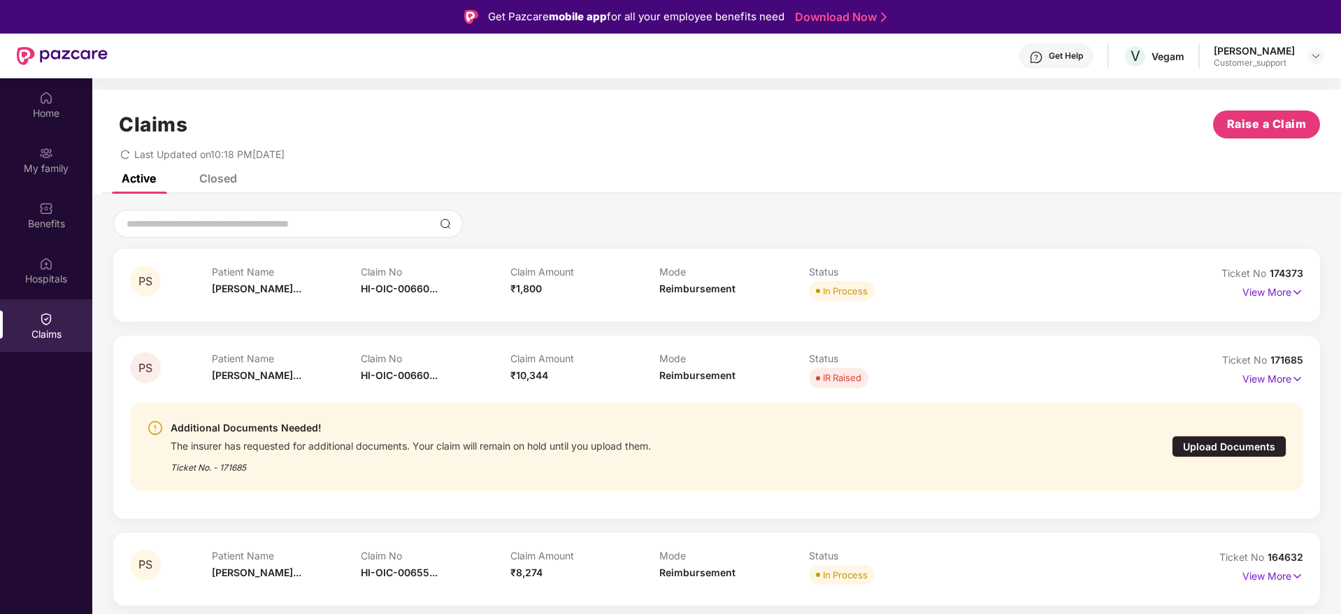
click at [1190, 445] on div "Upload Documents" at bounding box center [1229, 447] width 115 height 22
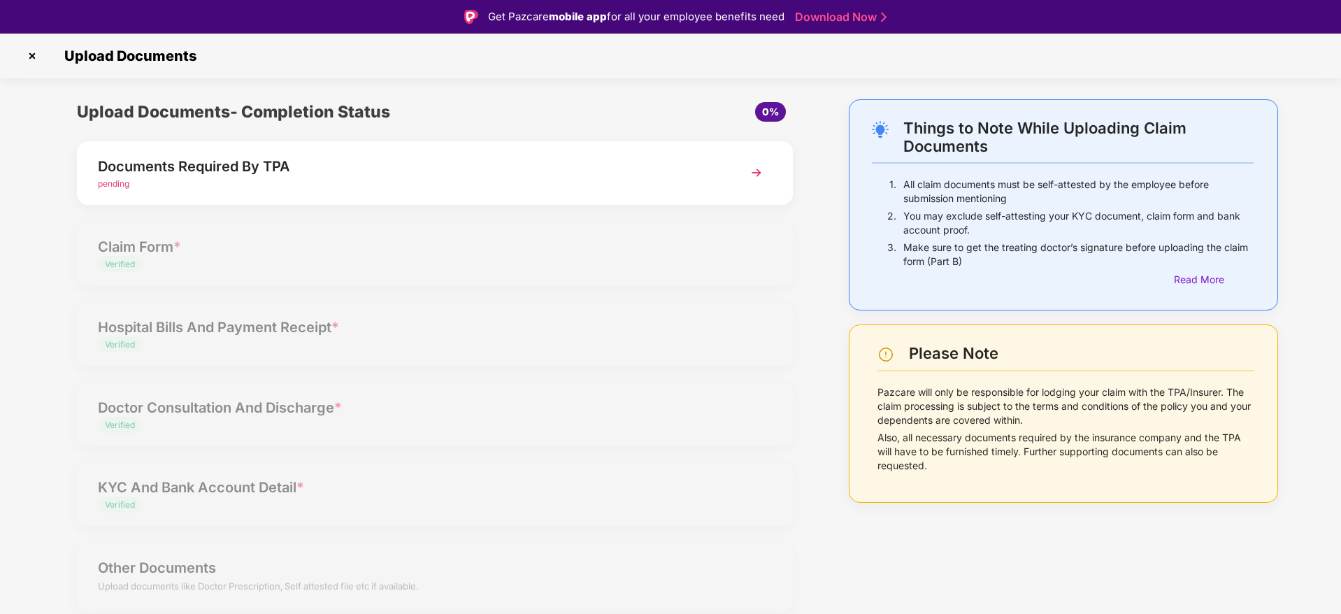
click at [757, 172] on img at bounding box center [756, 172] width 25 height 25
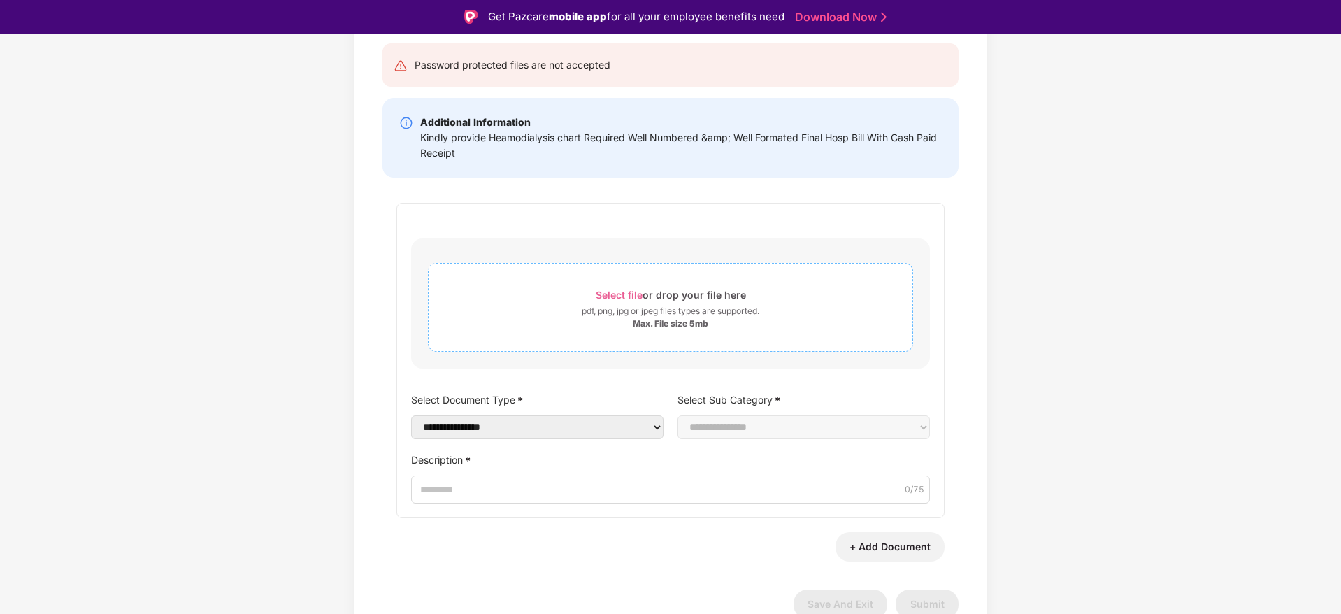
scroll to position [0, 0]
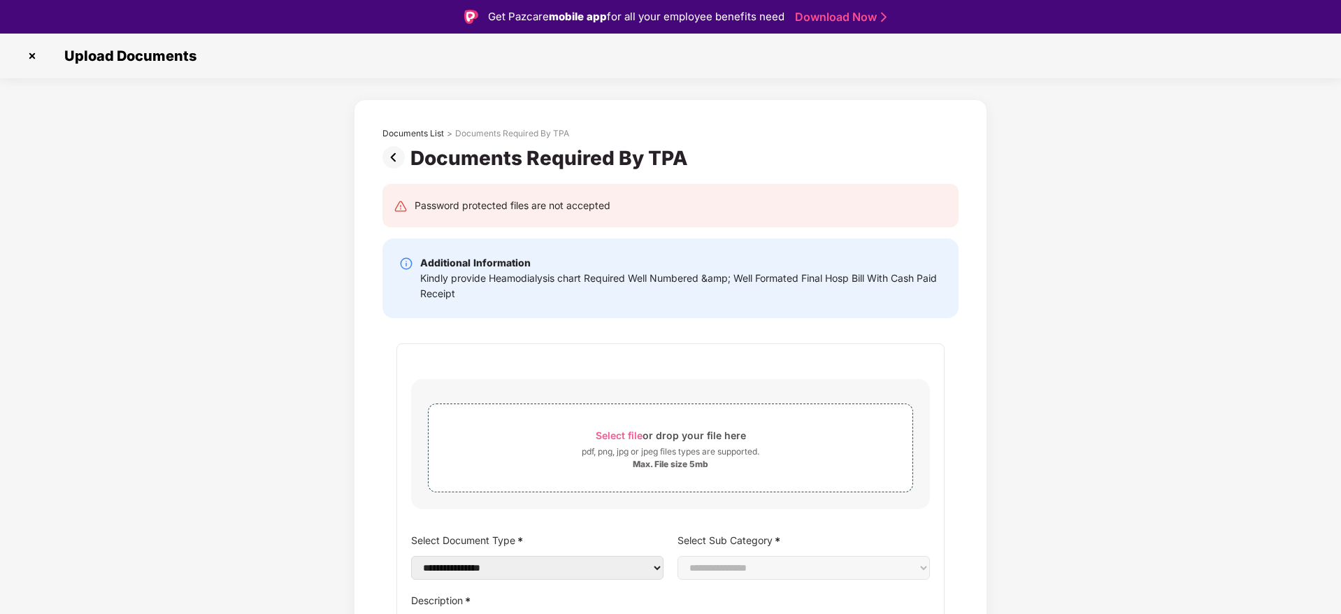
click at [32, 54] on img at bounding box center [32, 56] width 22 height 22
